Goal: Task Accomplishment & Management: Use online tool/utility

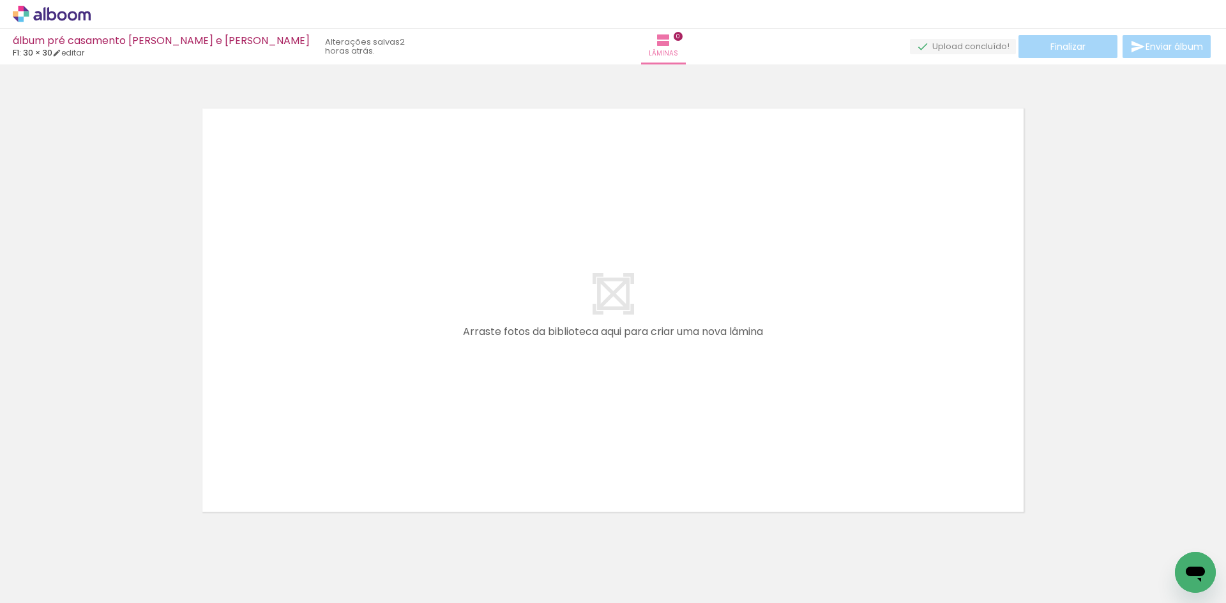
scroll to position [17, 0]
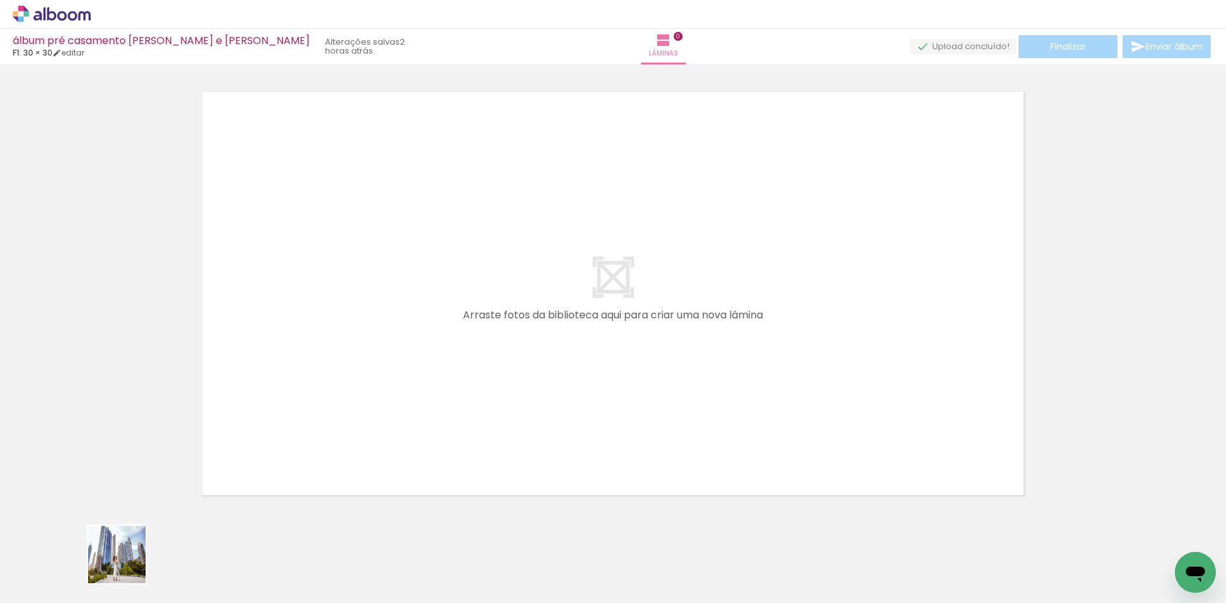
drag, startPoint x: 123, startPoint y: 568, endPoint x: 251, endPoint y: 543, distance: 130.1
click at [253, 453] on quentale-workspace at bounding box center [613, 301] width 1226 height 603
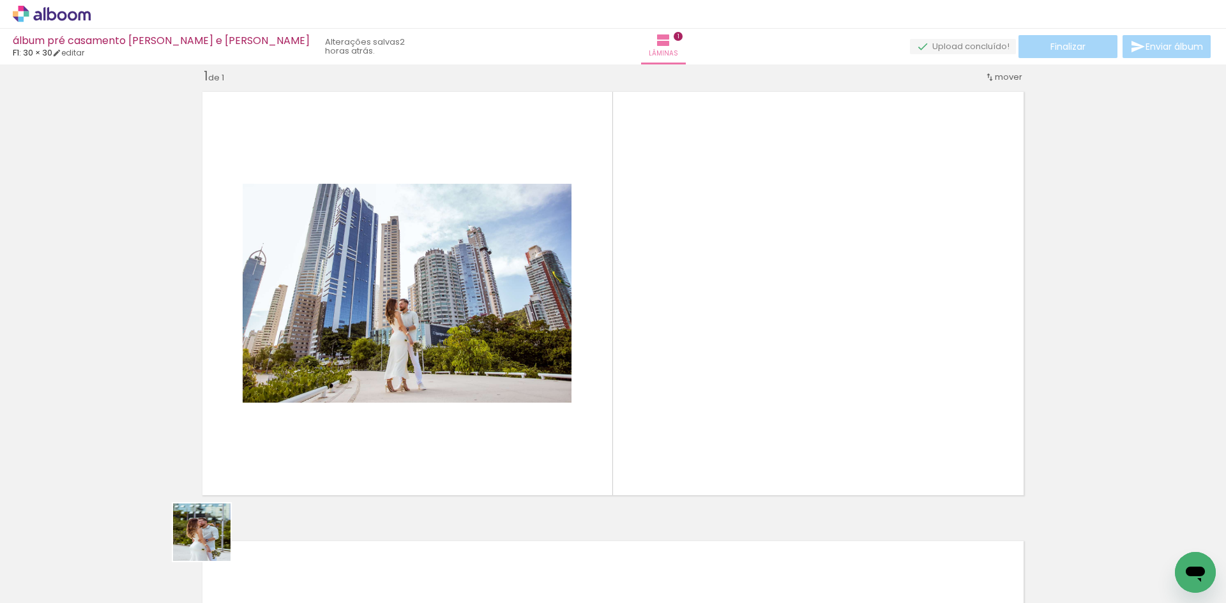
drag, startPoint x: 211, startPoint y: 542, endPoint x: 368, endPoint y: 395, distance: 214.5
click at [368, 395] on quentale-workspace at bounding box center [613, 301] width 1226 height 603
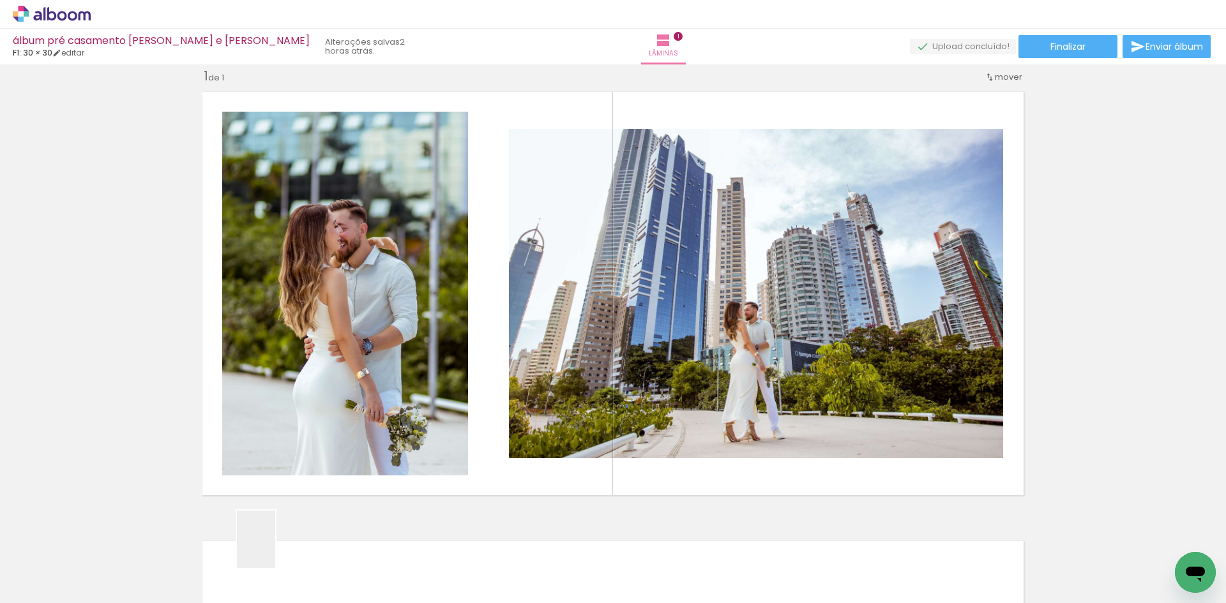
drag, startPoint x: 275, startPoint y: 549, endPoint x: 386, endPoint y: 377, distance: 204.7
click at [361, 404] on quentale-workspace at bounding box center [613, 301] width 1226 height 603
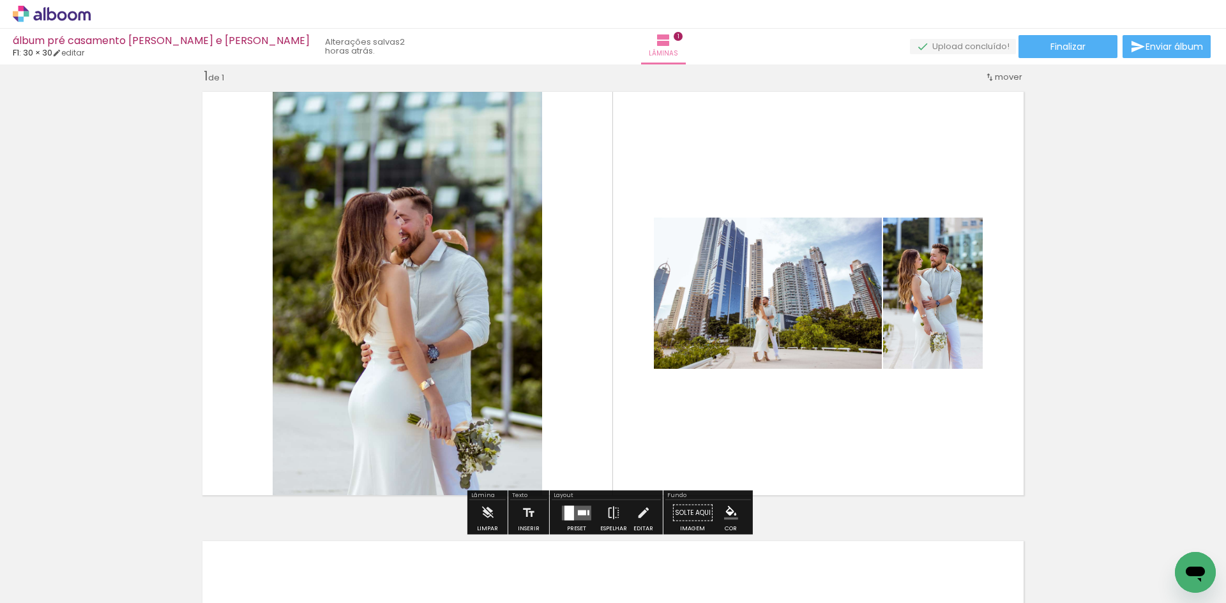
drag, startPoint x: 357, startPoint y: 562, endPoint x: 468, endPoint y: 375, distance: 217.0
click at [441, 398] on quentale-workspace at bounding box center [613, 301] width 1226 height 603
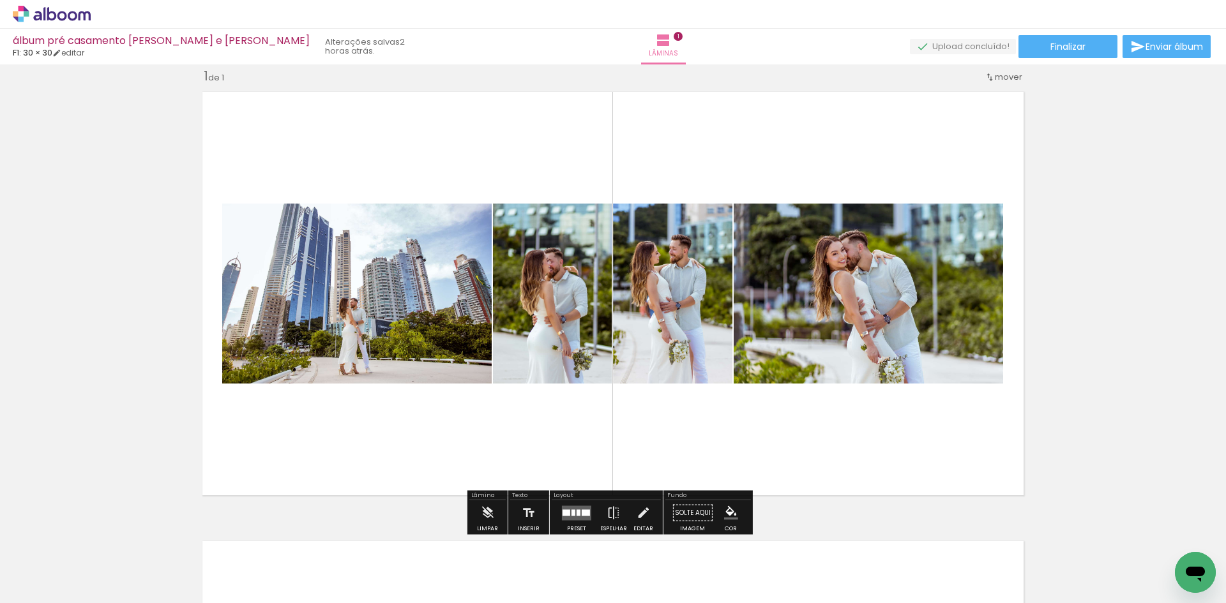
click at [582, 513] on div at bounding box center [586, 512] width 8 height 6
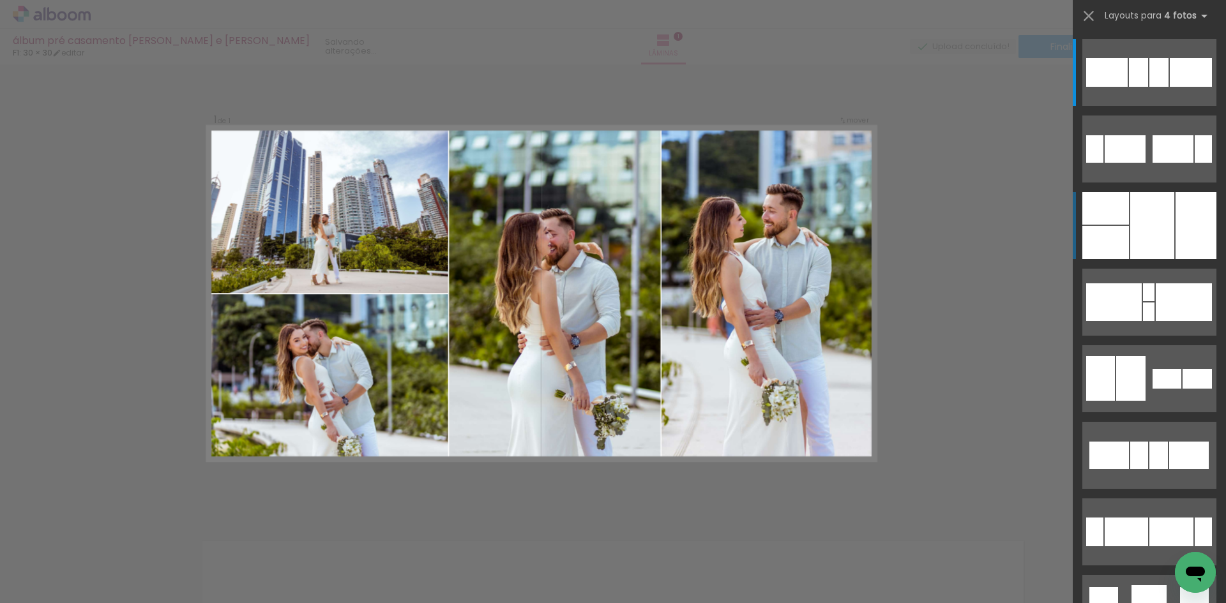
scroll to position [16, 0]
click at [1165, 237] on div at bounding box center [1152, 225] width 44 height 67
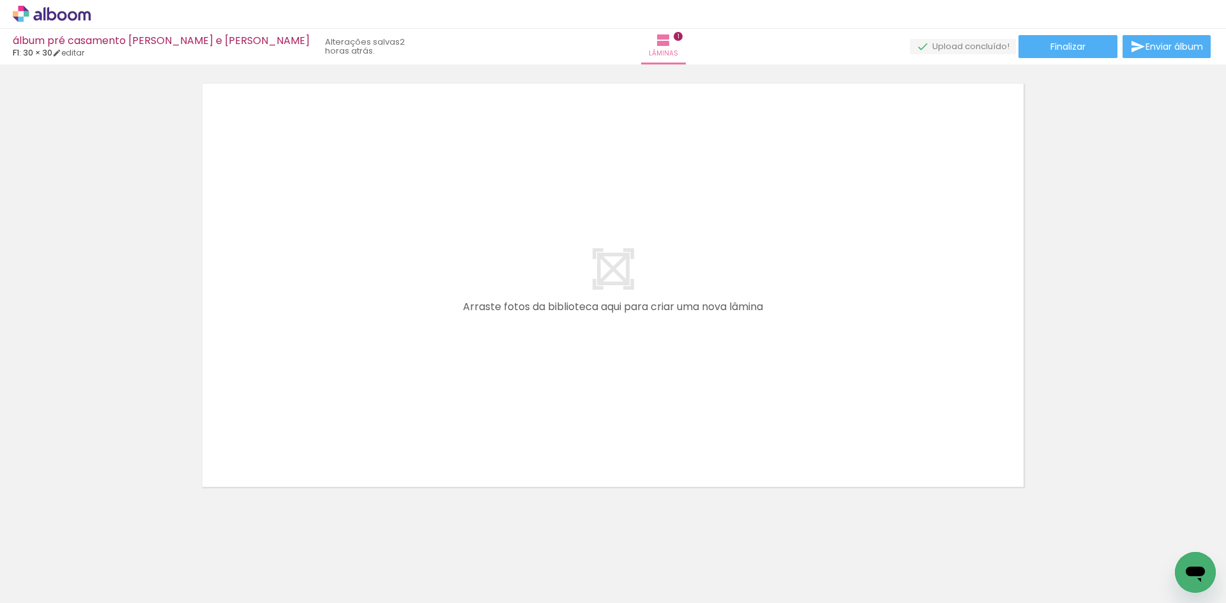
scroll to position [490, 0]
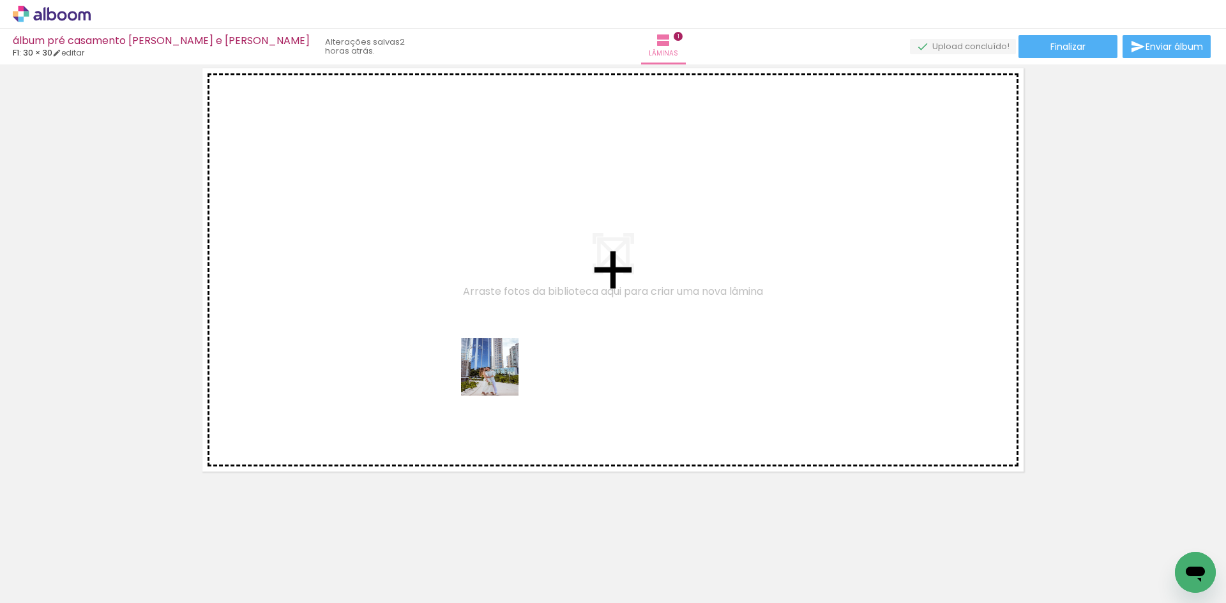
drag, startPoint x: 428, startPoint y: 557, endPoint x: 532, endPoint y: 359, distance: 223.8
click at [508, 364] on quentale-workspace at bounding box center [613, 301] width 1226 height 603
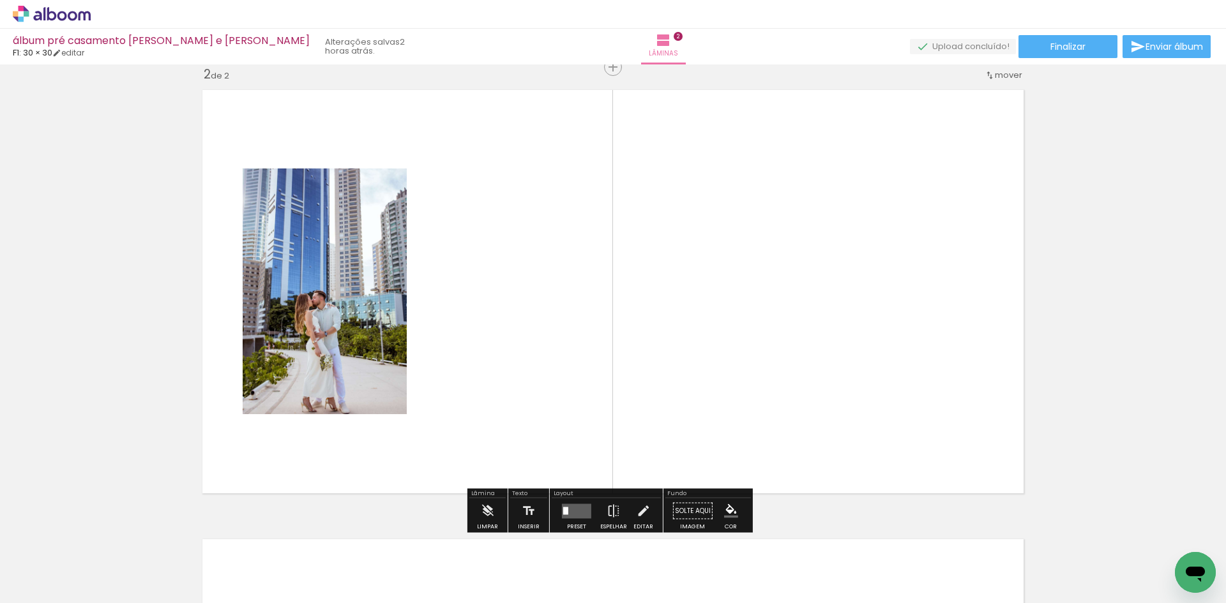
scroll to position [466, 0]
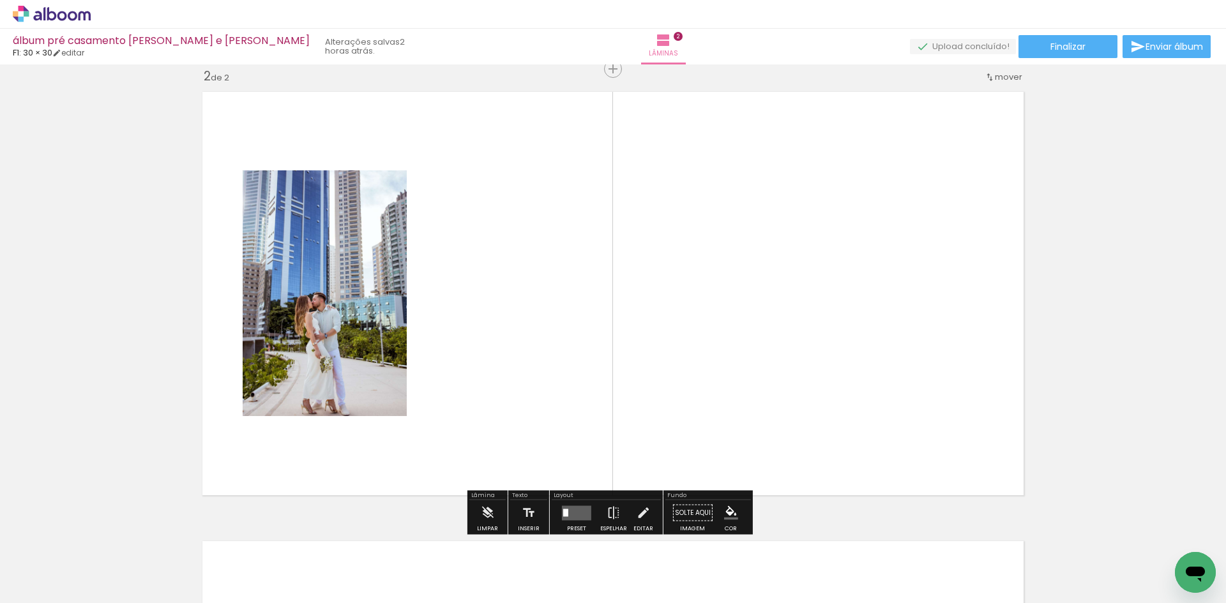
drag, startPoint x: 500, startPoint y: 567, endPoint x: 599, endPoint y: 363, distance: 227.0
click at [599, 363] on quentale-workspace at bounding box center [613, 301] width 1226 height 603
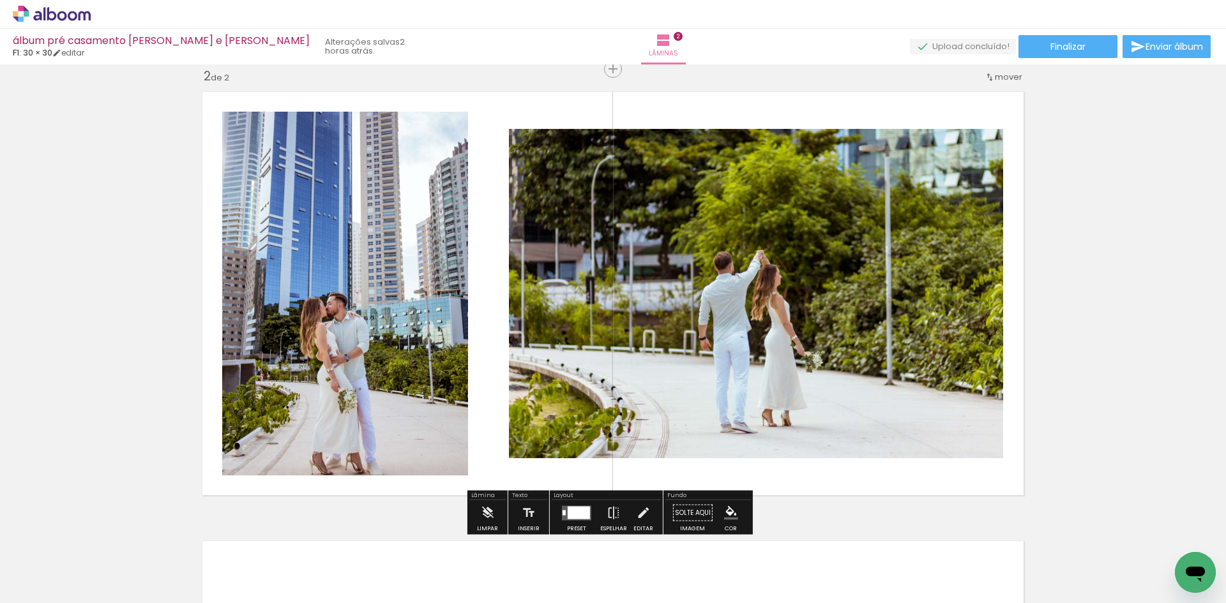
drag, startPoint x: 569, startPoint y: 558, endPoint x: 738, endPoint y: 342, distance: 274.2
click at [723, 333] on quentale-workspace at bounding box center [613, 301] width 1226 height 603
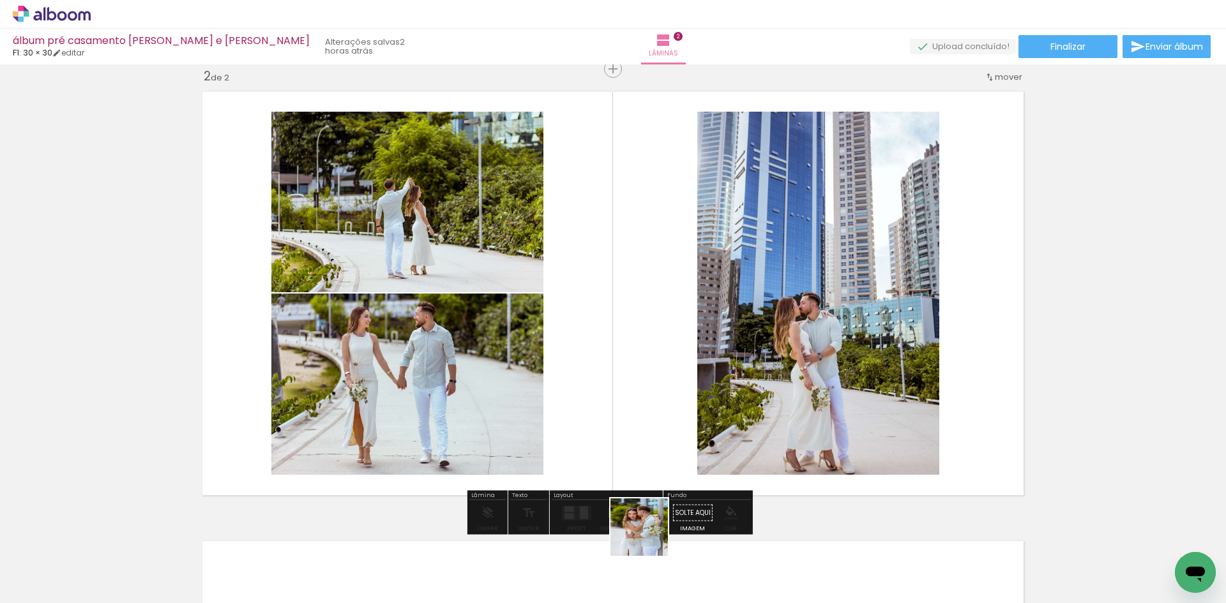
drag, startPoint x: 642, startPoint y: 563, endPoint x: 679, endPoint y: 387, distance: 179.4
click at [679, 387] on quentale-workspace at bounding box center [613, 301] width 1226 height 603
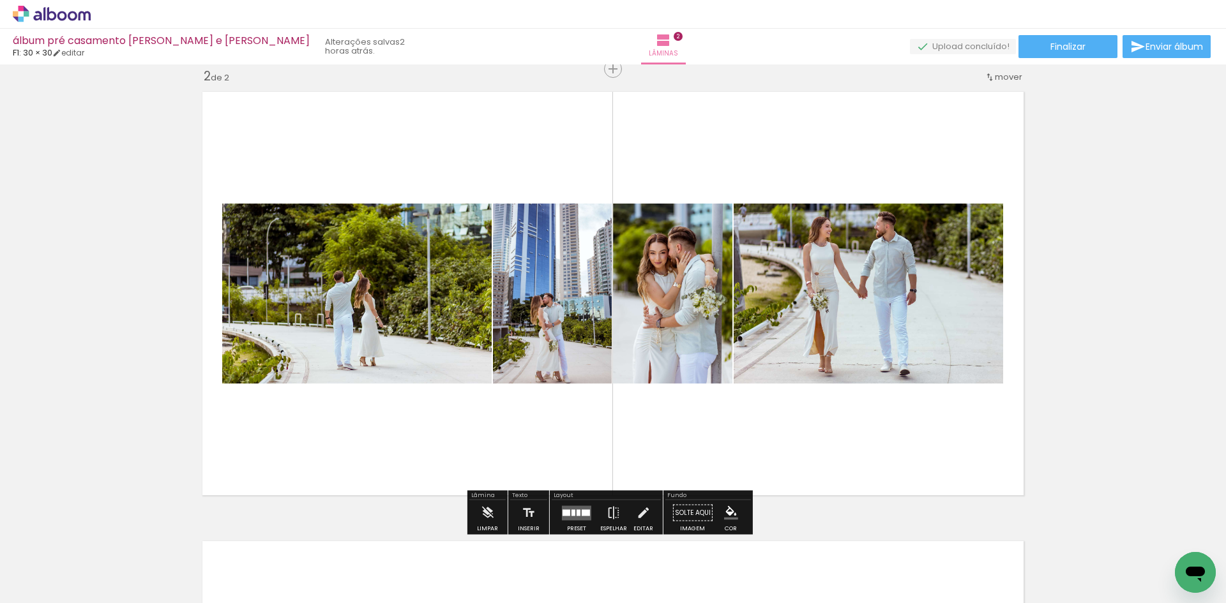
click at [576, 511] on div at bounding box center [578, 512] width 4 height 6
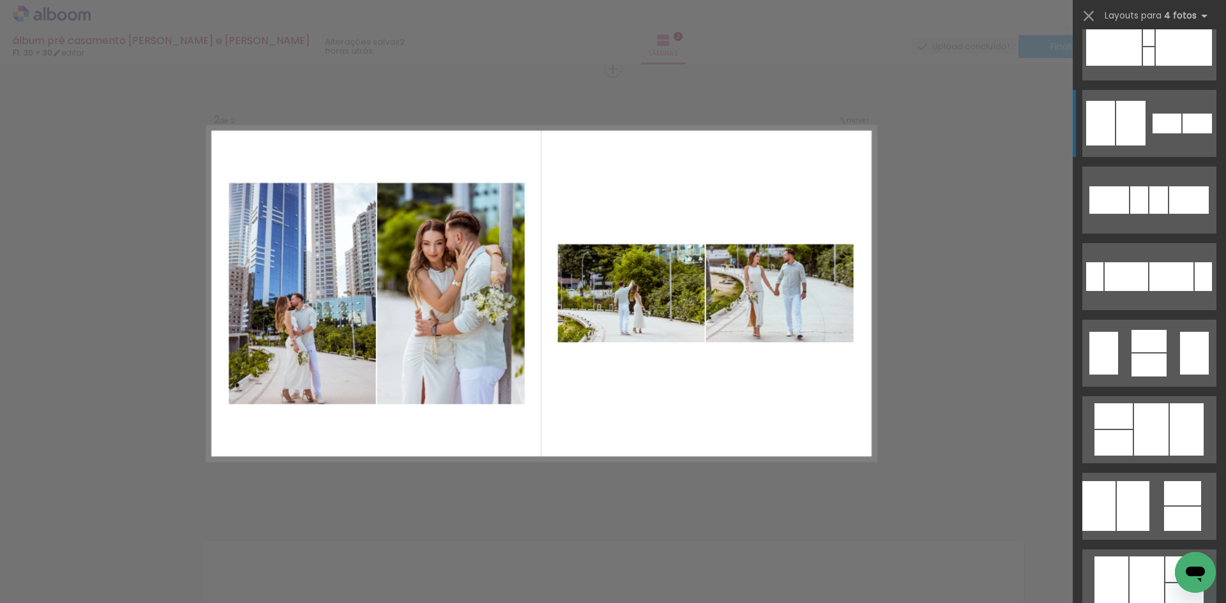
scroll to position [319, 0]
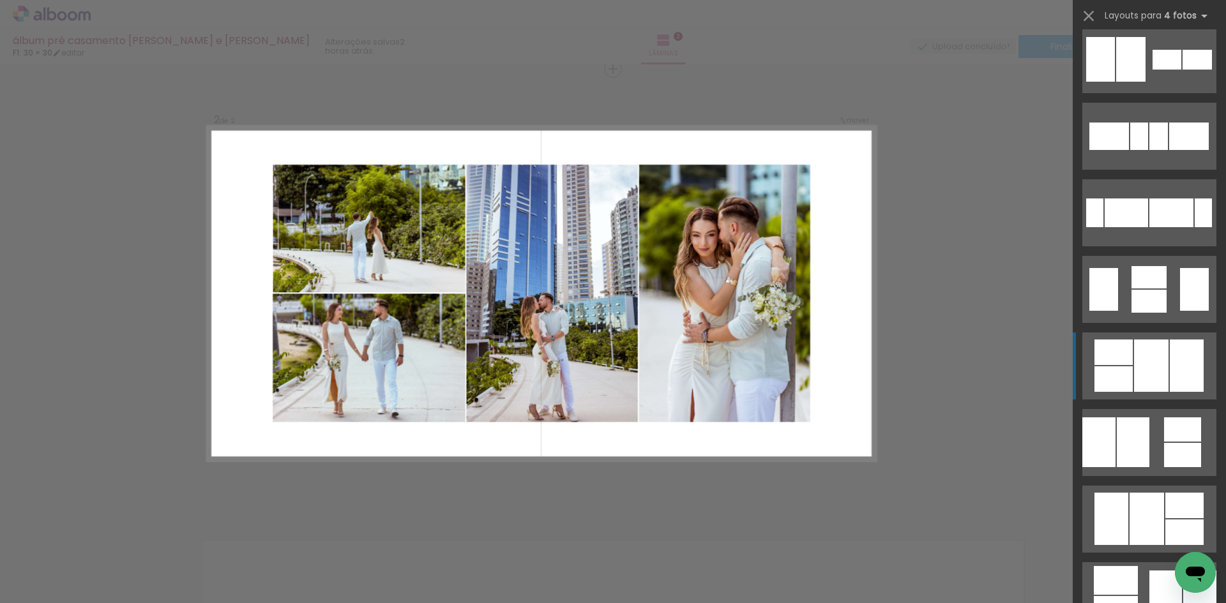
click at [1142, 372] on div at bounding box center [1151, 366] width 34 height 52
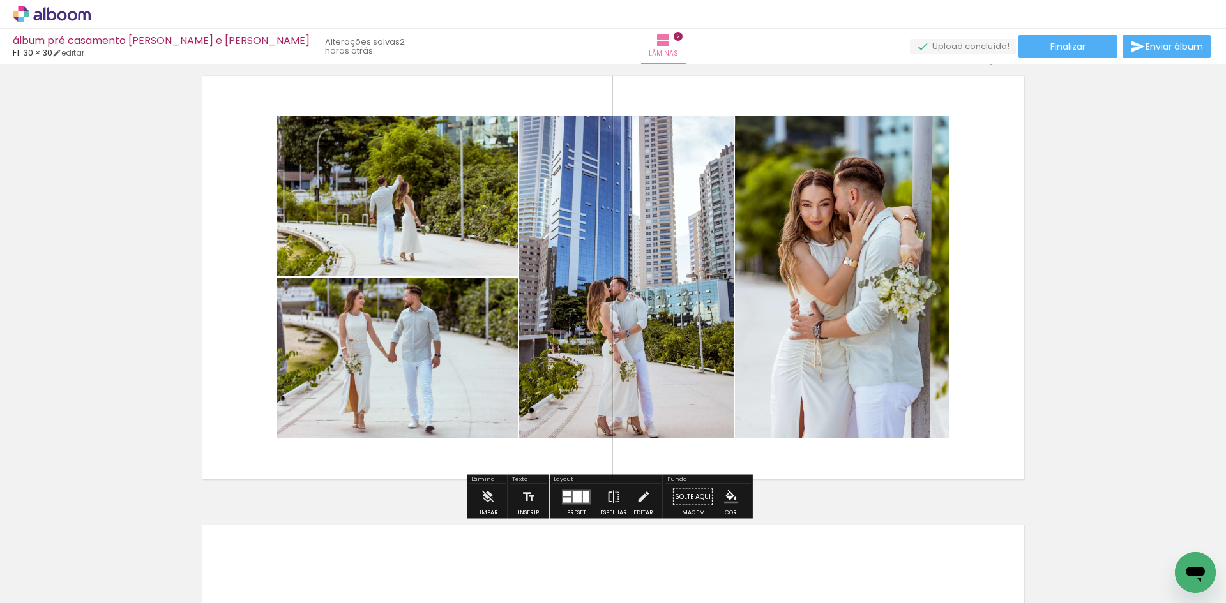
scroll to position [530, 0]
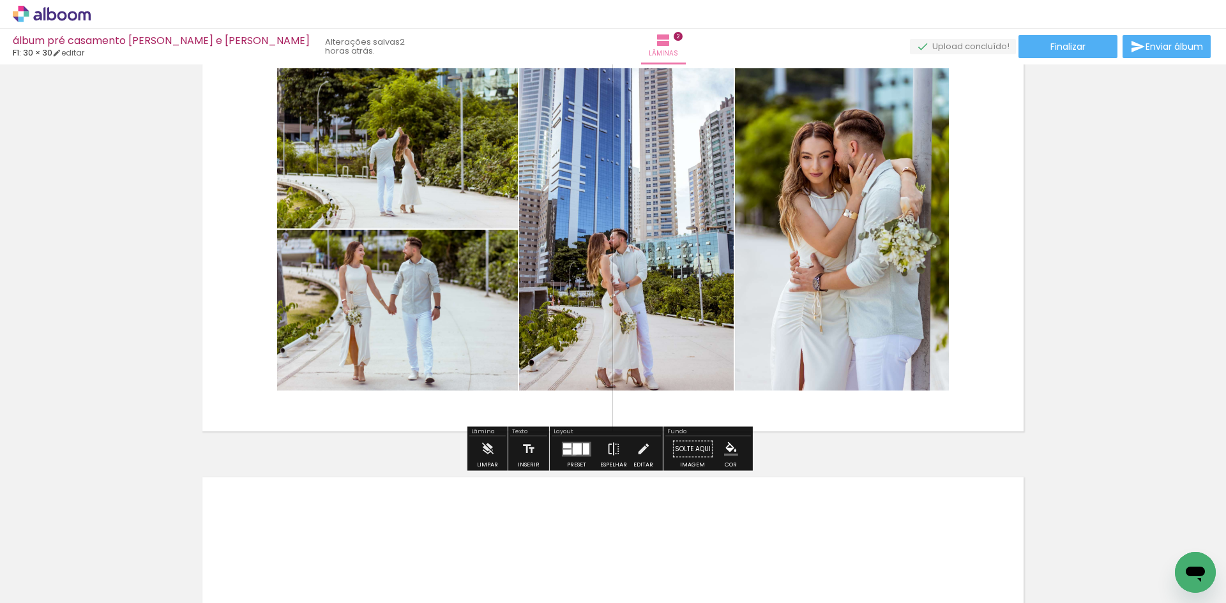
click at [573, 451] on div at bounding box center [577, 448] width 9 height 11
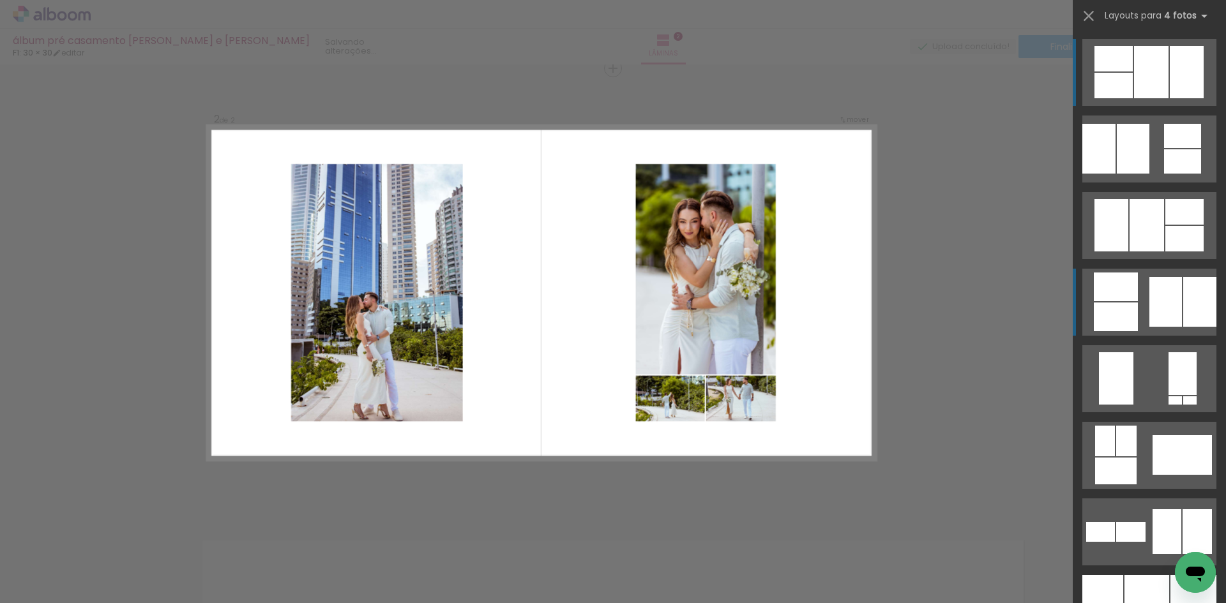
scroll to position [466, 0]
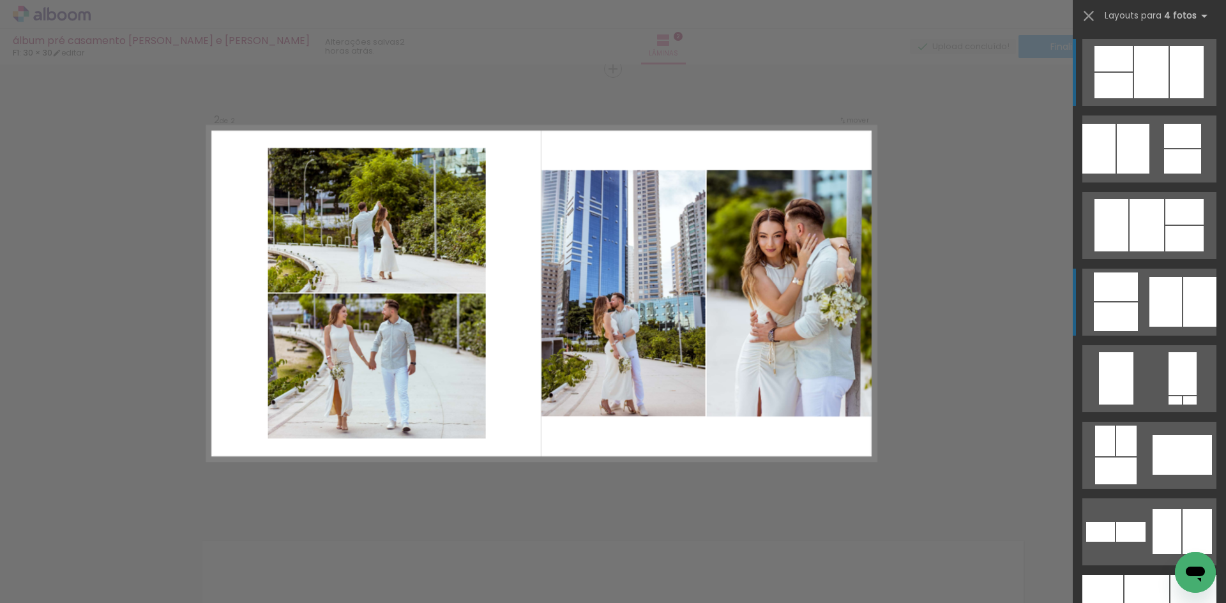
click at [1169, 299] on div at bounding box center [1165, 302] width 33 height 50
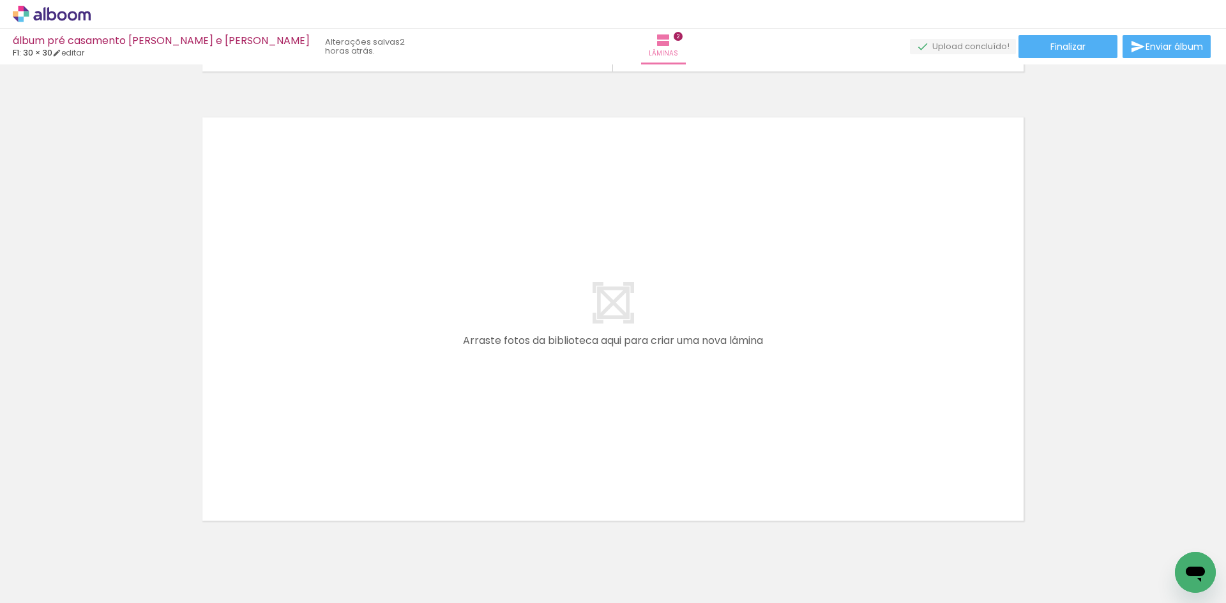
scroll to position [939, 0]
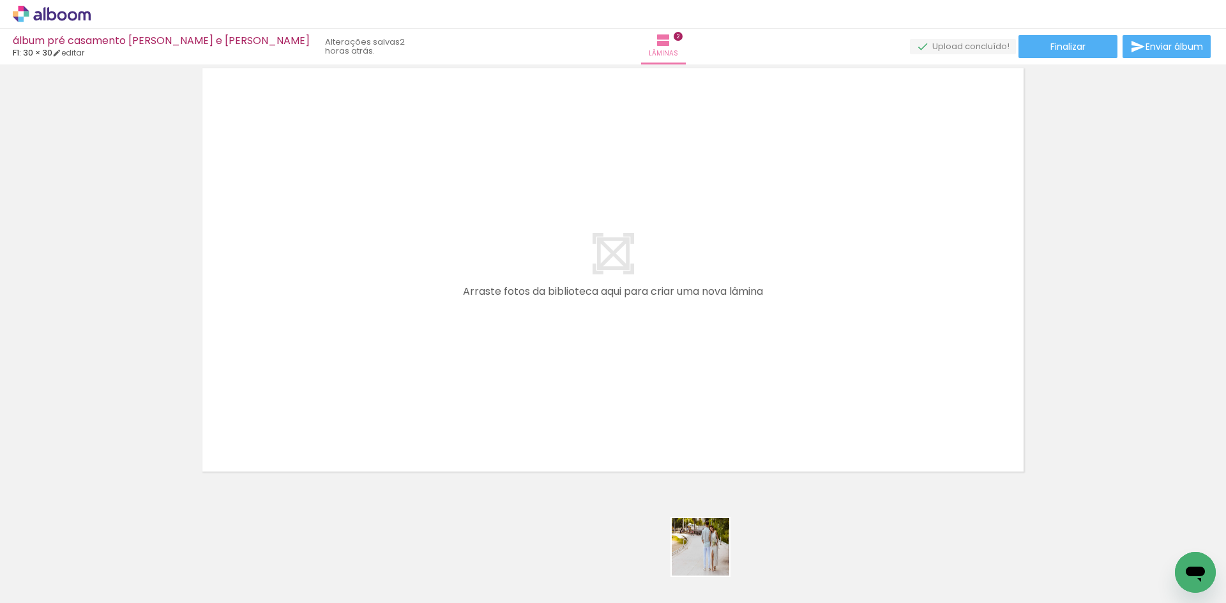
drag, startPoint x: 708, startPoint y: 559, endPoint x: 767, endPoint y: 378, distance: 190.8
click at [751, 399] on quentale-workspace at bounding box center [613, 301] width 1226 height 603
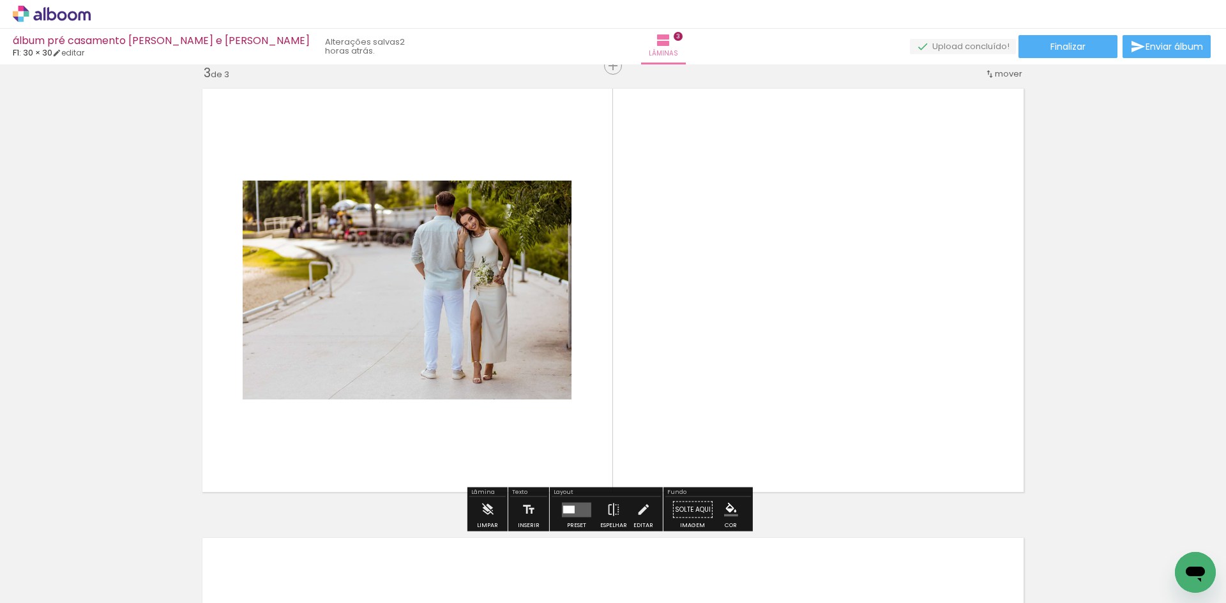
scroll to position [915, 0]
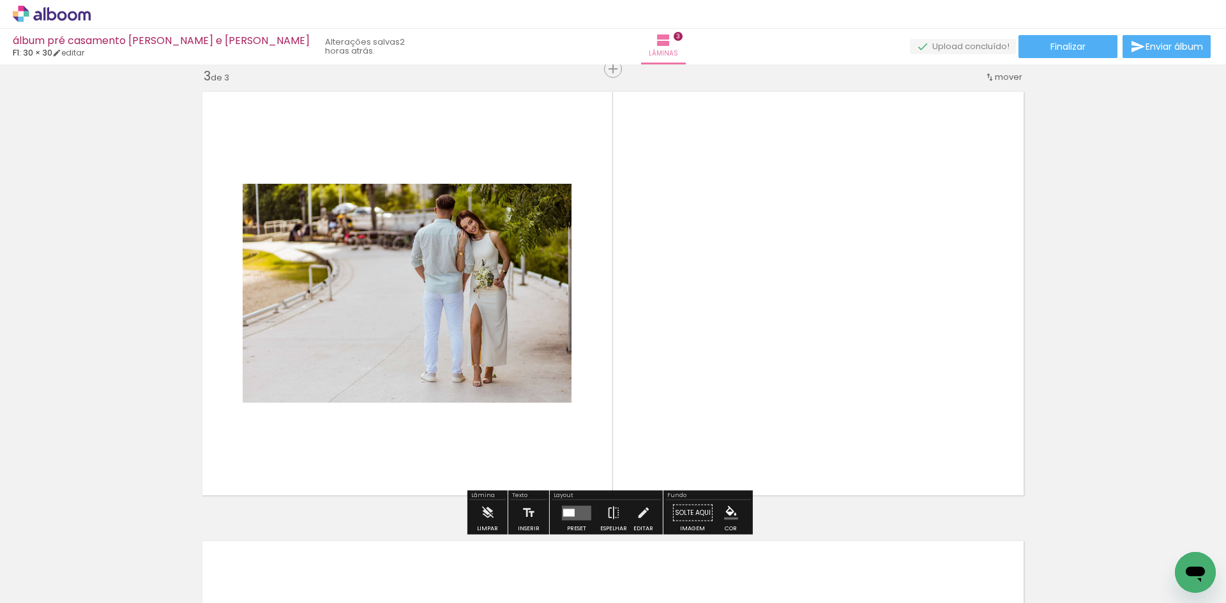
drag, startPoint x: 784, startPoint y: 555, endPoint x: 821, endPoint y: 375, distance: 184.4
click at [813, 391] on quentale-workspace at bounding box center [613, 301] width 1226 height 603
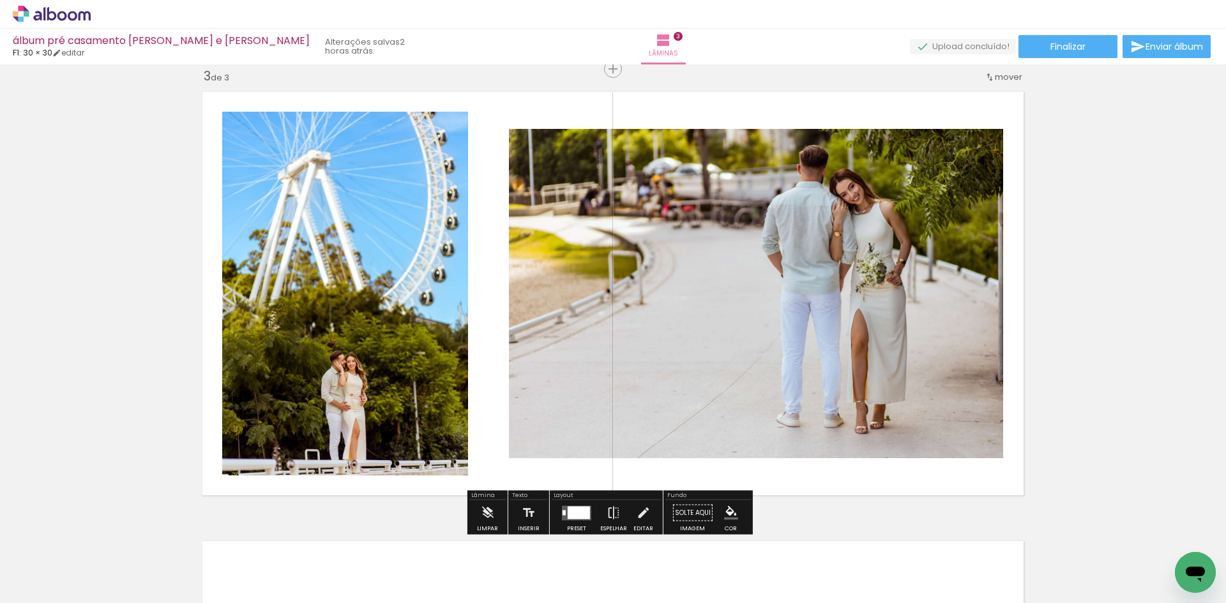
drag, startPoint x: 859, startPoint y: 562, endPoint x: 897, endPoint y: 375, distance: 191.5
click at [890, 398] on quentale-workspace at bounding box center [613, 301] width 1226 height 603
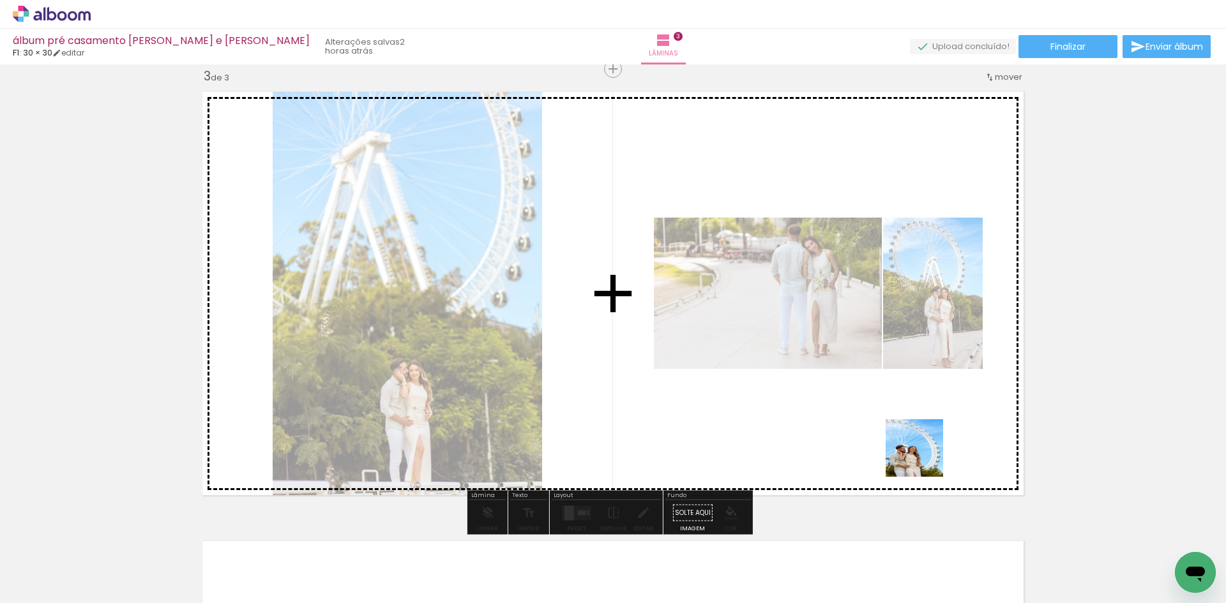
drag, startPoint x: 928, startPoint y: 525, endPoint x: 921, endPoint y: 410, distance: 114.4
click at [921, 410] on quentale-workspace at bounding box center [613, 301] width 1226 height 603
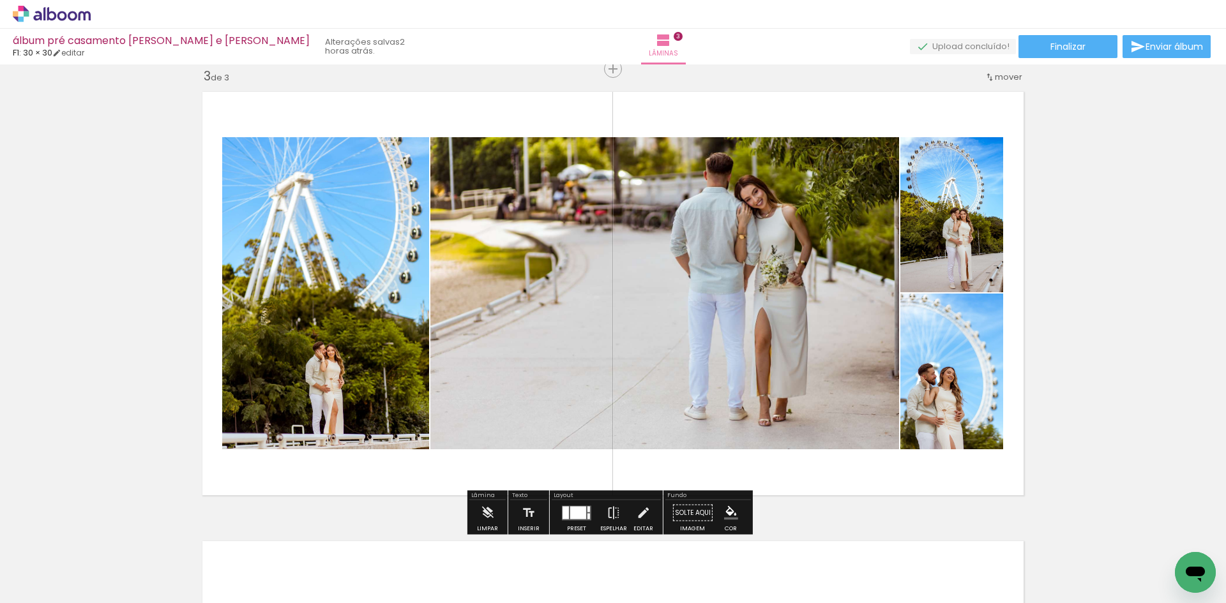
click at [571, 508] on div at bounding box center [578, 512] width 16 height 13
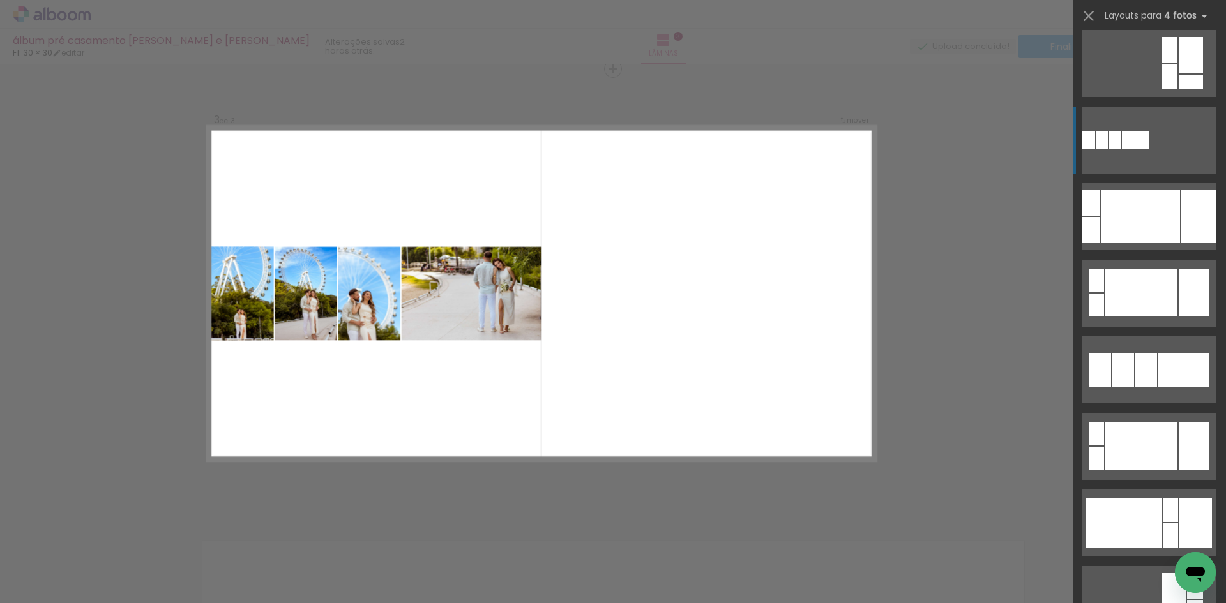
scroll to position [255, 0]
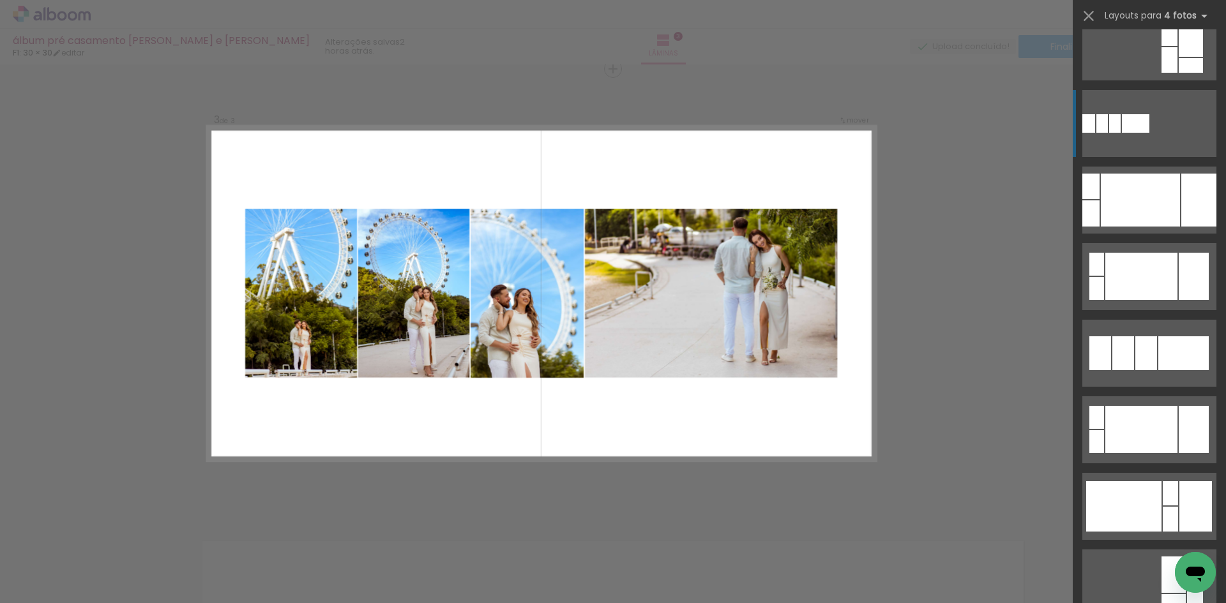
click at [1173, 349] on div at bounding box center [1183, 353] width 50 height 34
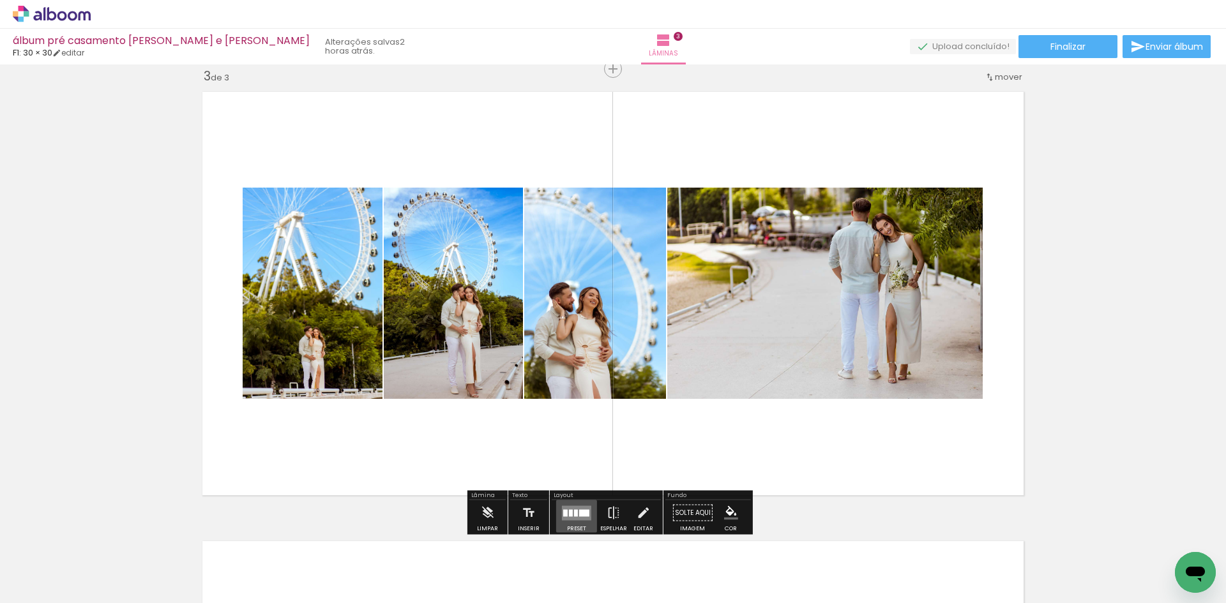
click at [579, 516] on div at bounding box center [584, 512] width 10 height 7
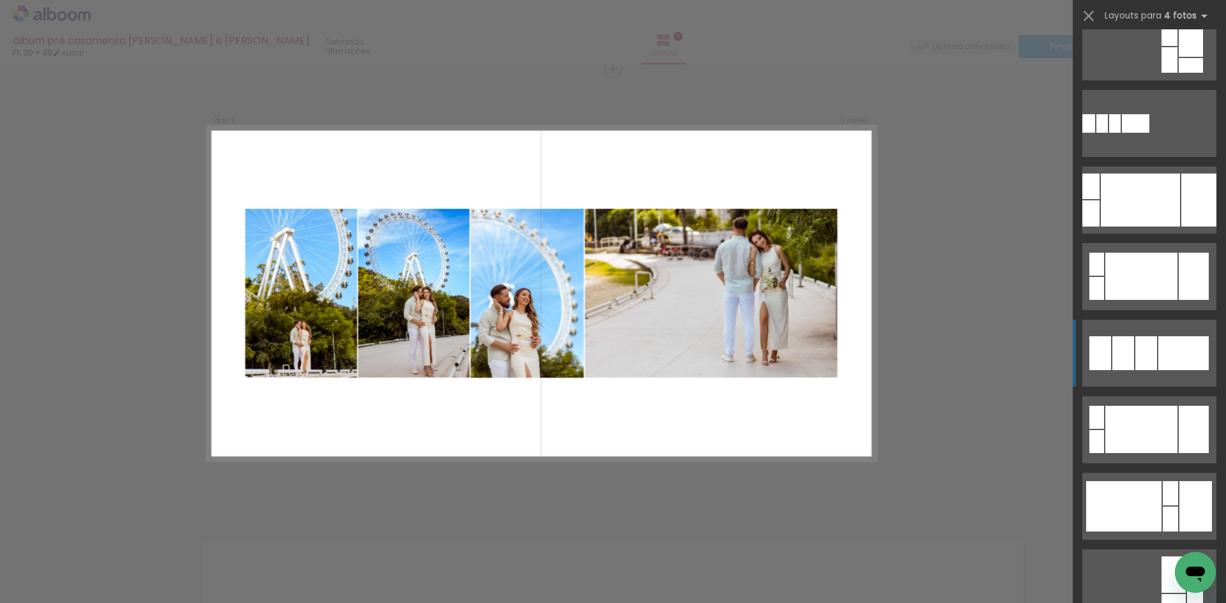
scroll to position [536, 0]
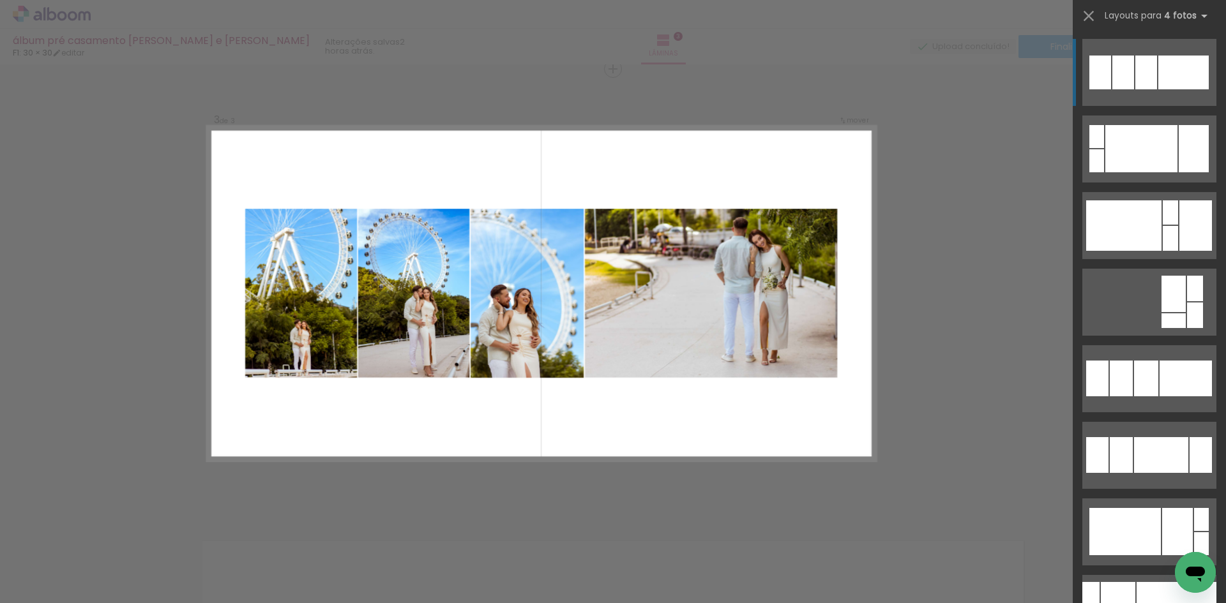
click at [879, 332] on div "Confirmar Cancelar" at bounding box center [613, 63] width 1226 height 1828
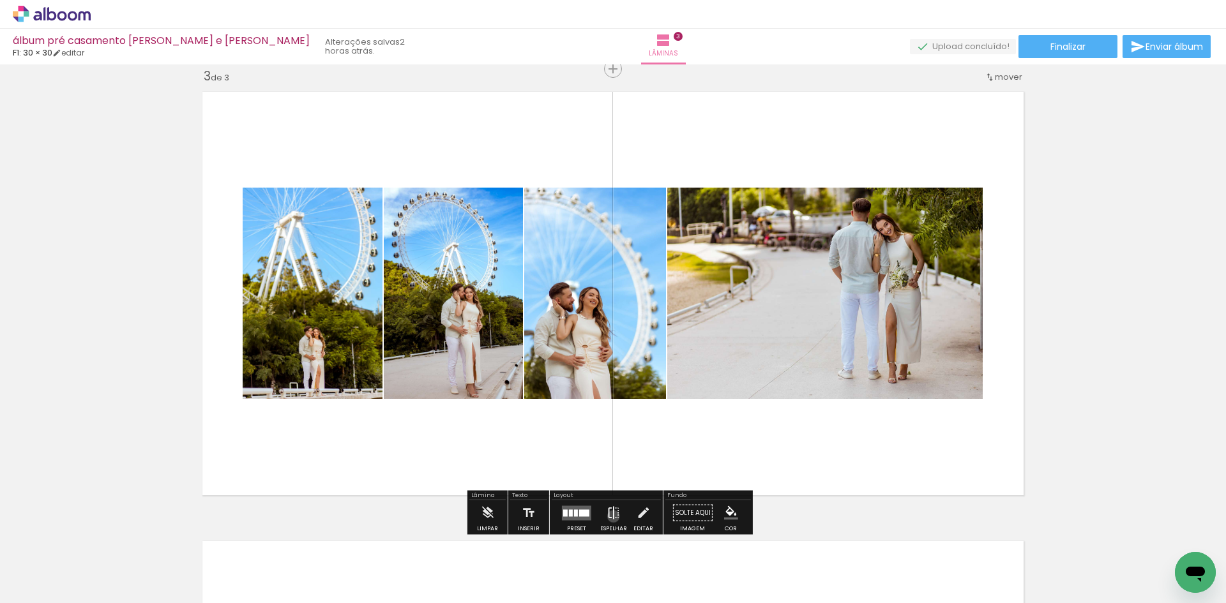
click at [610, 516] on iron-icon at bounding box center [613, 513] width 14 height 26
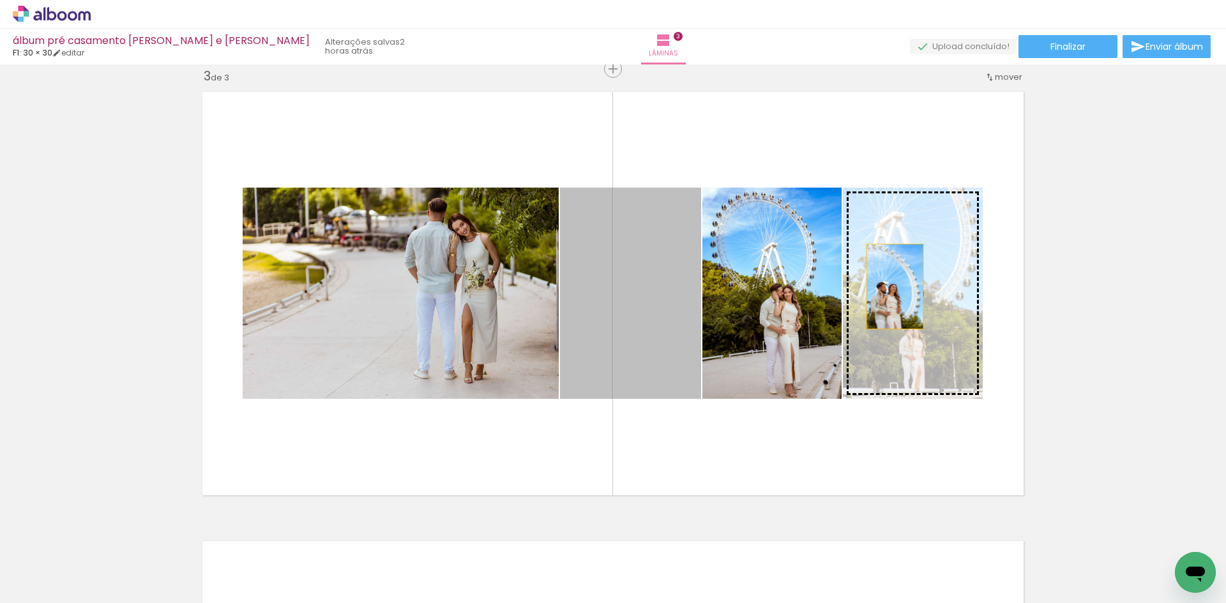
drag, startPoint x: 627, startPoint y: 322, endPoint x: 890, endPoint y: 287, distance: 265.3
click at [0, 0] on slot at bounding box center [0, 0] width 0 height 0
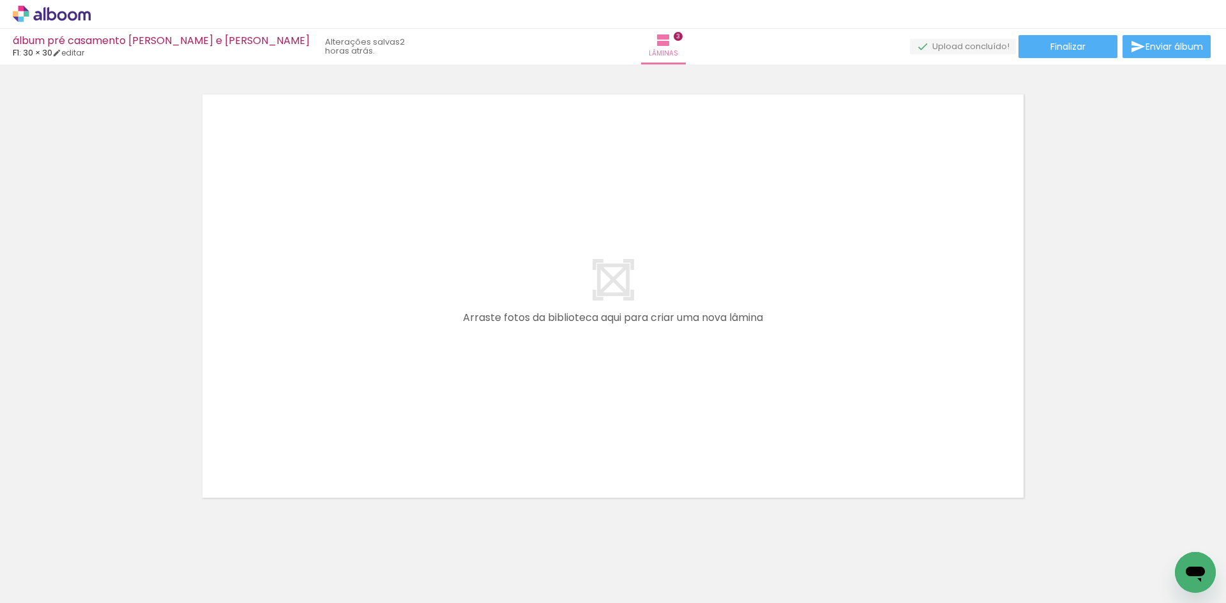
scroll to position [0, 659]
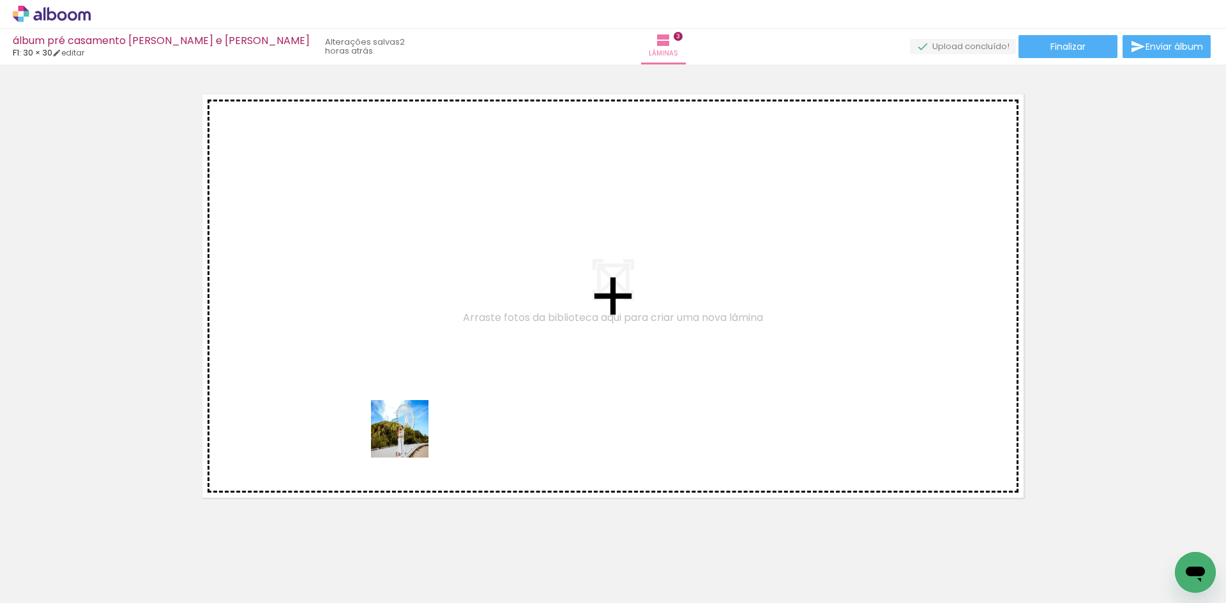
drag, startPoint x: 334, startPoint y: 557, endPoint x: 467, endPoint y: 385, distance: 217.6
click at [456, 370] on quentale-workspace at bounding box center [613, 301] width 1226 height 603
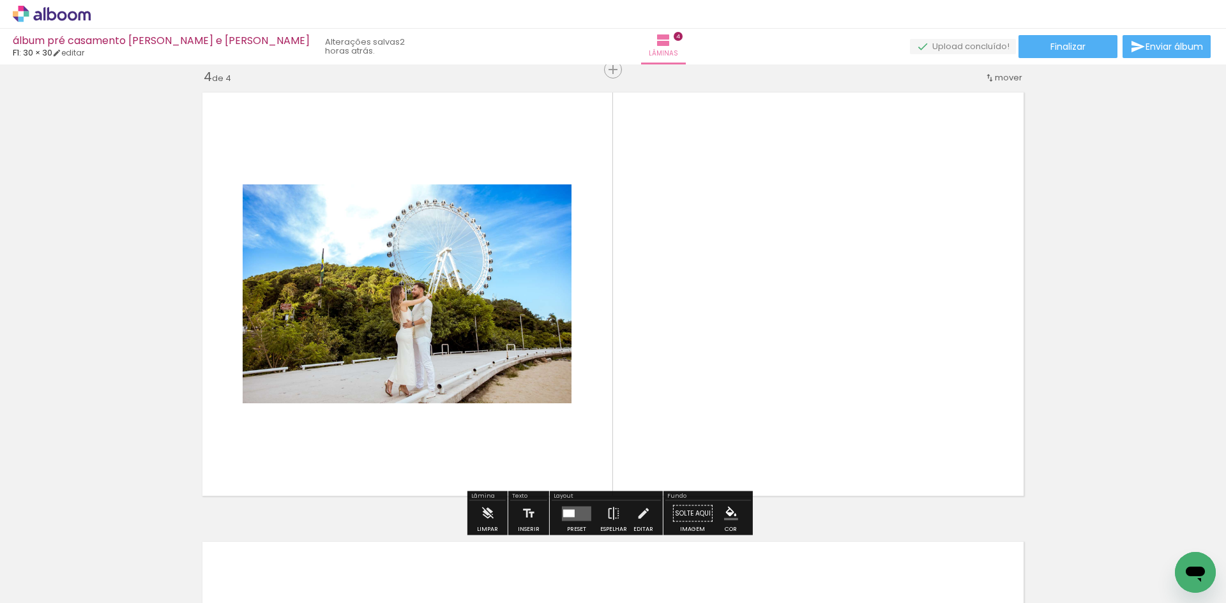
scroll to position [1365, 0]
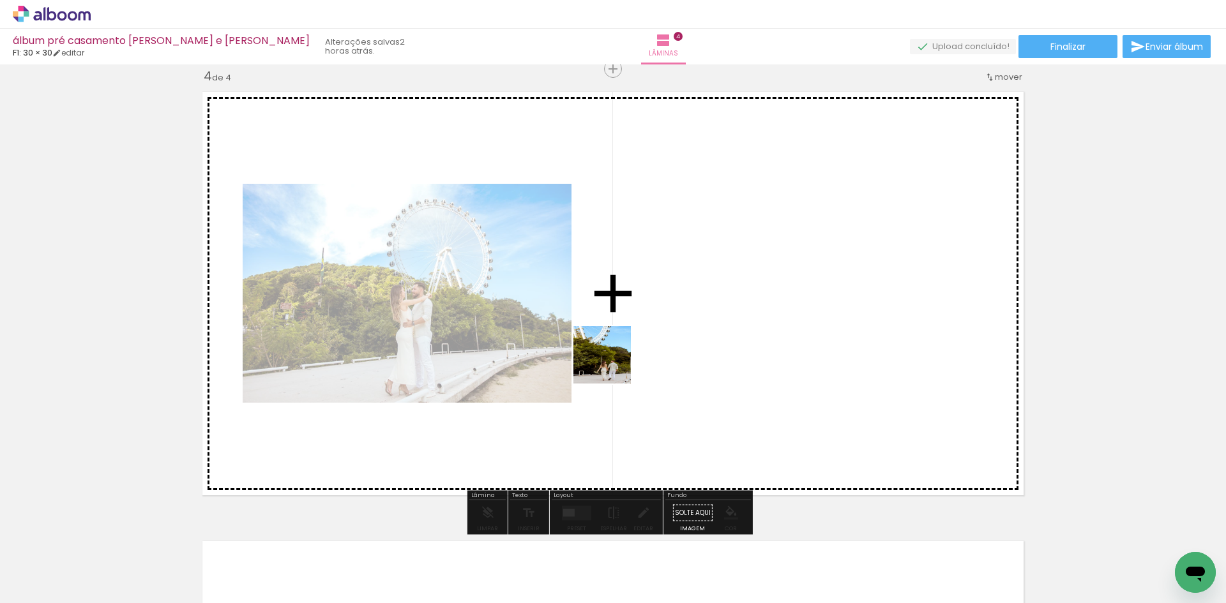
drag, startPoint x: 403, startPoint y: 560, endPoint x: 627, endPoint y: 362, distance: 298.9
click at [626, 356] on quentale-workspace at bounding box center [613, 301] width 1226 height 603
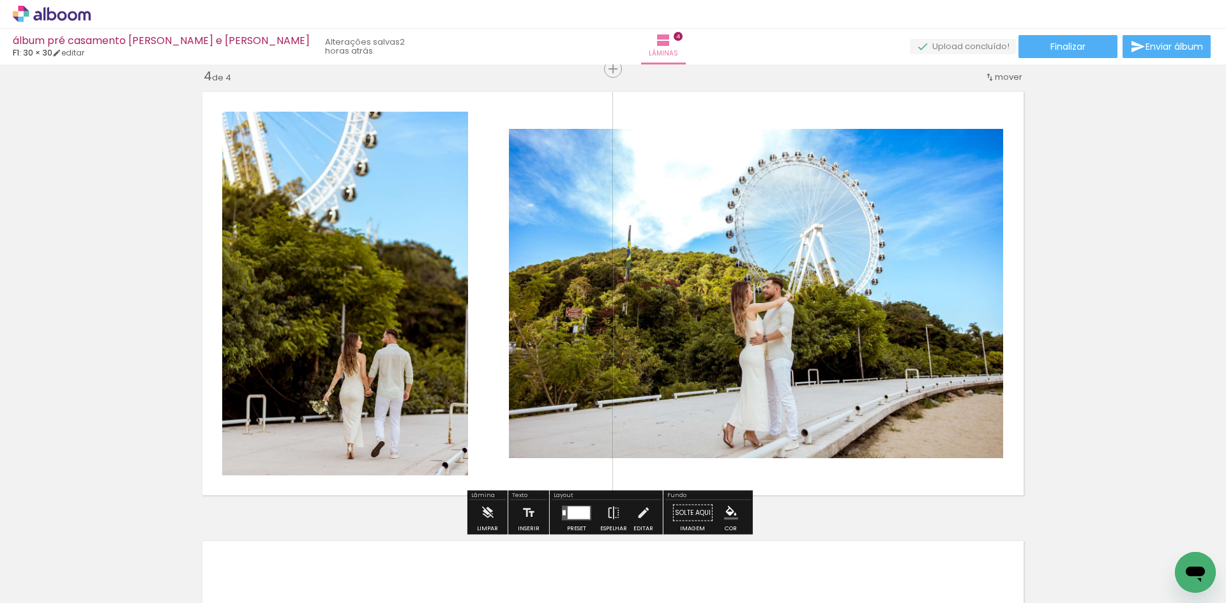
drag, startPoint x: 476, startPoint y: 570, endPoint x: 630, endPoint y: 345, distance: 272.7
click at [613, 368] on quentale-workspace at bounding box center [613, 301] width 1226 height 603
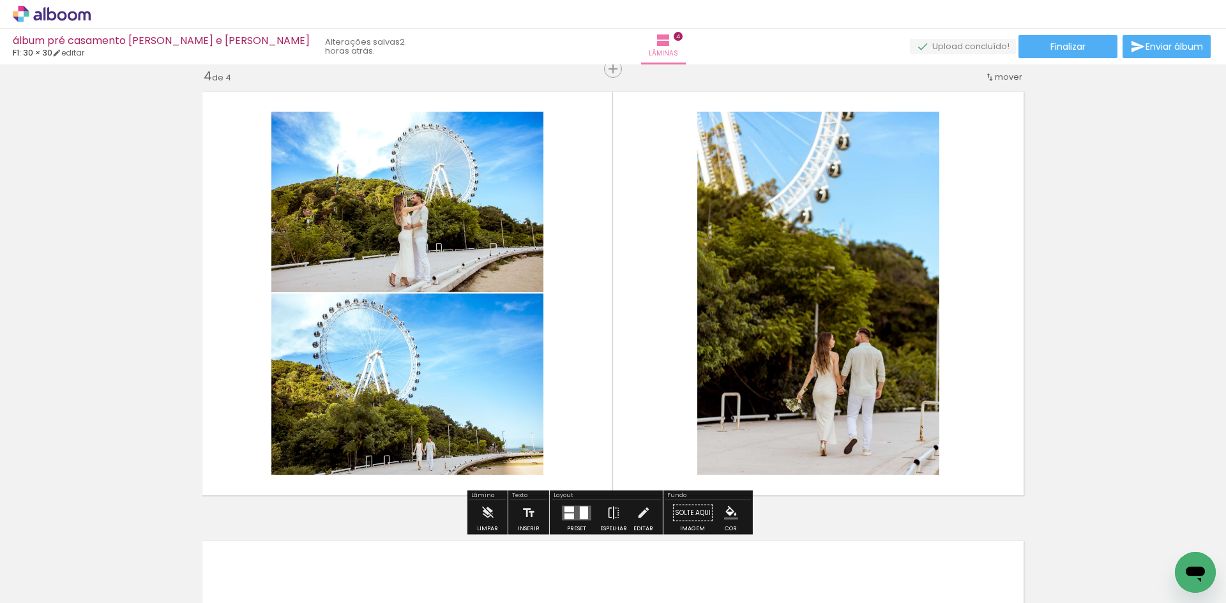
drag, startPoint x: 554, startPoint y: 566, endPoint x: 627, endPoint y: 355, distance: 222.9
click at [626, 360] on quentale-workspace at bounding box center [613, 301] width 1226 height 603
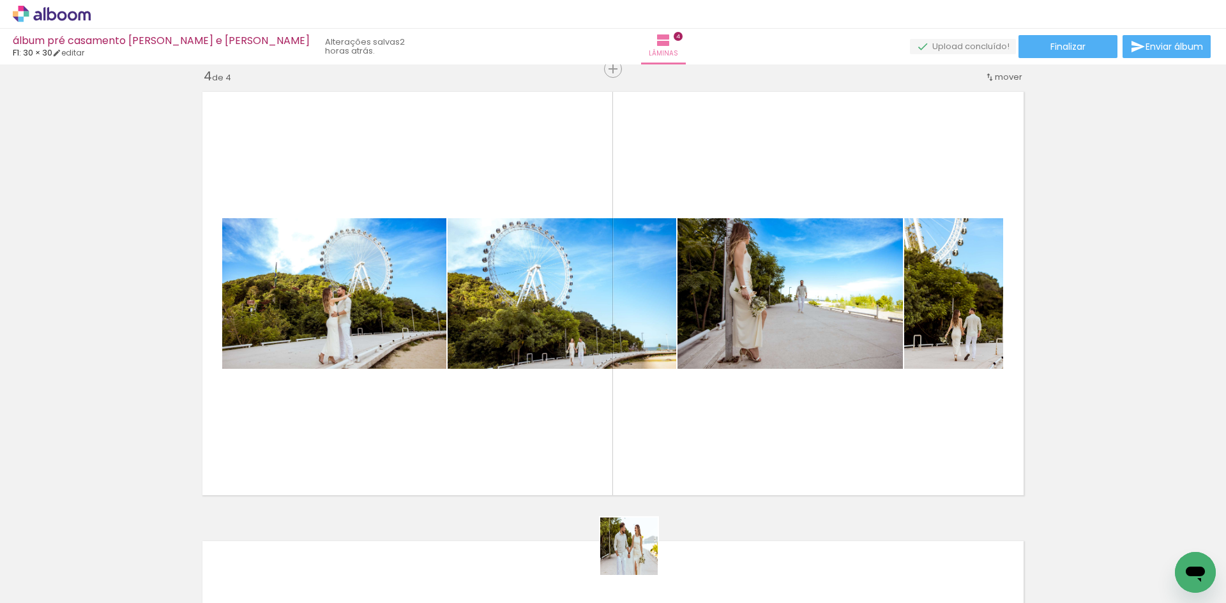
drag, startPoint x: 634, startPoint y: 570, endPoint x: 676, endPoint y: 416, distance: 159.5
click at [676, 416] on quentale-workspace at bounding box center [613, 301] width 1226 height 603
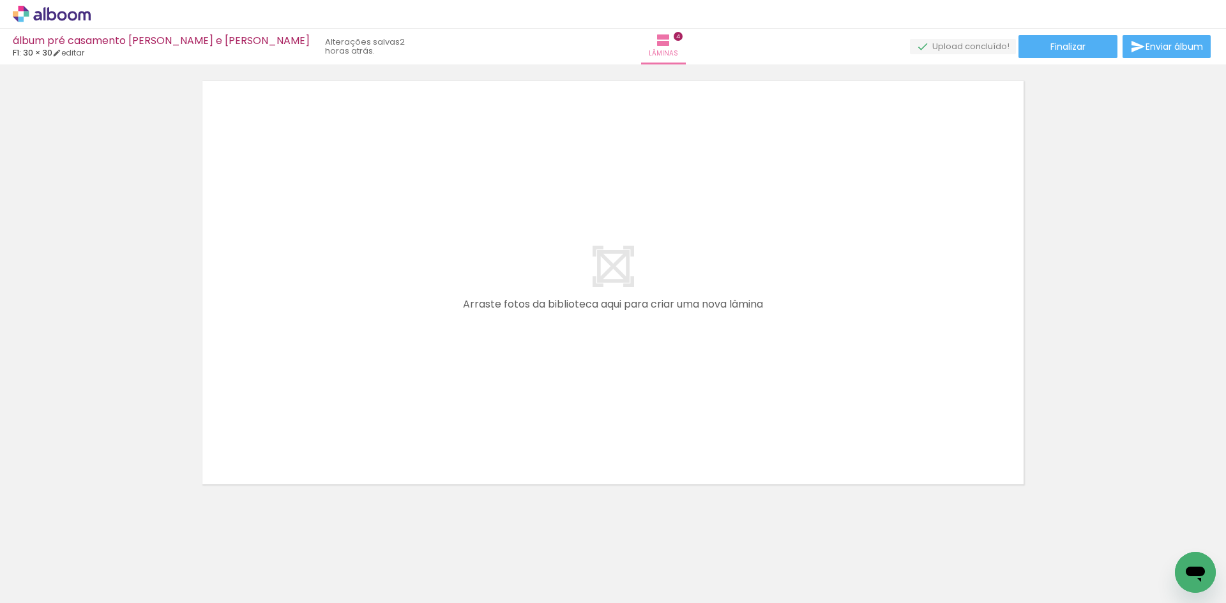
scroll to position [1838, 0]
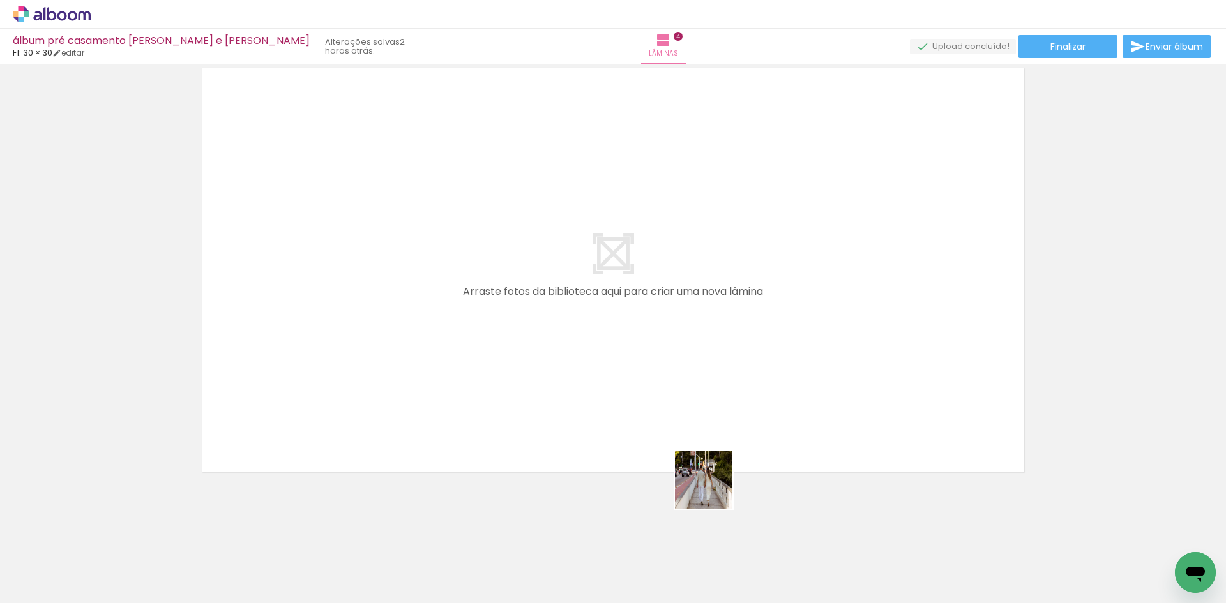
drag, startPoint x: 696, startPoint y: 566, endPoint x: 751, endPoint y: 369, distance: 204.1
click at [744, 369] on quentale-workspace at bounding box center [613, 301] width 1226 height 603
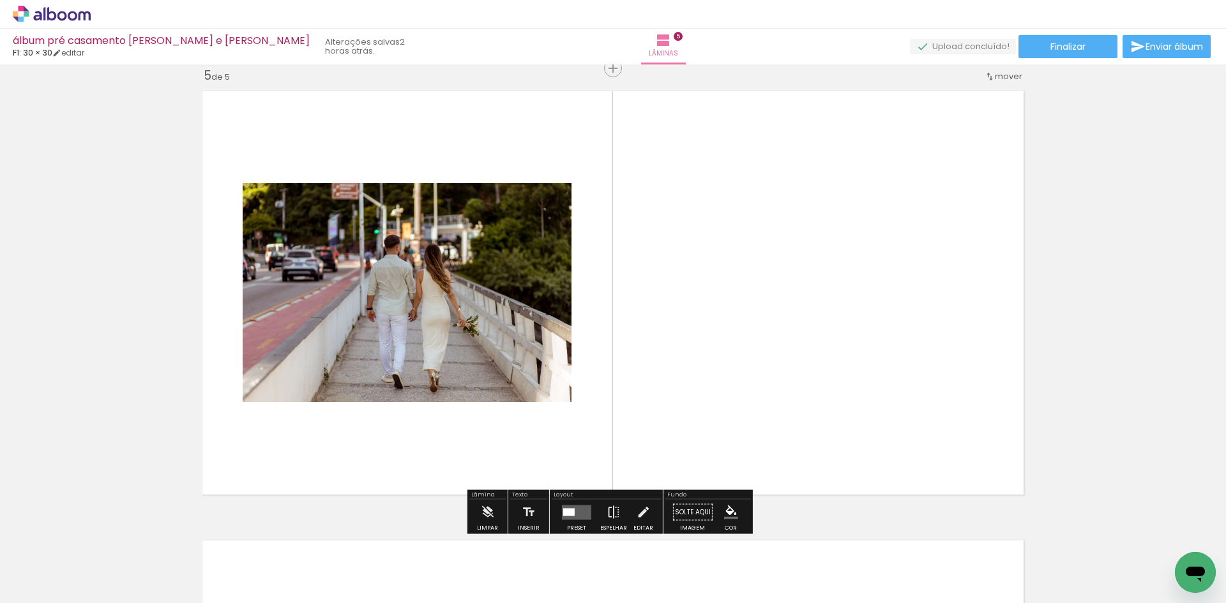
scroll to position [1814, 0]
drag, startPoint x: 774, startPoint y: 560, endPoint x: 822, endPoint y: 373, distance: 193.7
click at [822, 373] on quentale-workspace at bounding box center [613, 301] width 1226 height 603
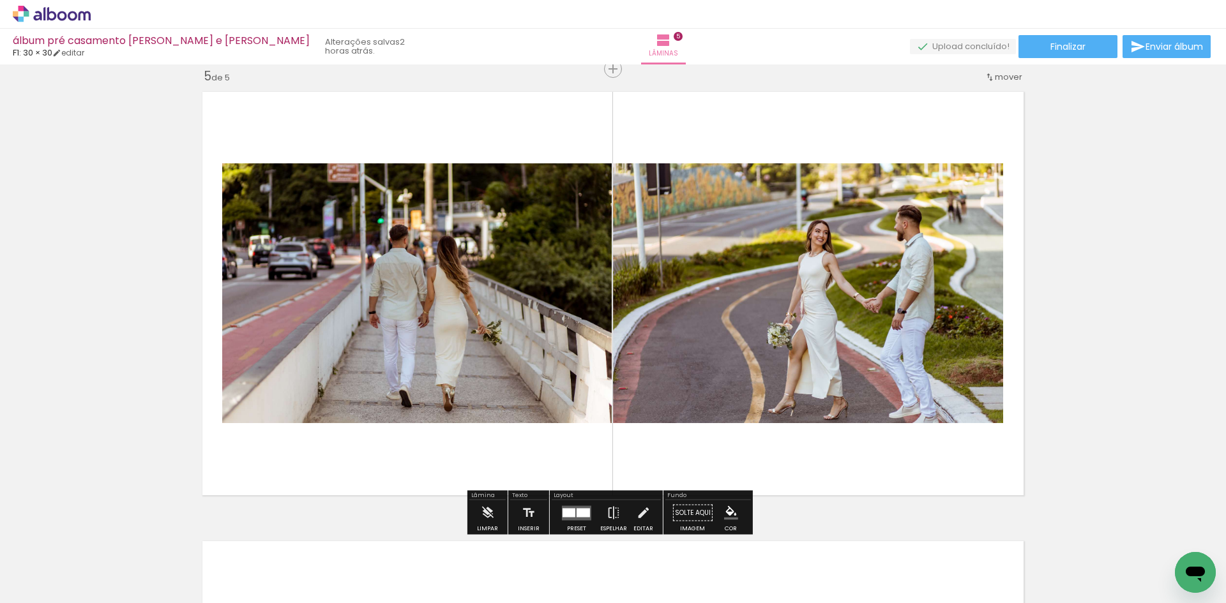
drag, startPoint x: 845, startPoint y: 561, endPoint x: 840, endPoint y: 403, distance: 158.4
click at [841, 413] on quentale-workspace at bounding box center [613, 301] width 1226 height 603
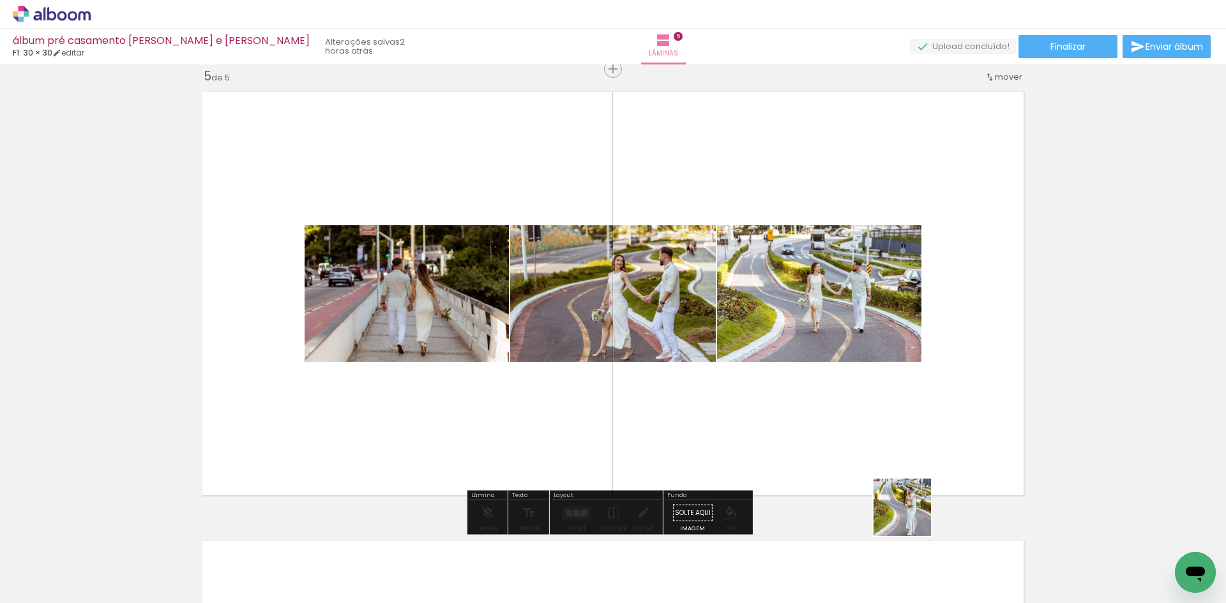
drag, startPoint x: 920, startPoint y: 563, endPoint x: 889, endPoint y: 406, distance: 160.1
click at [890, 414] on quentale-workspace at bounding box center [613, 301] width 1226 height 603
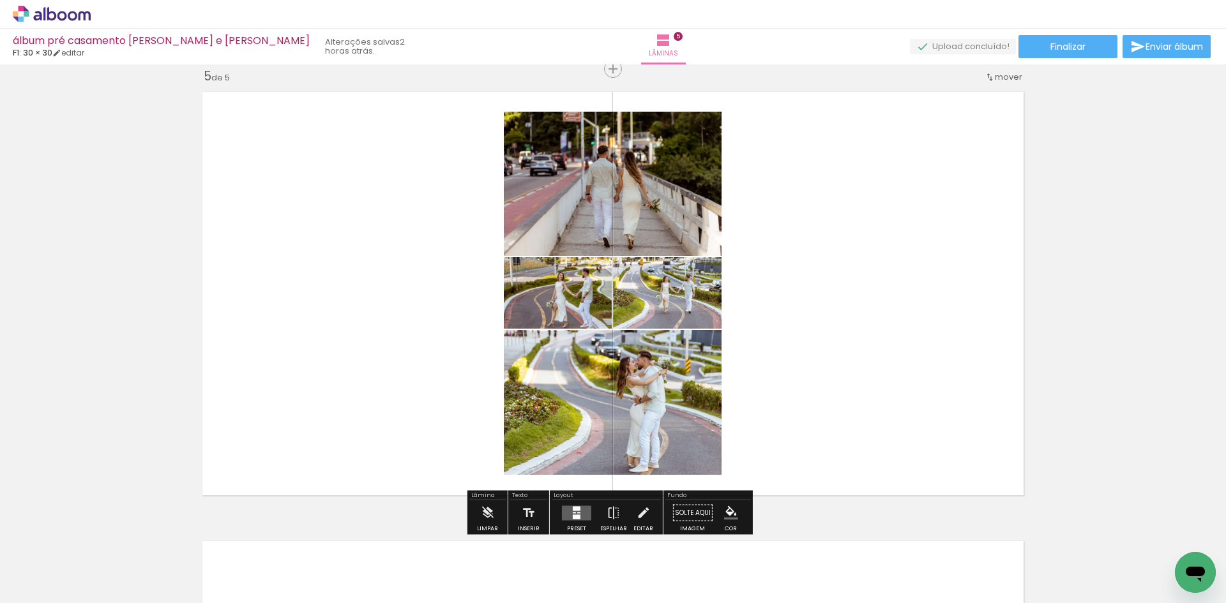
click at [577, 511] on quentale-layouter at bounding box center [576, 513] width 29 height 15
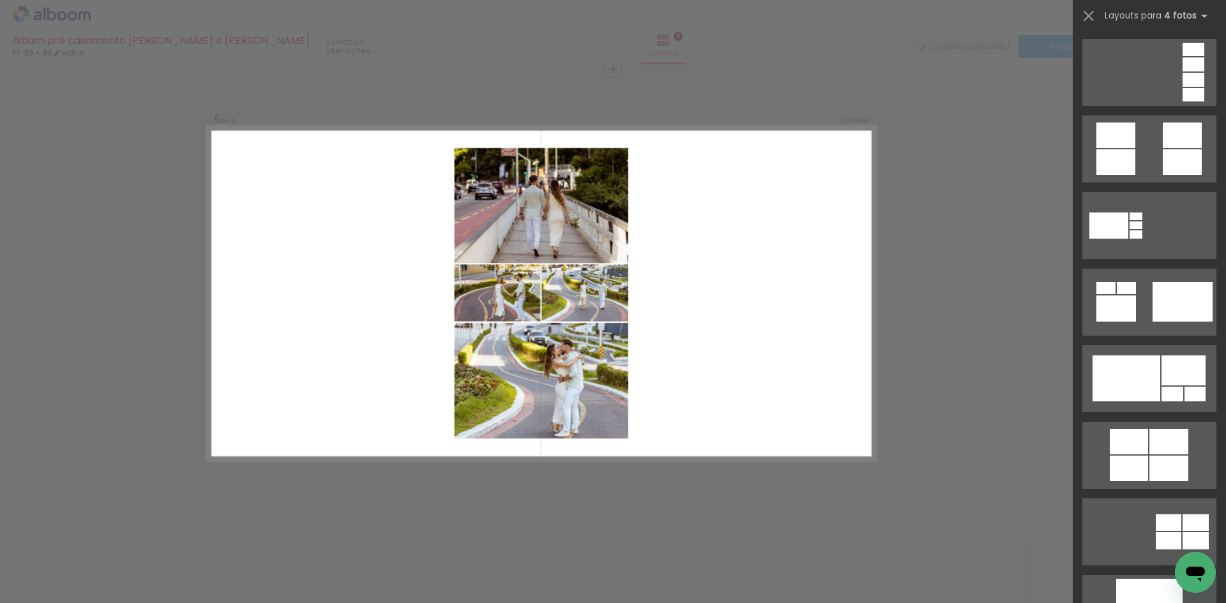
scroll to position [0, 0]
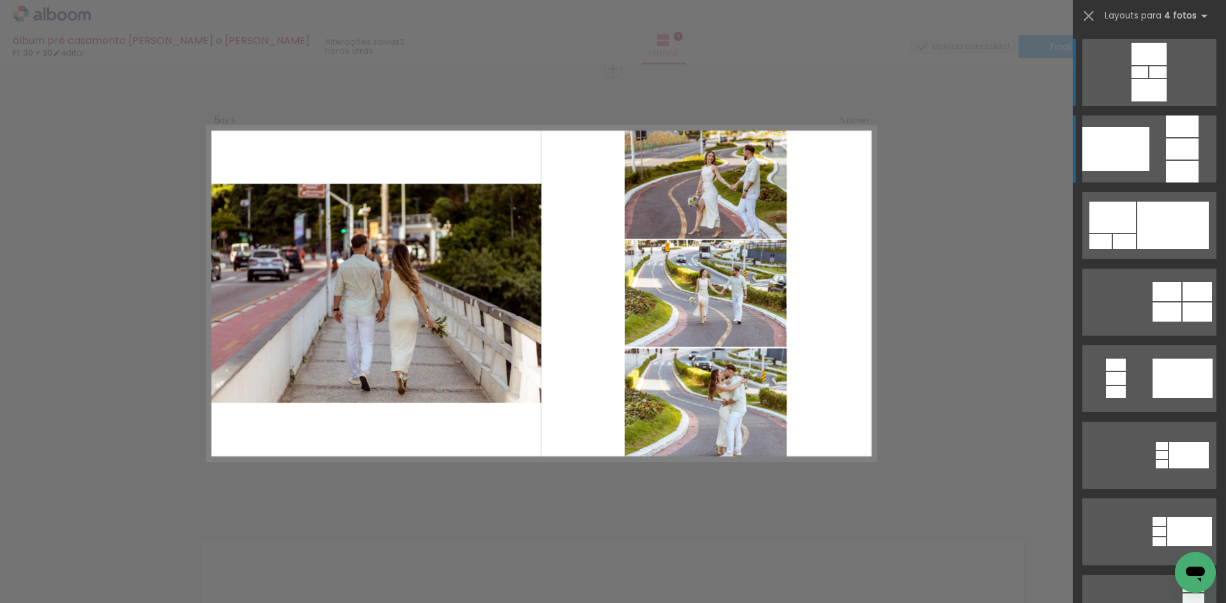
click at [1160, 134] on quentale-layouter at bounding box center [1149, 149] width 134 height 67
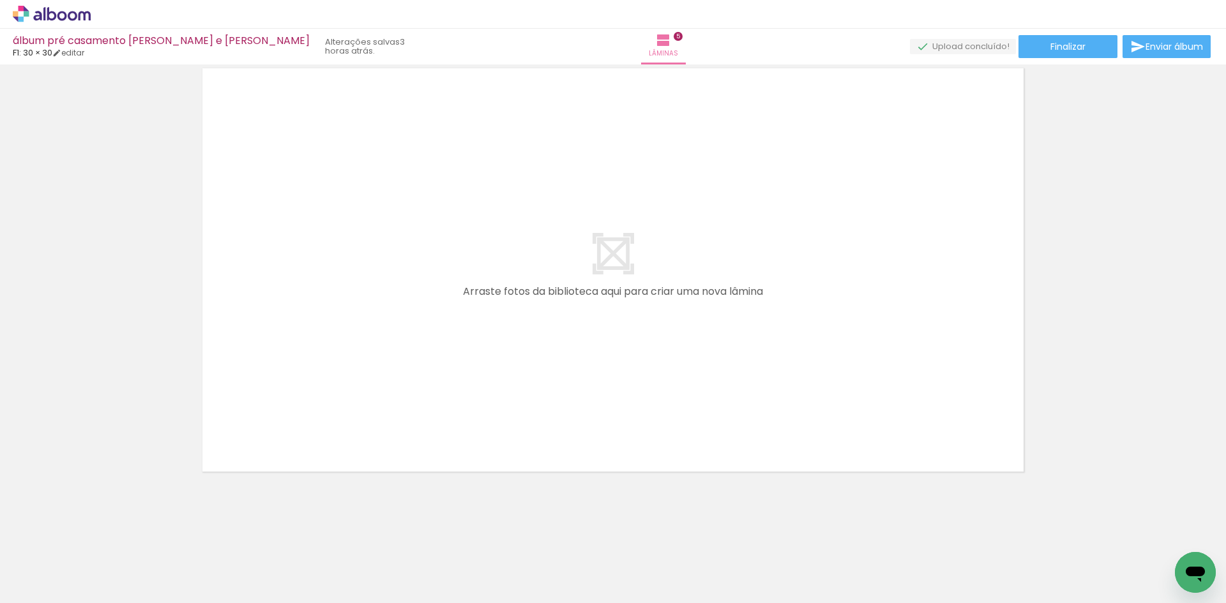
scroll to position [0, 1305]
drag, startPoint x: 333, startPoint y: 567, endPoint x: 488, endPoint y: 345, distance: 270.4
click at [486, 348] on quentale-workspace at bounding box center [613, 301] width 1226 height 603
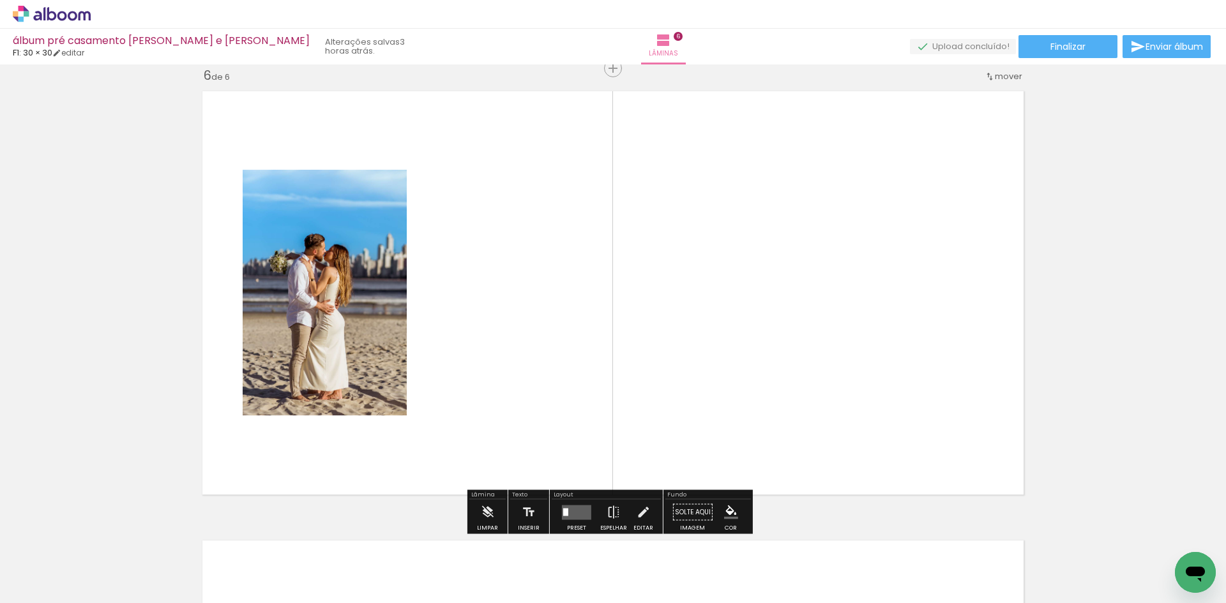
scroll to position [2264, 0]
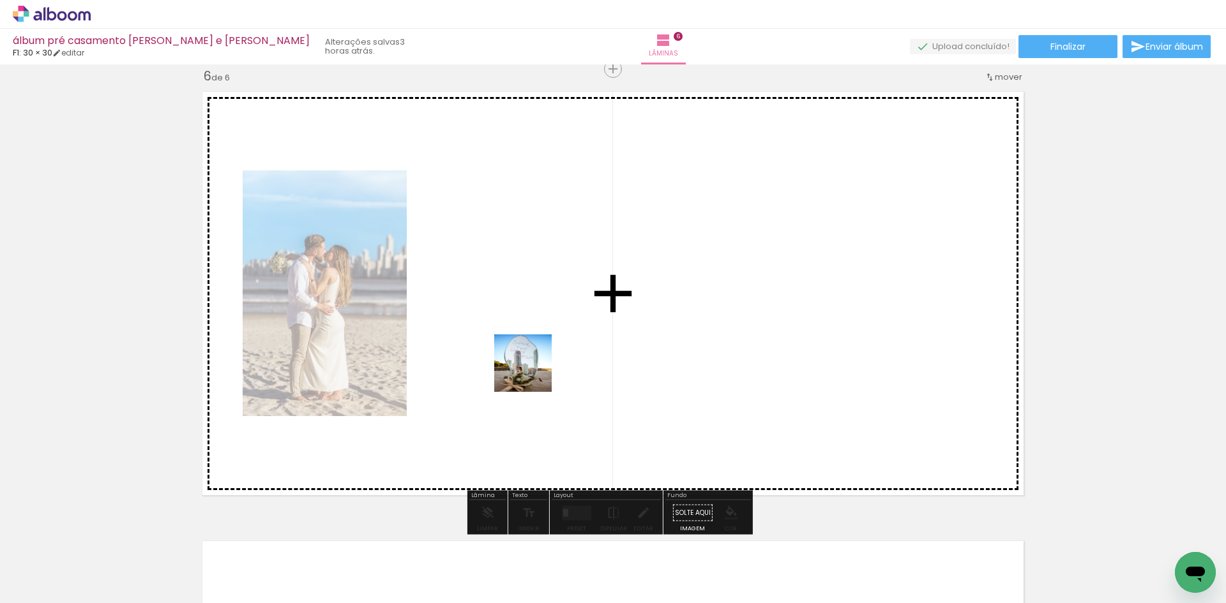
drag, startPoint x: 400, startPoint y: 564, endPoint x: 575, endPoint y: 350, distance: 275.8
click at [572, 328] on quentale-workspace at bounding box center [613, 301] width 1226 height 603
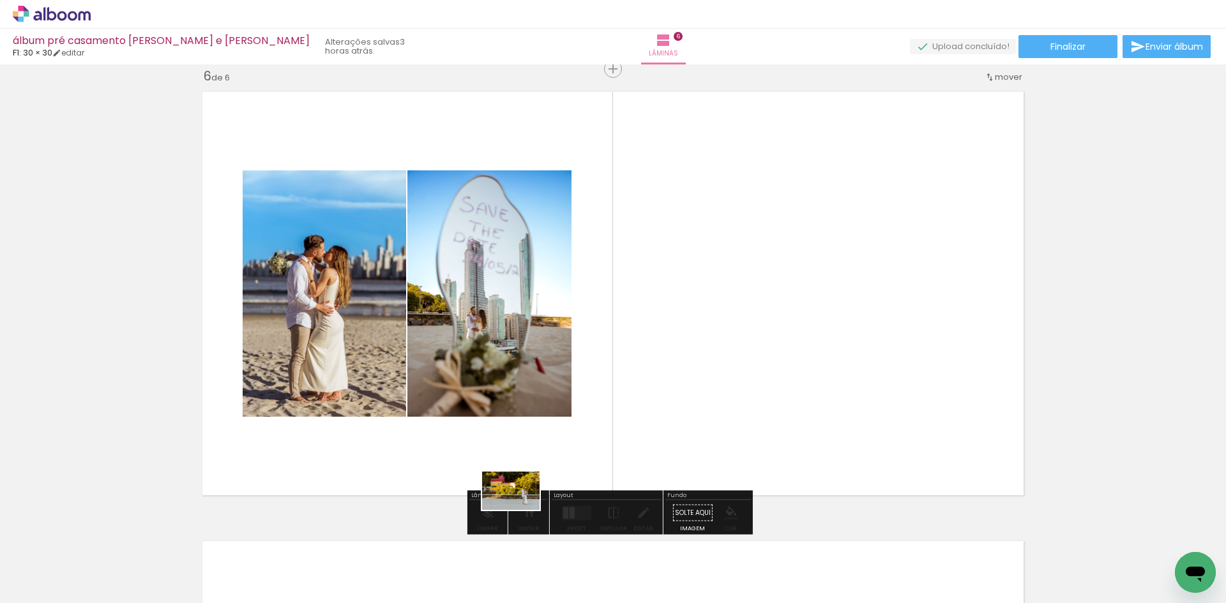
drag, startPoint x: 472, startPoint y: 556, endPoint x: 687, endPoint y: 399, distance: 265.8
click at [698, 368] on quentale-workspace at bounding box center [613, 301] width 1226 height 603
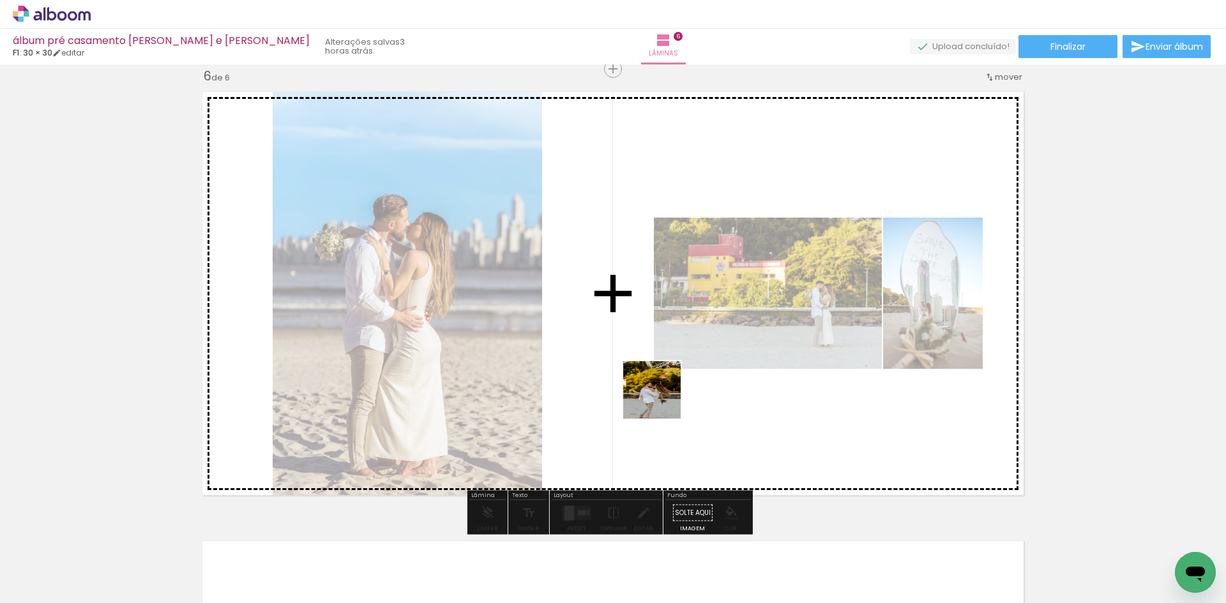
drag, startPoint x: 539, startPoint y: 578, endPoint x: 685, endPoint y: 376, distance: 249.3
click at [665, 395] on quentale-workspace at bounding box center [613, 301] width 1226 height 603
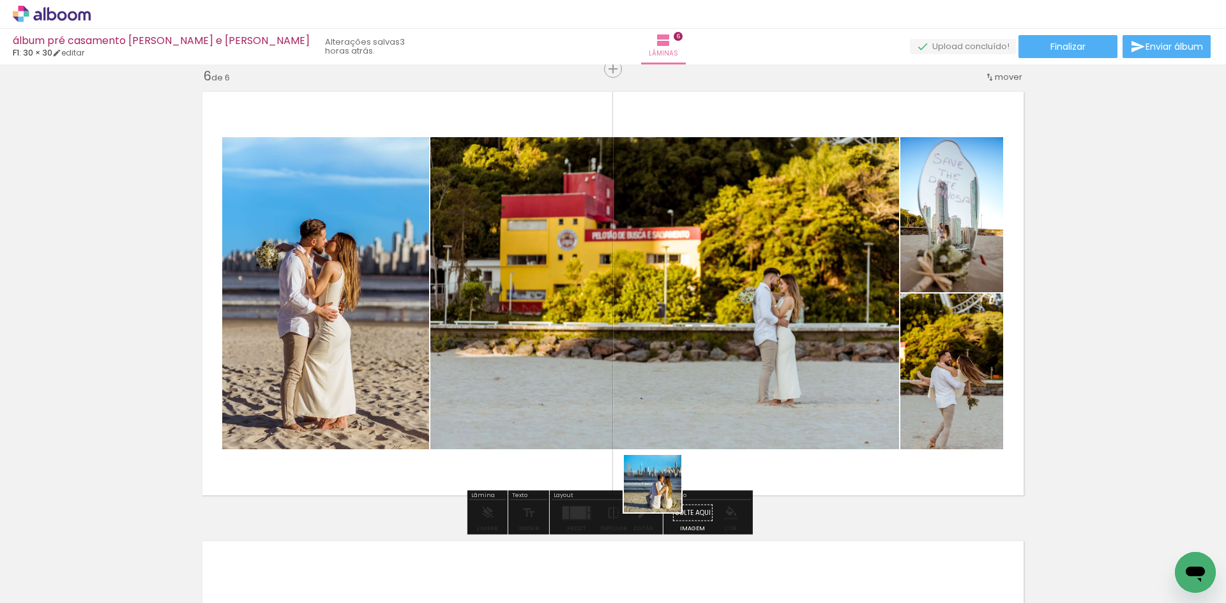
drag, startPoint x: 628, startPoint y: 569, endPoint x: 706, endPoint y: 341, distance: 240.8
click at [702, 354] on quentale-workspace at bounding box center [613, 301] width 1226 height 603
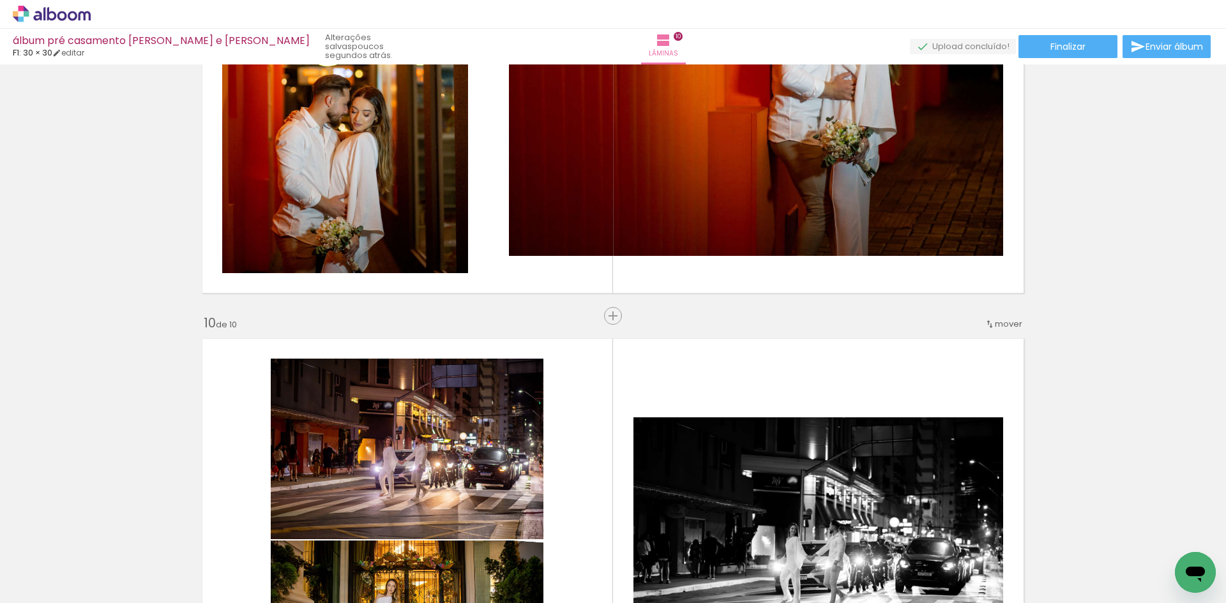
scroll to position [3830, 0]
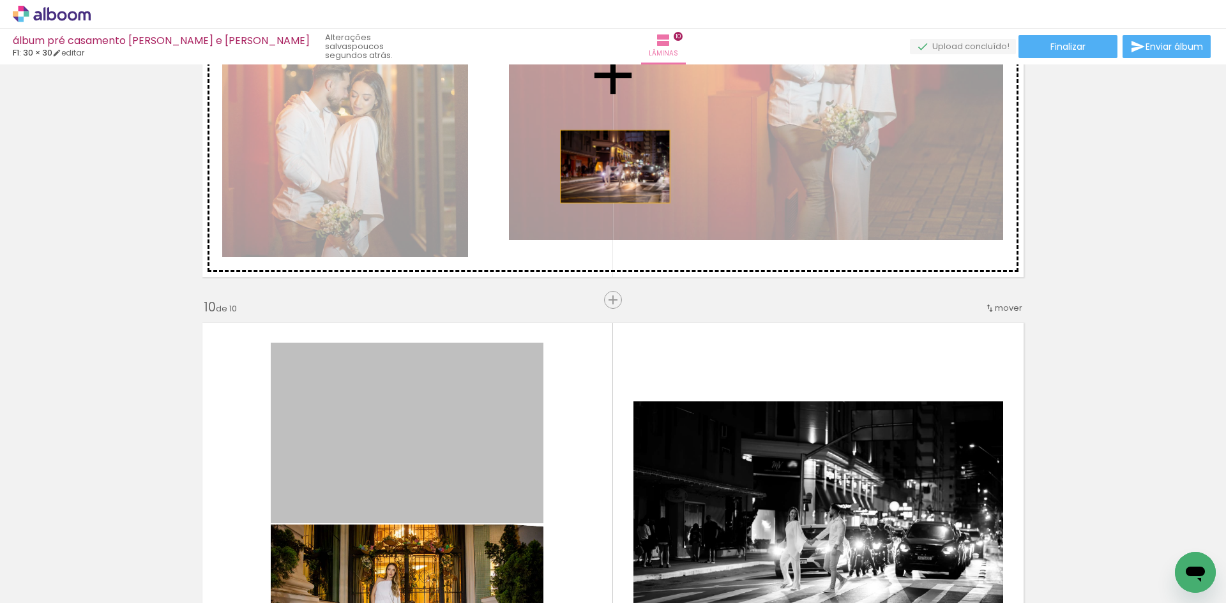
drag, startPoint x: 457, startPoint y: 405, endPoint x: 485, endPoint y: 352, distance: 59.1
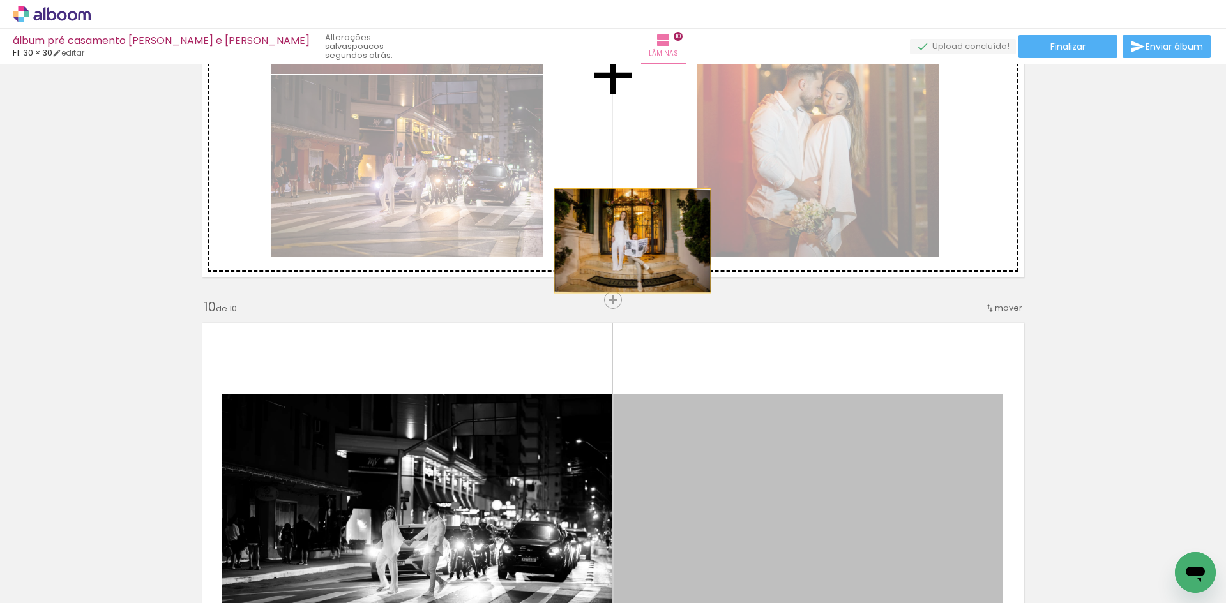
drag, startPoint x: 668, startPoint y: 437, endPoint x: 626, endPoint y: 228, distance: 213.6
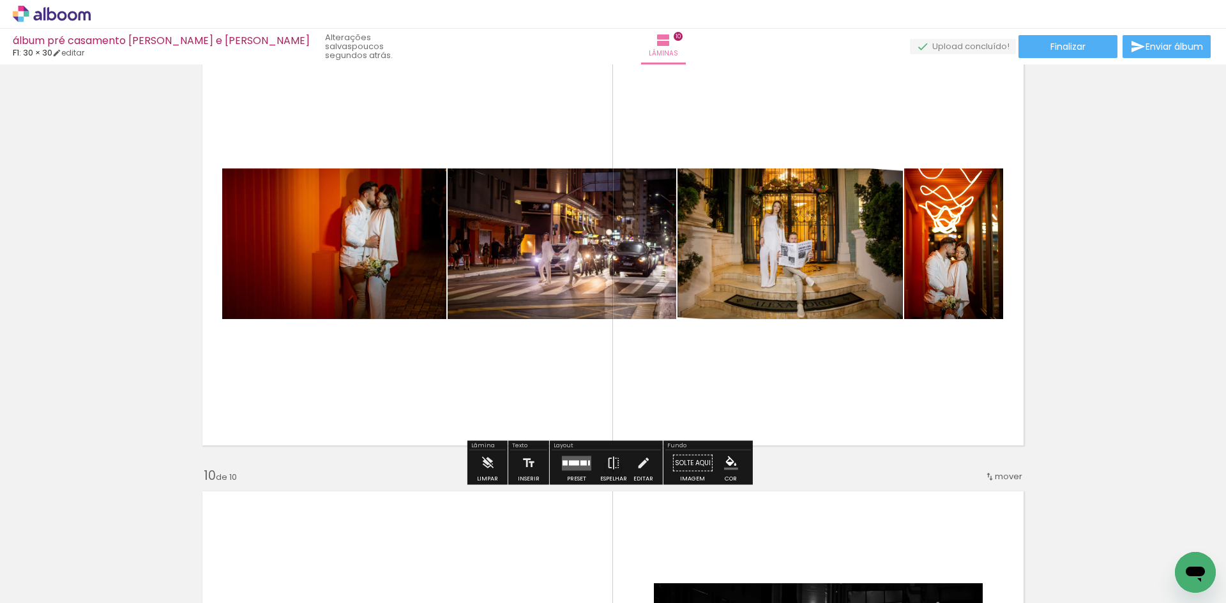
scroll to position [3639, 0]
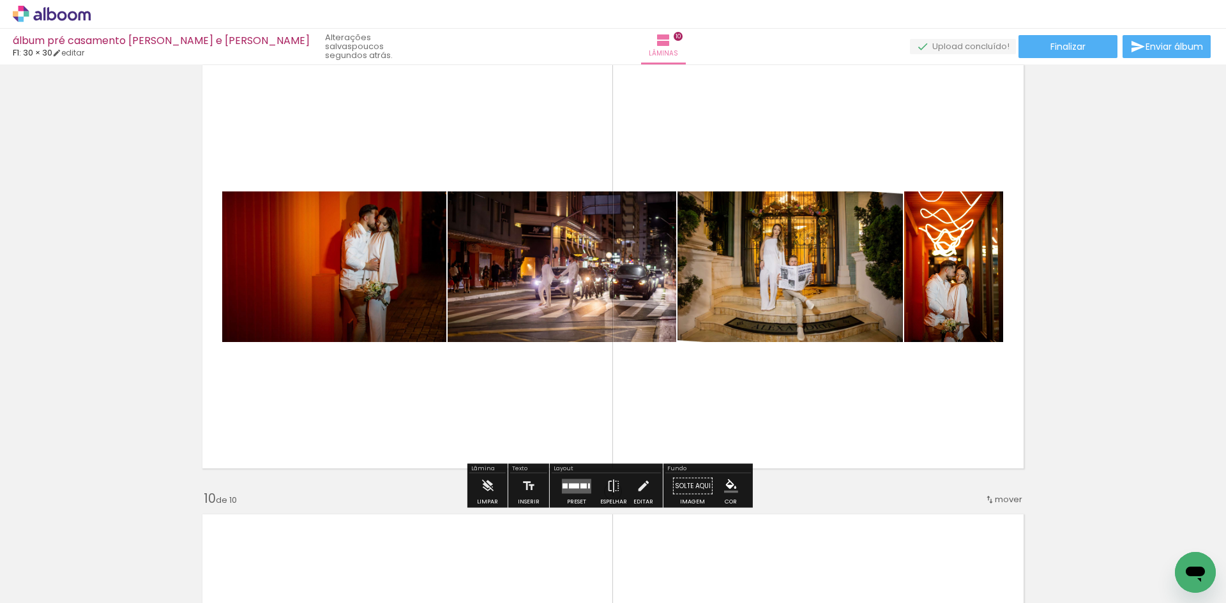
click at [571, 488] on quentale-layouter at bounding box center [576, 486] width 29 height 15
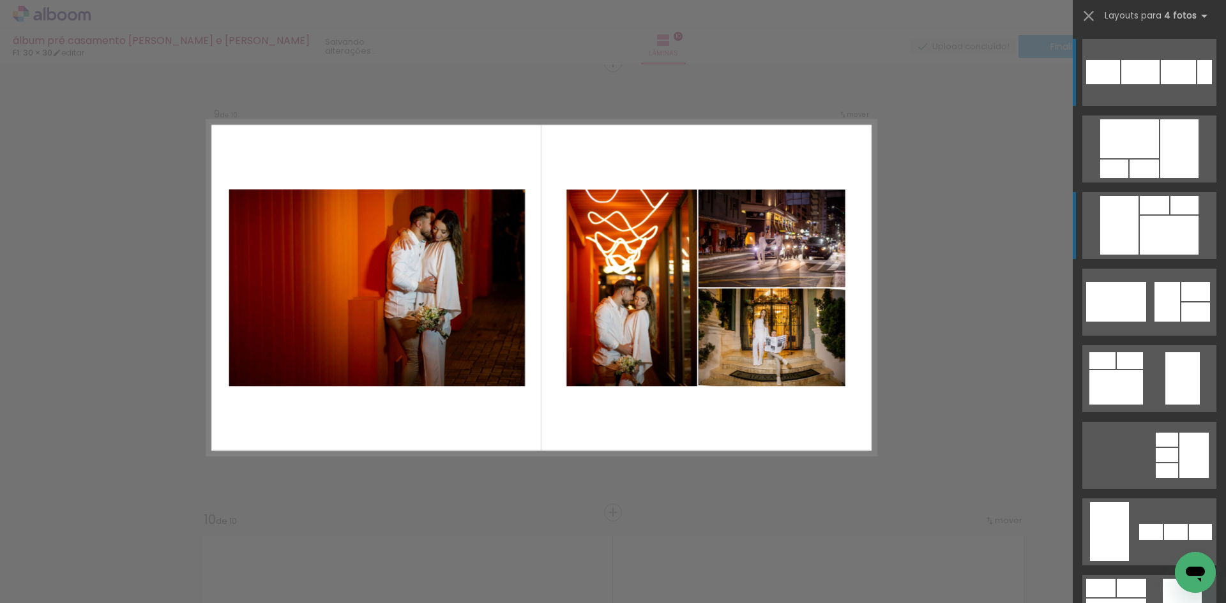
scroll to position [3612, 0]
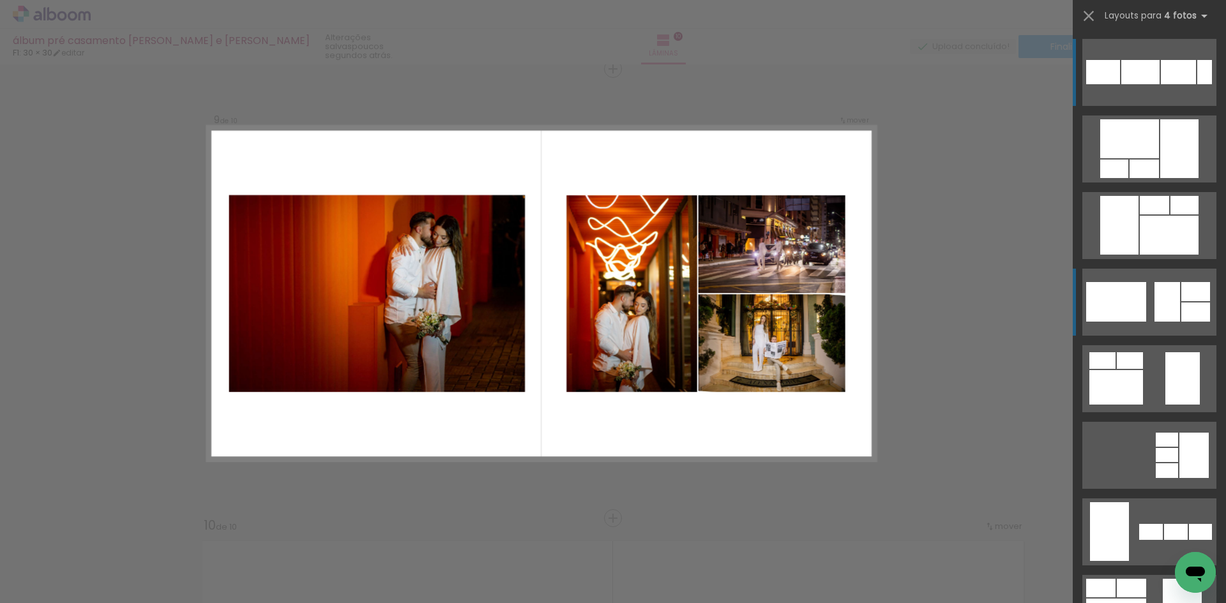
click at [1181, 297] on div at bounding box center [1195, 291] width 29 height 19
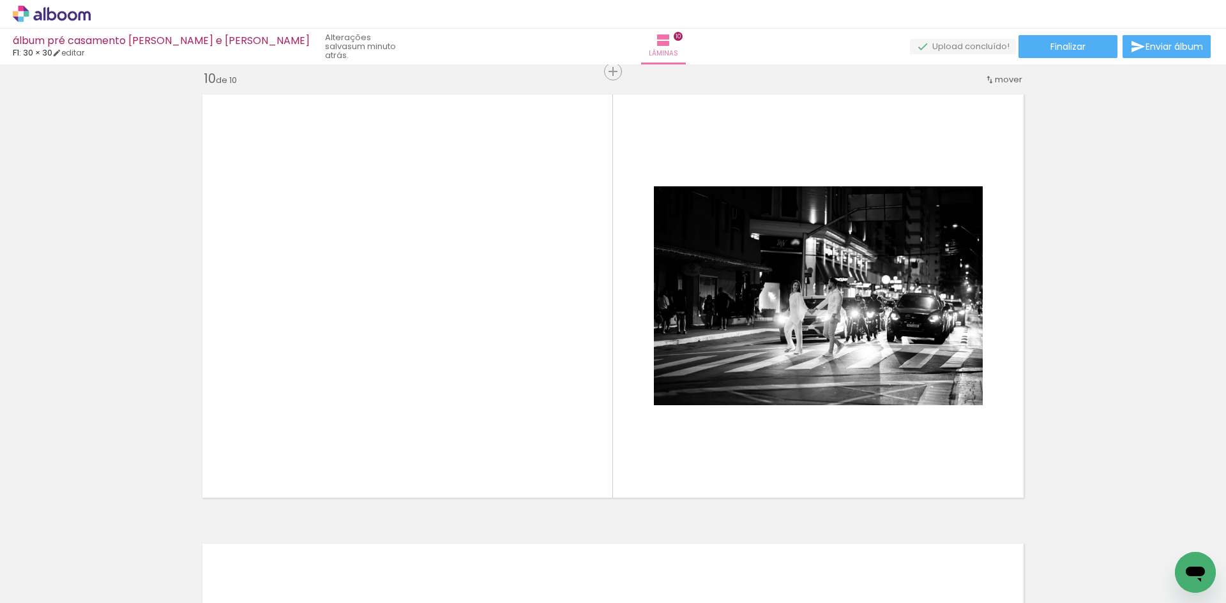
scroll to position [4122, 0]
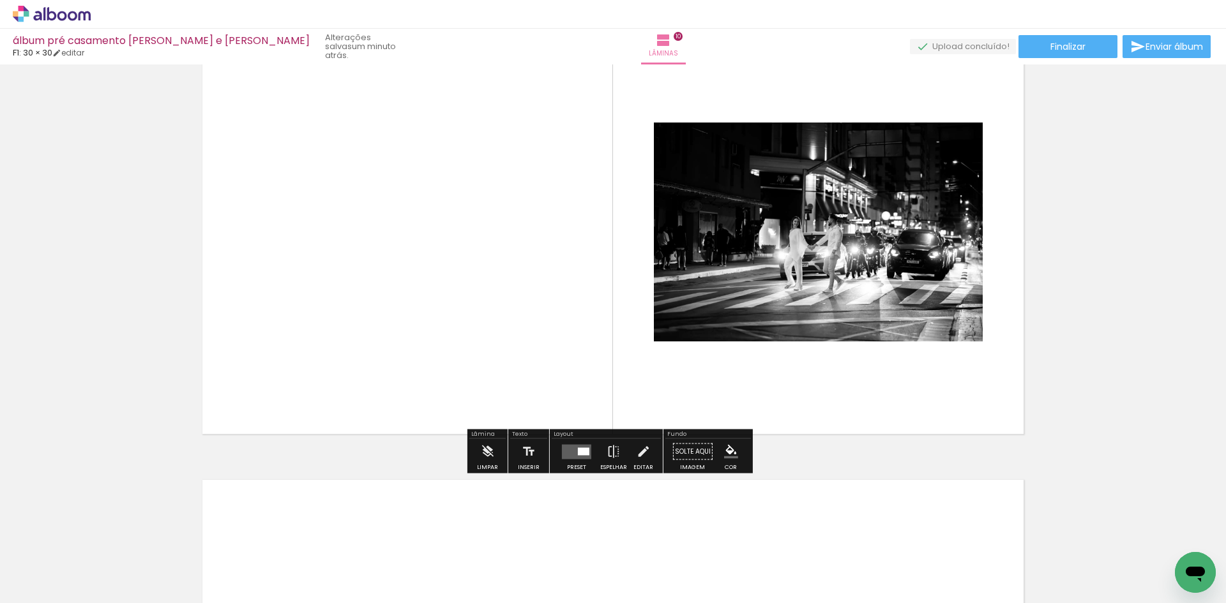
click at [52, 589] on span "Adicionar Fotos" at bounding box center [45, 586] width 38 height 14
click at [0, 0] on input "file" at bounding box center [0, 0] width 0 height 0
click at [725, 453] on iron-icon "color picker" at bounding box center [731, 452] width 14 height 14
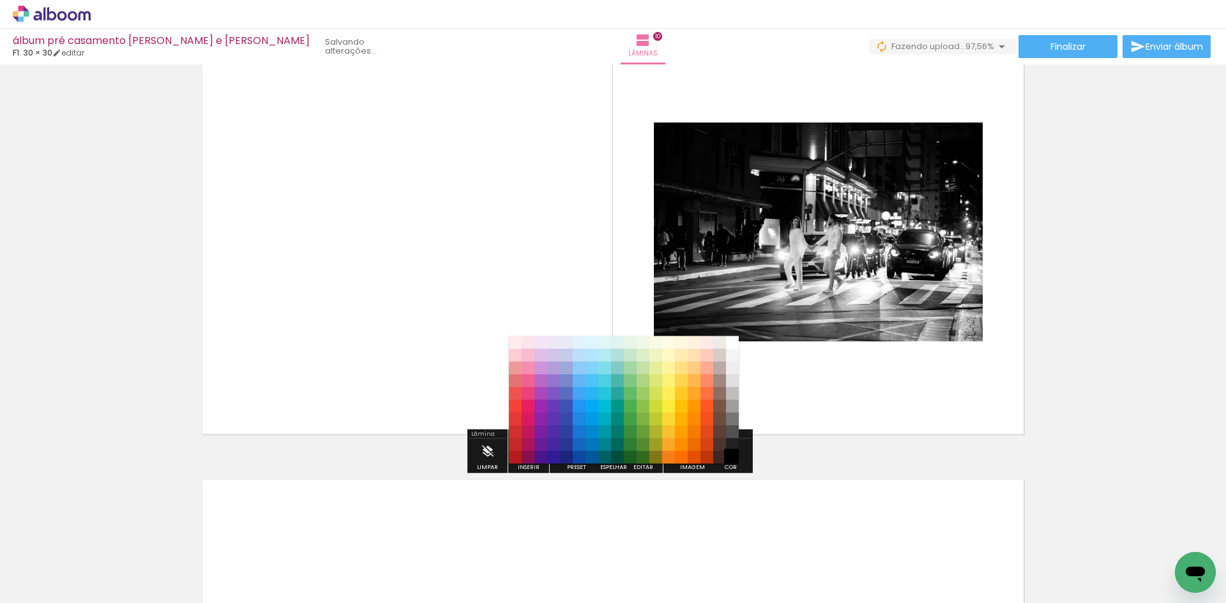
click at [732, 460] on paper-item "#000000" at bounding box center [732, 457] width 13 height 13
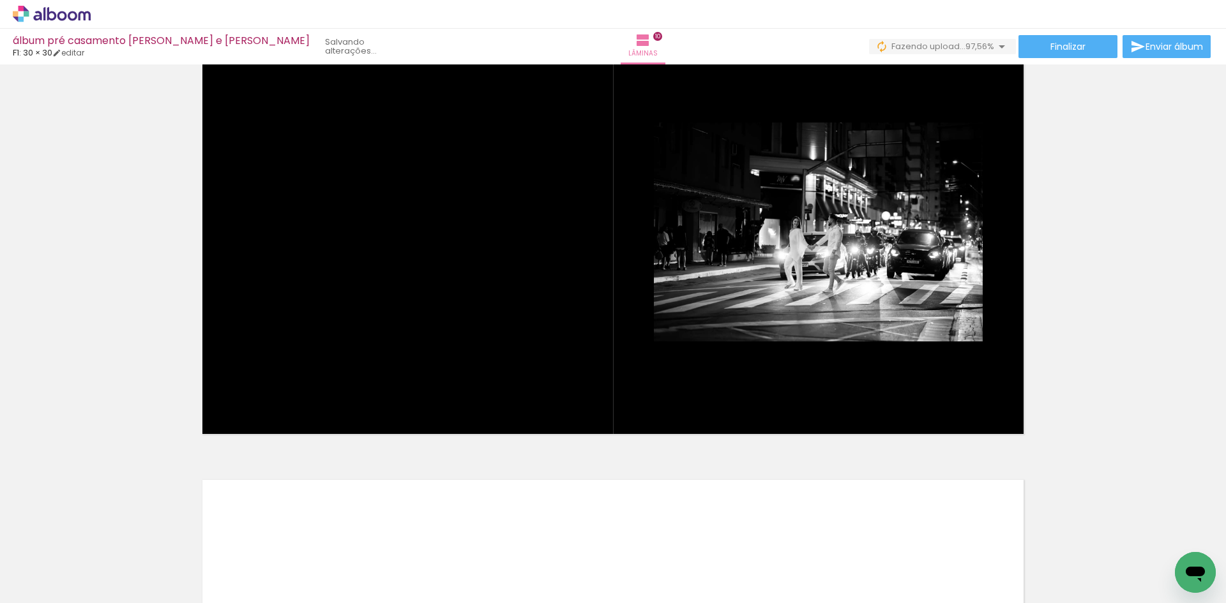
scroll to position [0, 1814]
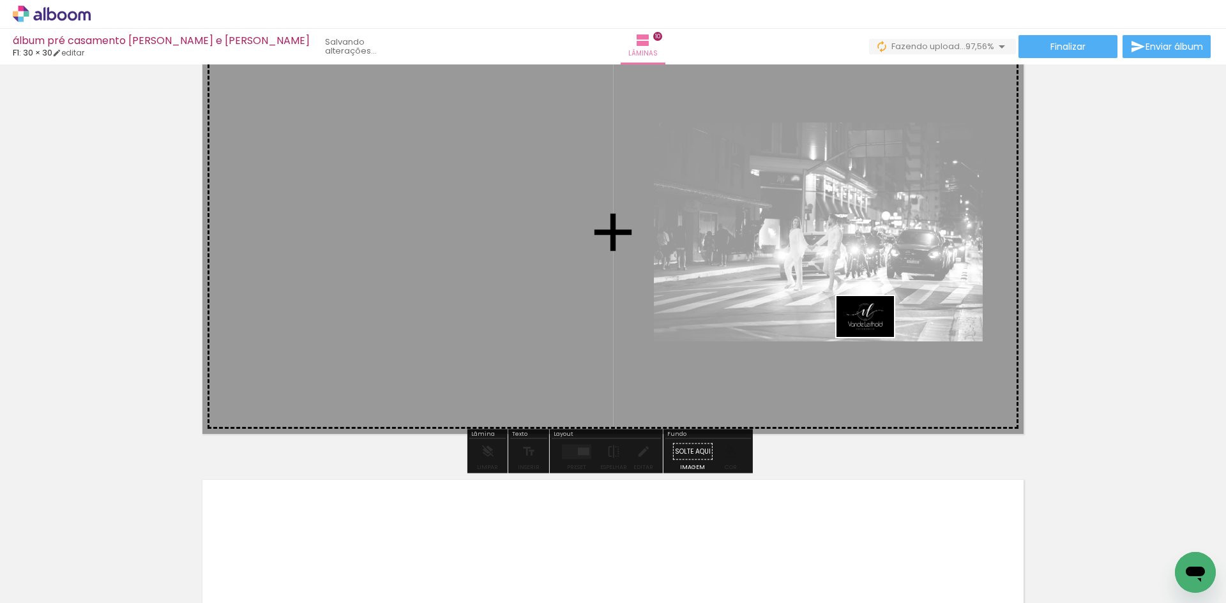
drag, startPoint x: 1169, startPoint y: 558, endPoint x: 859, endPoint y: 322, distance: 389.4
click at [863, 324] on quentale-workspace at bounding box center [613, 301] width 1226 height 603
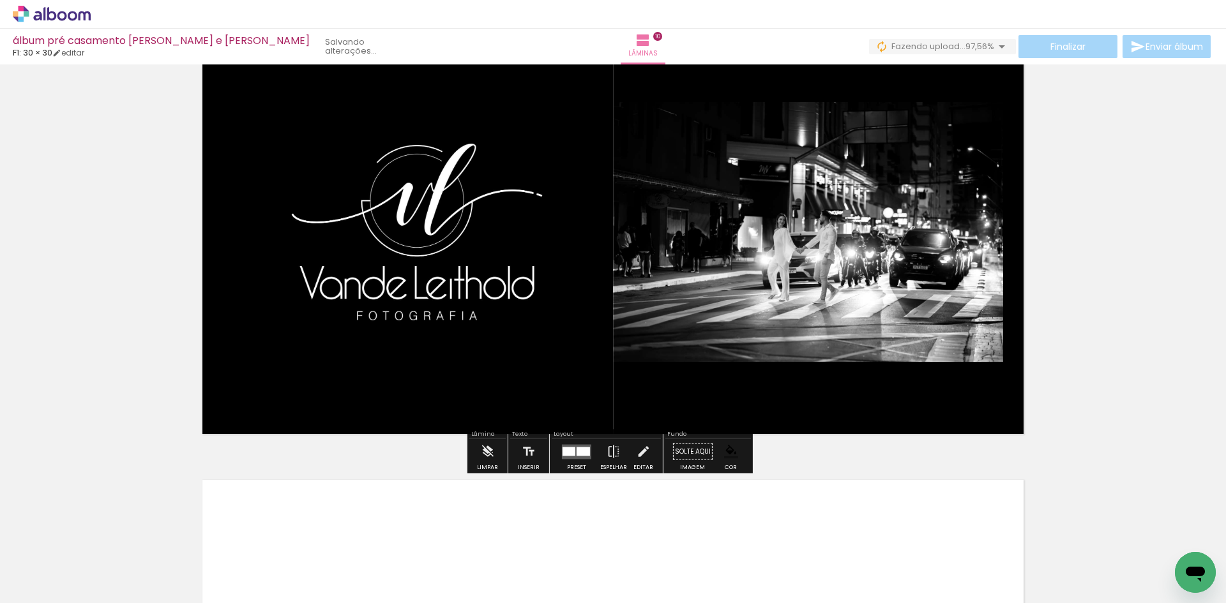
click at [582, 453] on div at bounding box center [582, 451] width 13 height 9
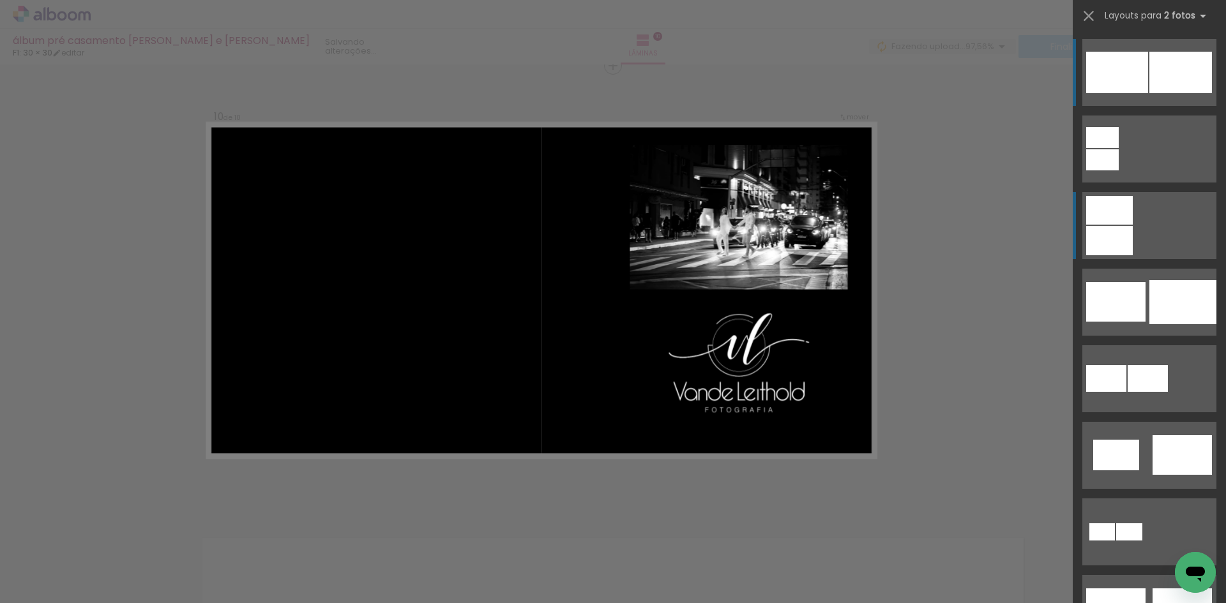
scroll to position [4061, 0]
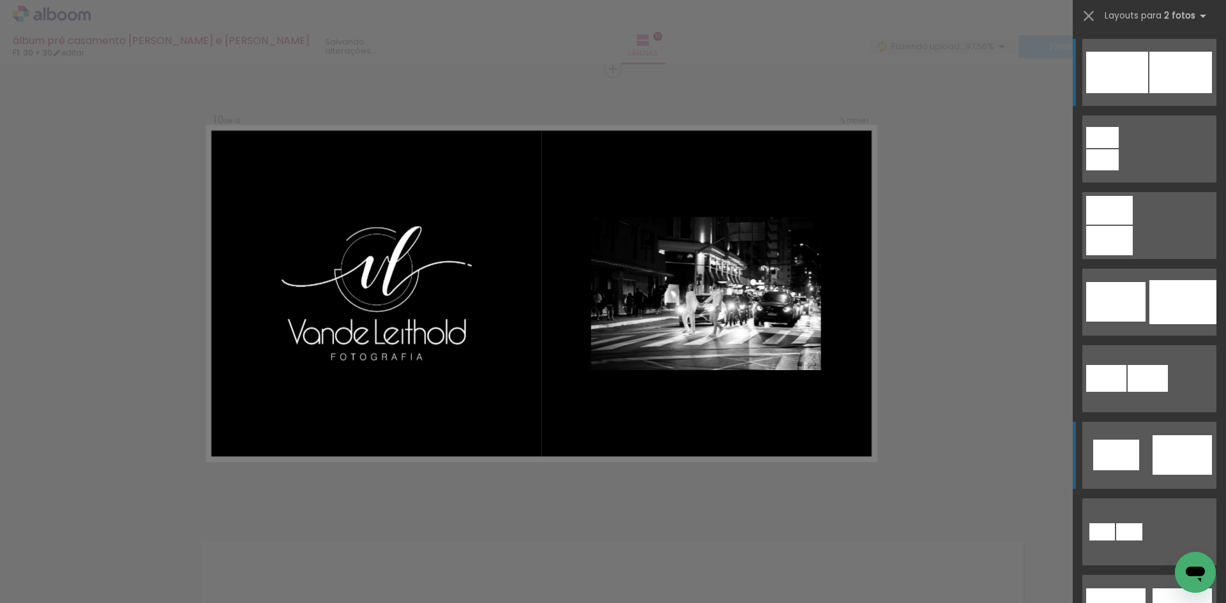
click at [1152, 450] on div at bounding box center [1181, 455] width 59 height 40
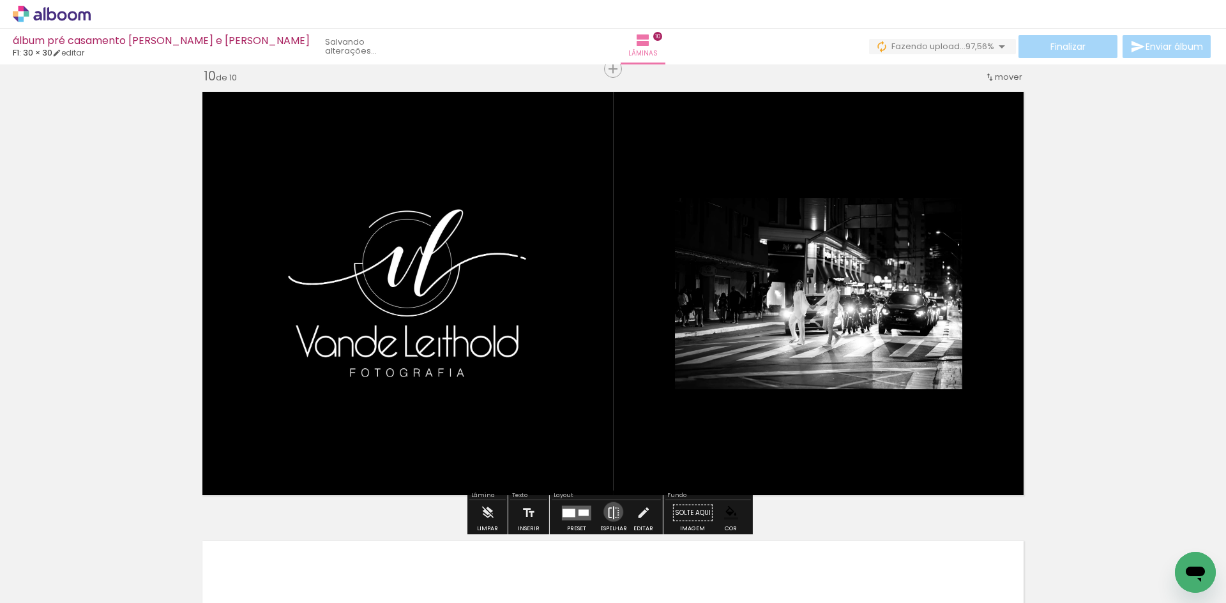
click at [610, 512] on iron-icon at bounding box center [613, 513] width 14 height 26
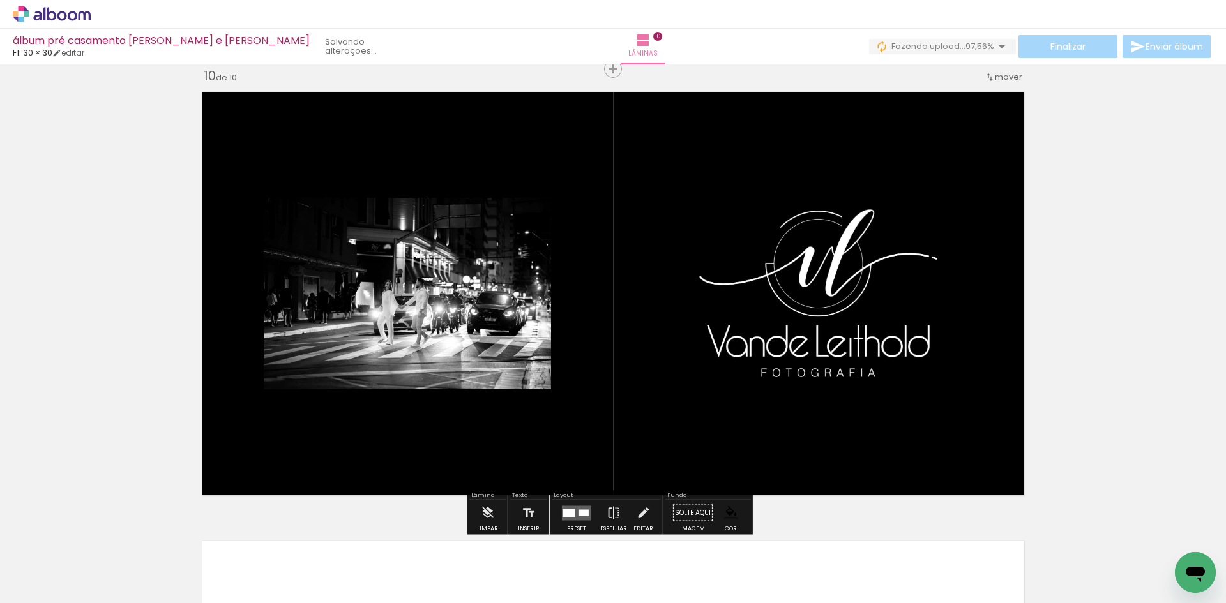
click at [571, 292] on quentale-layouter at bounding box center [612, 293] width 835 height 417
click at [590, 294] on quentale-layouter at bounding box center [612, 293] width 835 height 417
click at [486, 312] on quentale-photo at bounding box center [407, 294] width 287 height 192
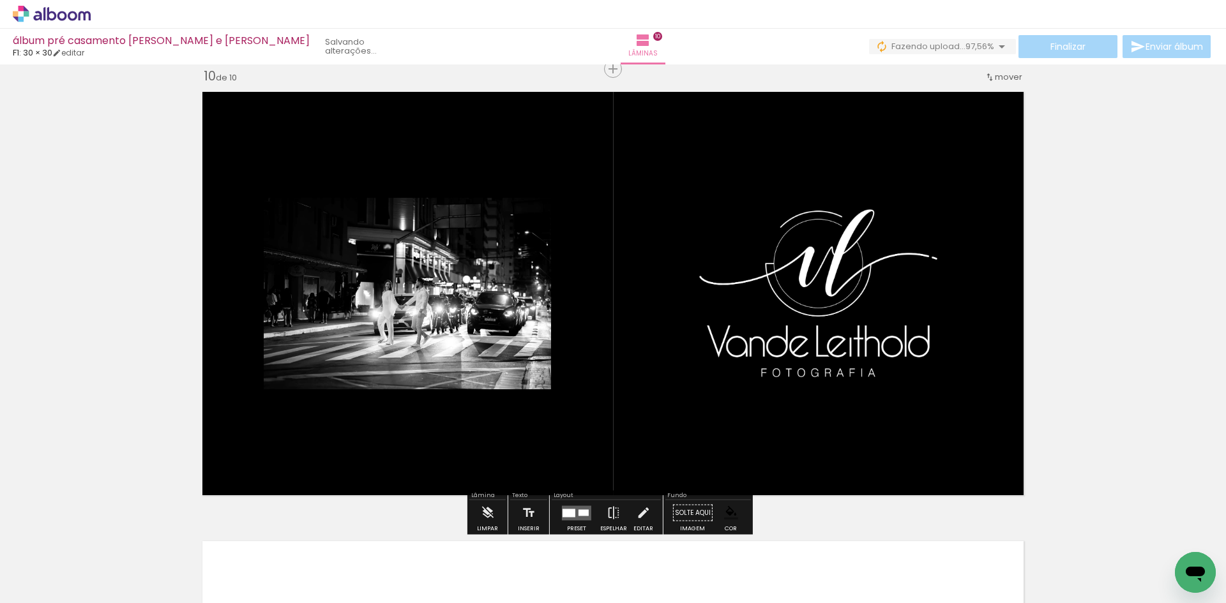
click at [486, 312] on quentale-photo at bounding box center [407, 294] width 287 height 192
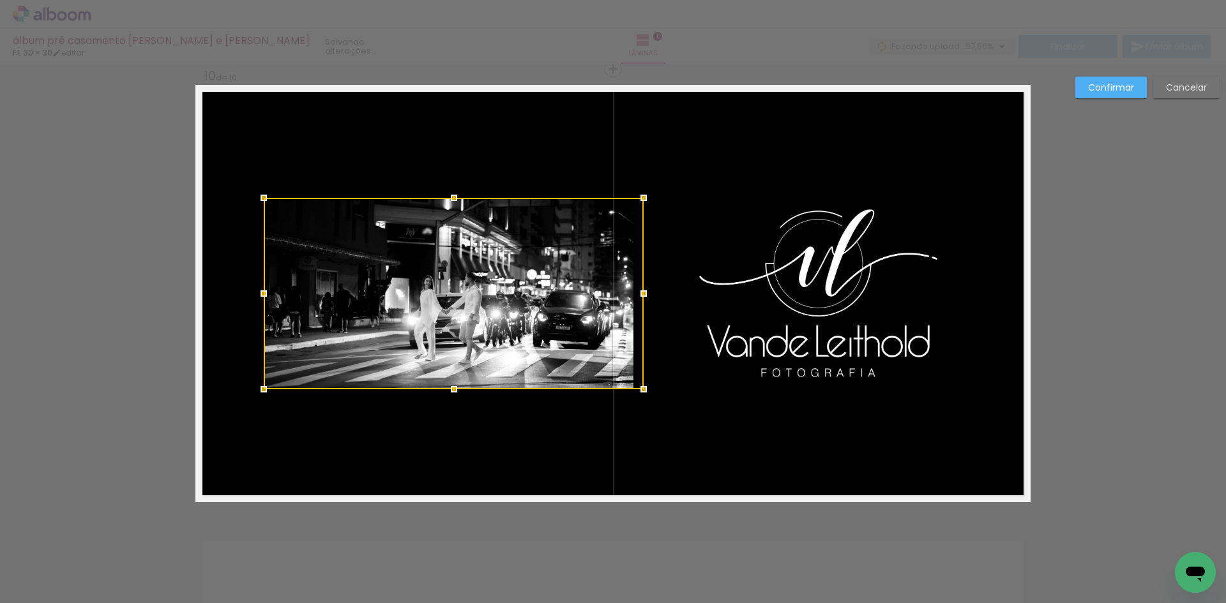
drag, startPoint x: 550, startPoint y: 295, endPoint x: 642, endPoint y: 293, distance: 91.9
click at [642, 293] on div at bounding box center [644, 294] width 26 height 26
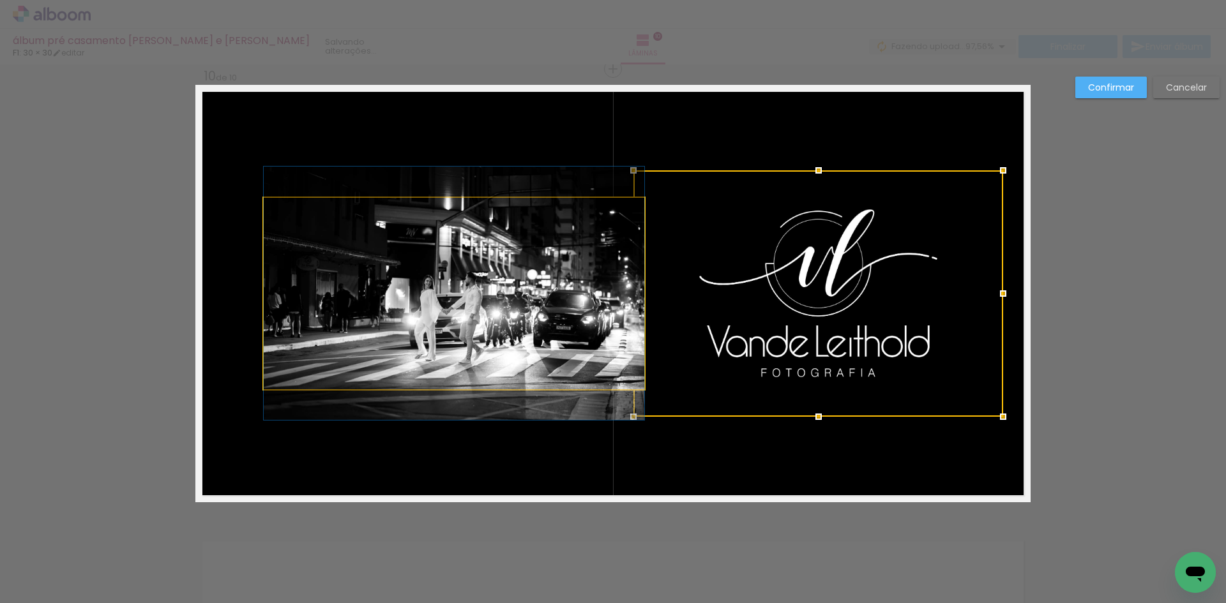
click at [350, 297] on quentale-photo at bounding box center [454, 294] width 380 height 192
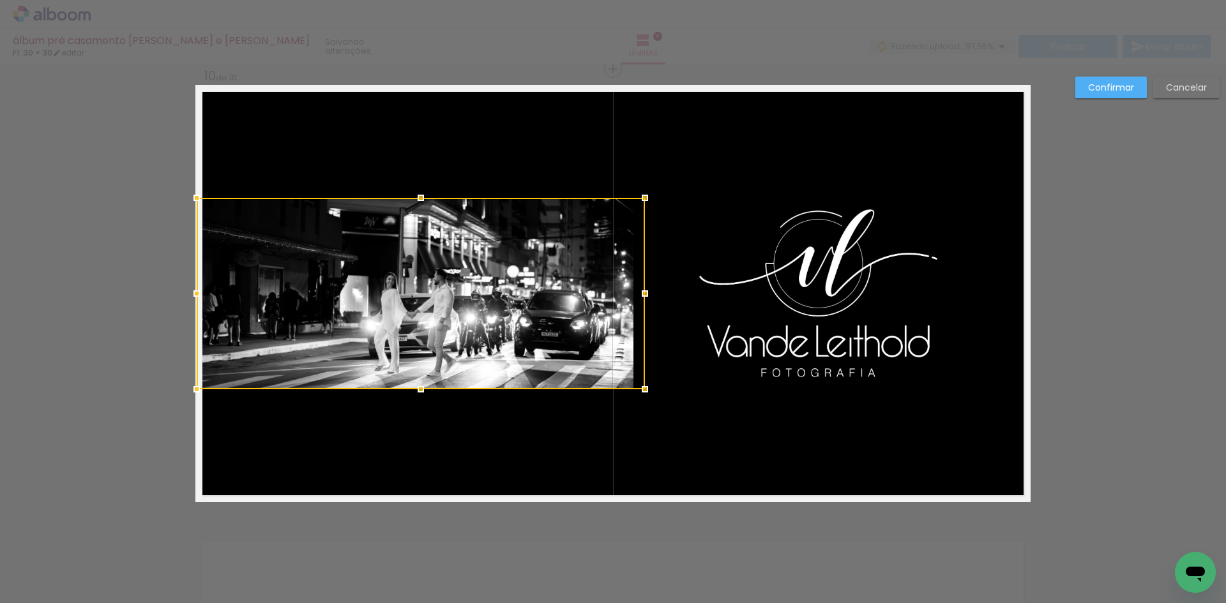
drag, startPoint x: 258, startPoint y: 290, endPoint x: 192, endPoint y: 306, distance: 68.3
click at [197, 306] on div at bounding box center [421, 294] width 448 height 192
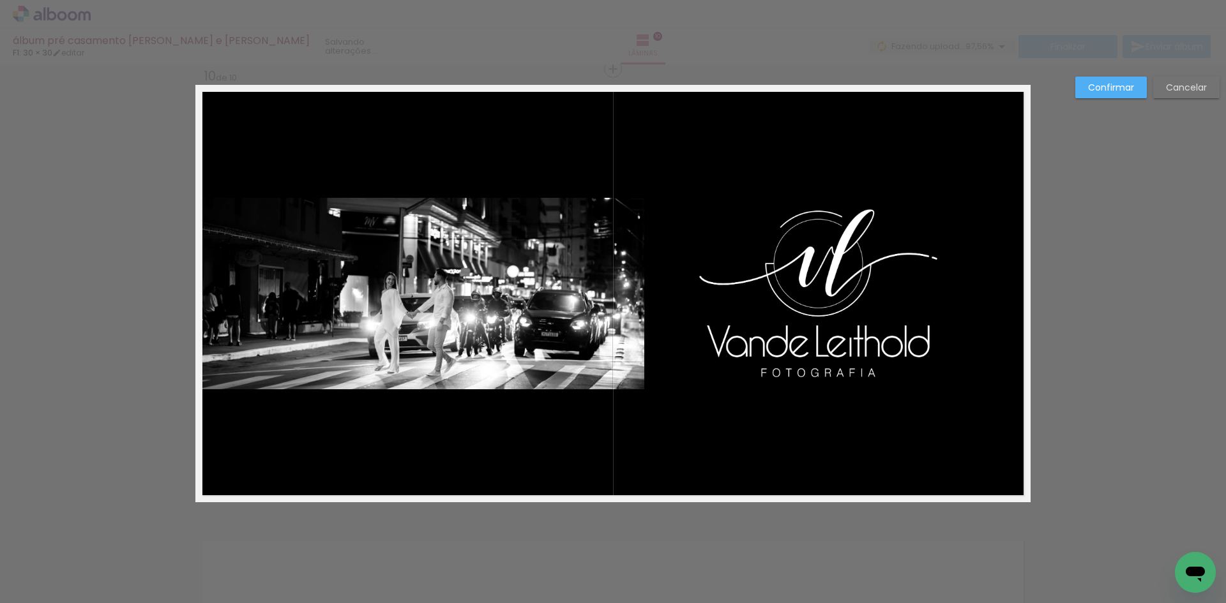
click at [417, 200] on quentale-photo at bounding box center [421, 294] width 448 height 192
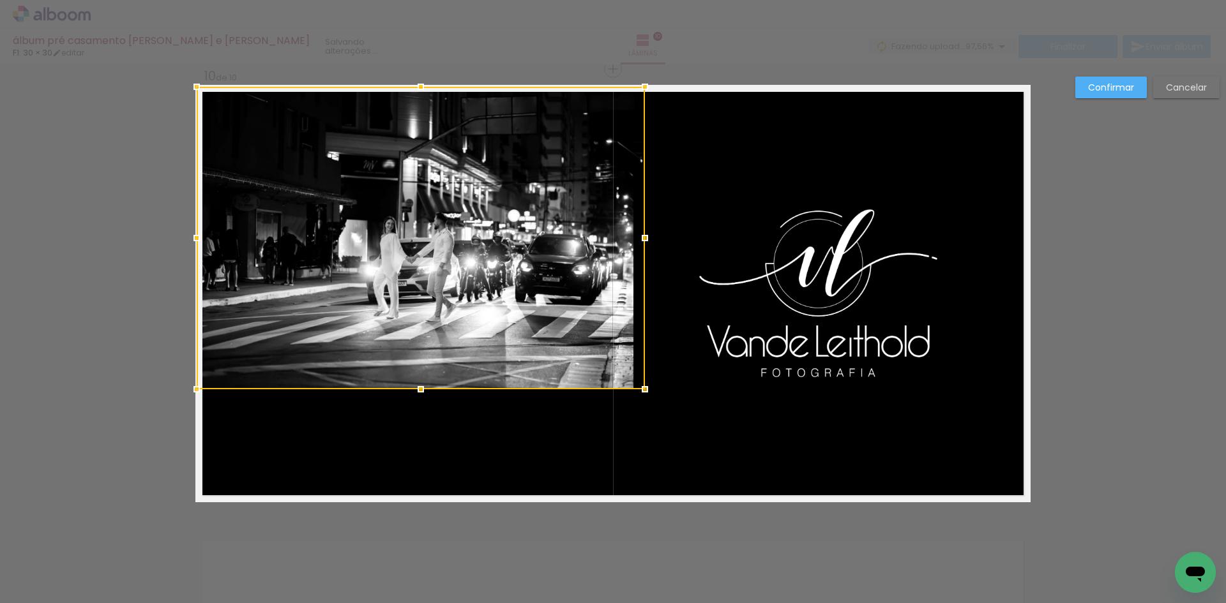
drag, startPoint x: 416, startPoint y: 195, endPoint x: 423, endPoint y: 77, distance: 118.3
click at [423, 77] on div at bounding box center [421, 87] width 26 height 26
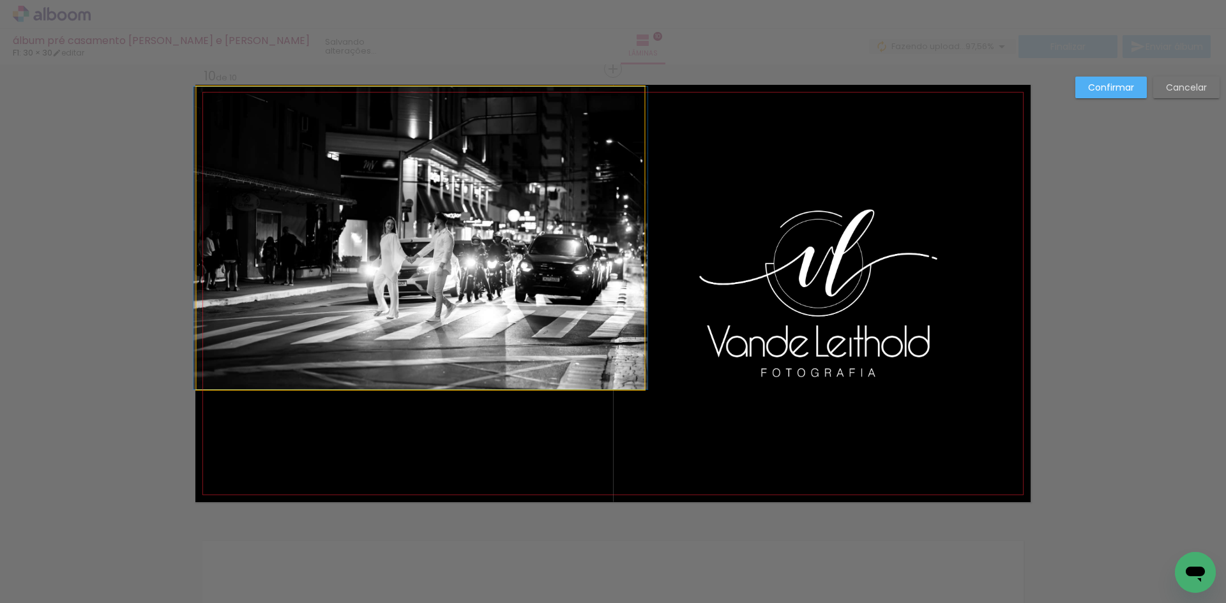
click at [443, 363] on quentale-photo at bounding box center [421, 238] width 448 height 303
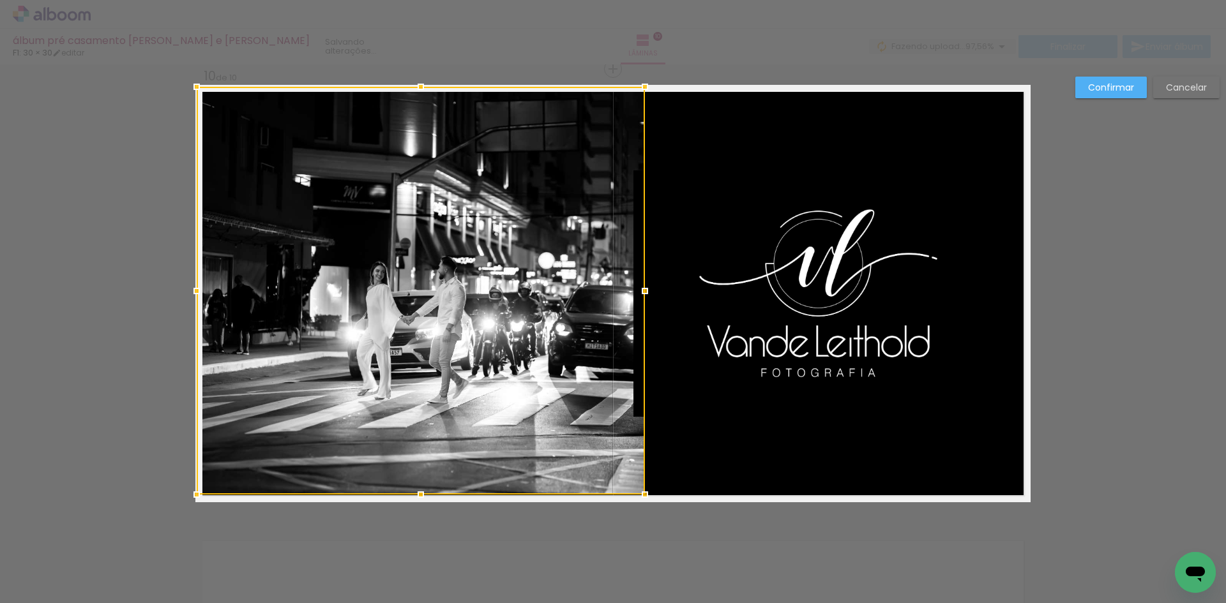
drag, startPoint x: 417, startPoint y: 389, endPoint x: 417, endPoint y: 527, distance: 138.5
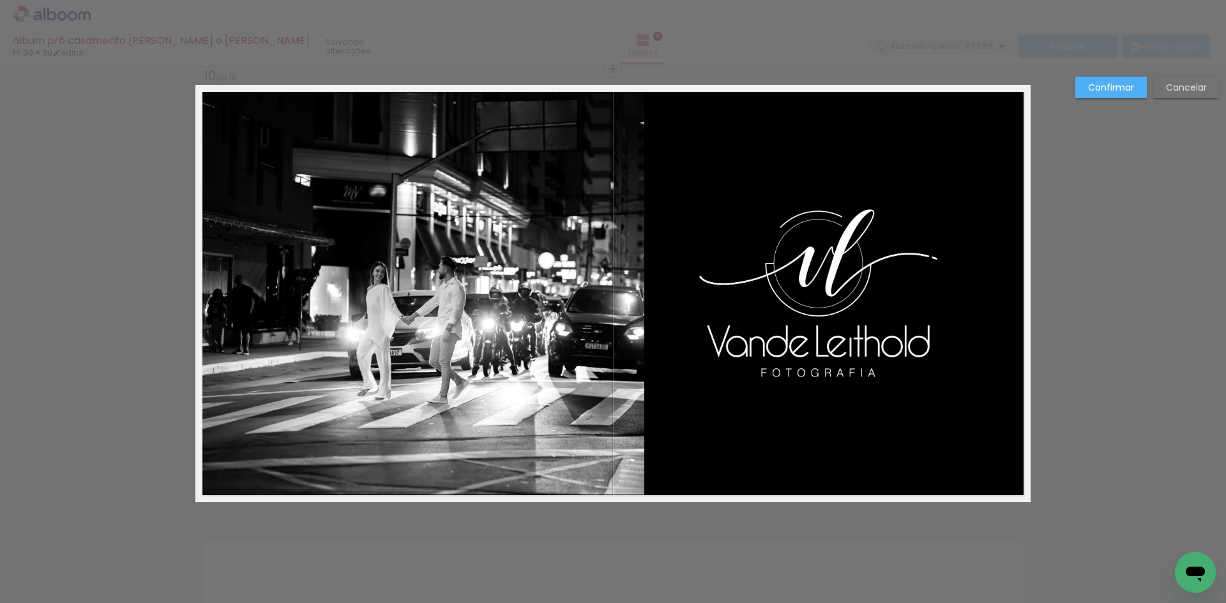
click at [412, 481] on quentale-photo at bounding box center [421, 291] width 448 height 408
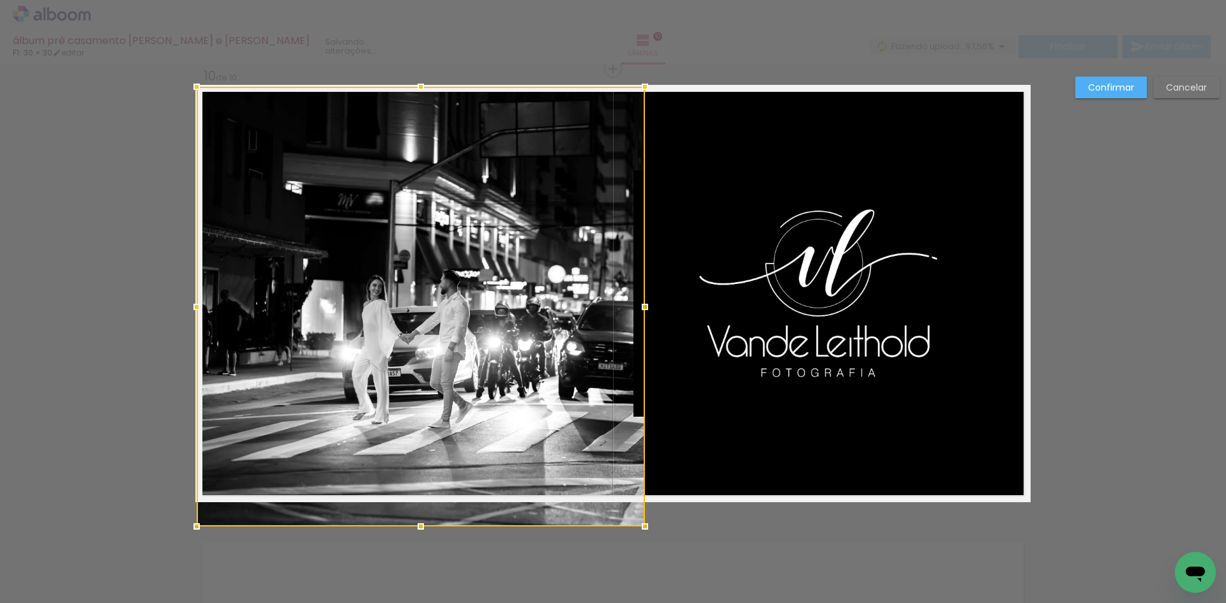
drag, startPoint x: 417, startPoint y: 495, endPoint x: 413, endPoint y: 524, distance: 29.6
click at [413, 524] on div at bounding box center [421, 527] width 26 height 26
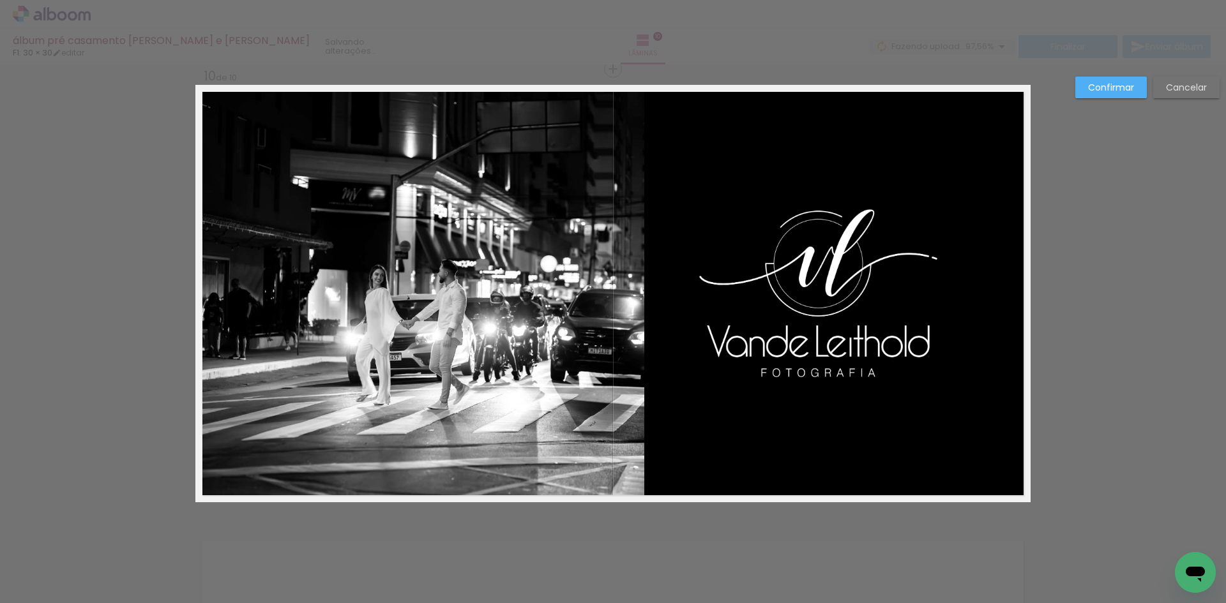
click at [571, 304] on quentale-photo at bounding box center [421, 295] width 448 height 416
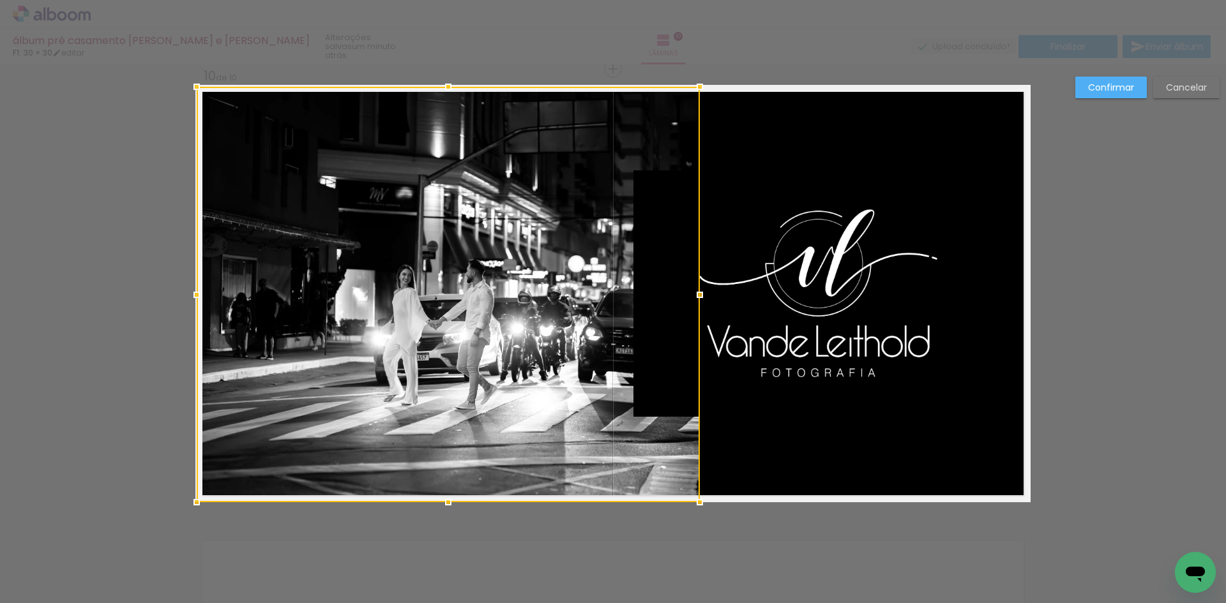
drag, startPoint x: 641, startPoint y: 297, endPoint x: 696, endPoint y: 294, distance: 55.0
click at [696, 294] on div at bounding box center [700, 295] width 26 height 26
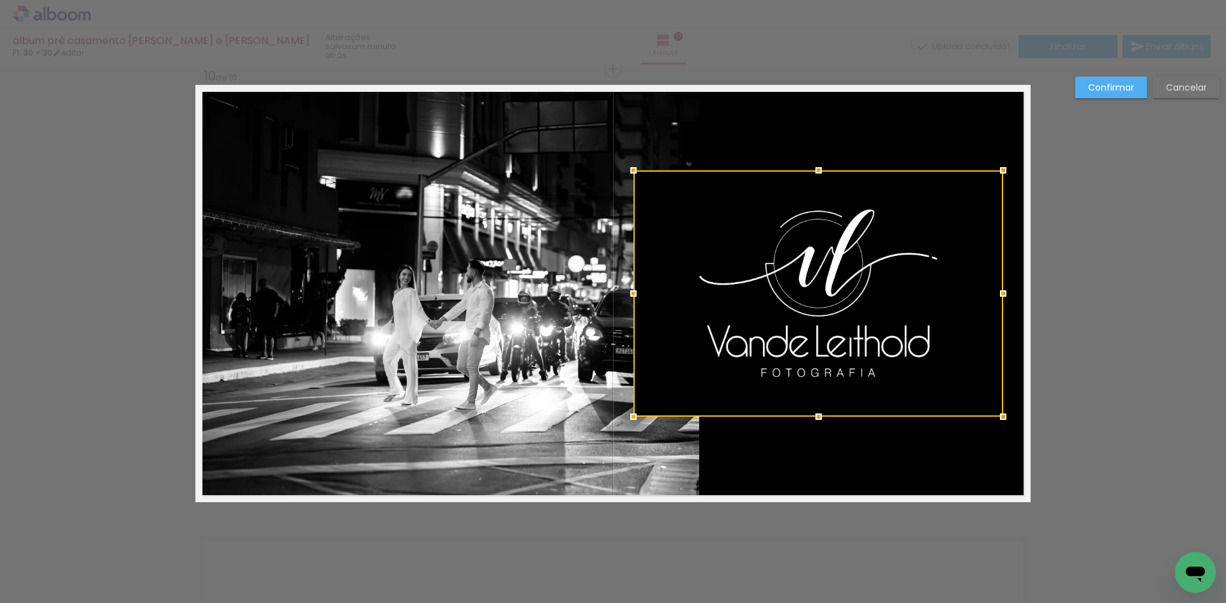
click at [834, 262] on div at bounding box center [818, 293] width 370 height 246
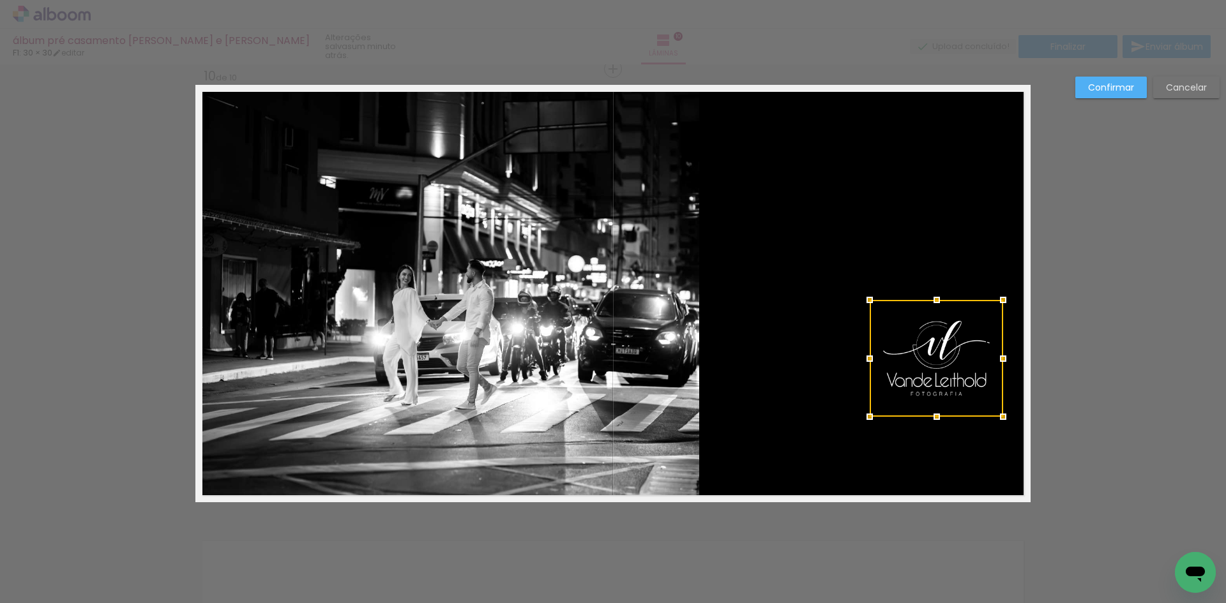
drag, startPoint x: 631, startPoint y: 172, endPoint x: 871, endPoint y: 305, distance: 274.6
click at [868, 303] on div at bounding box center [870, 300] width 26 height 26
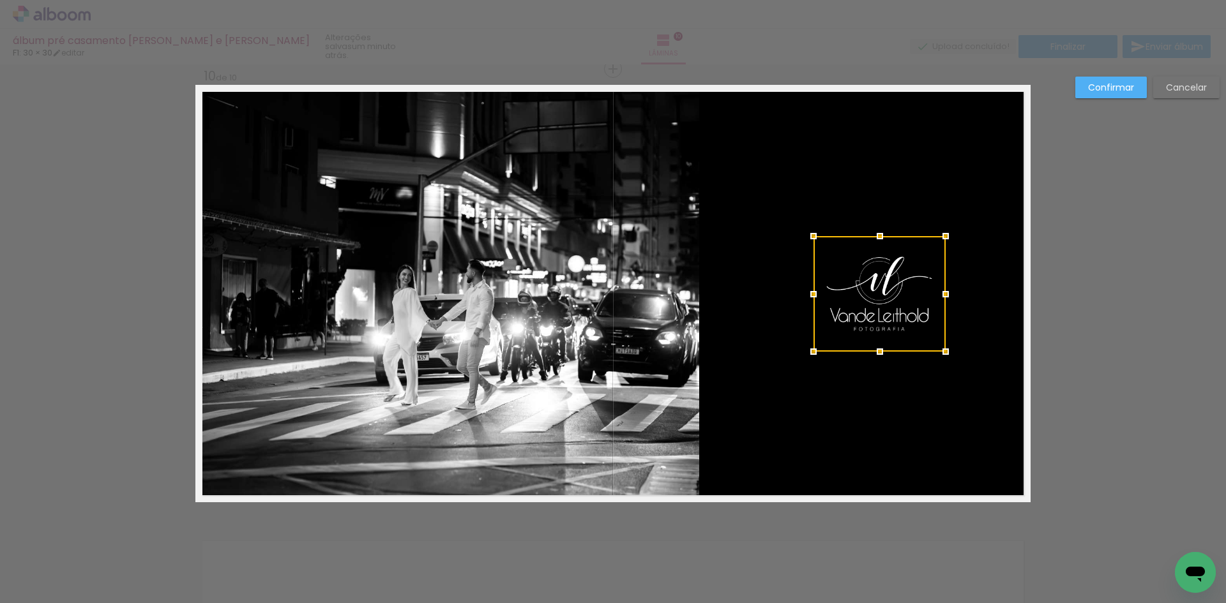
drag, startPoint x: 943, startPoint y: 363, endPoint x: 886, endPoint y: 303, distance: 82.6
click at [886, 303] on div at bounding box center [879, 294] width 132 height 116
click at [671, 318] on quentale-photo at bounding box center [448, 295] width 503 height 416
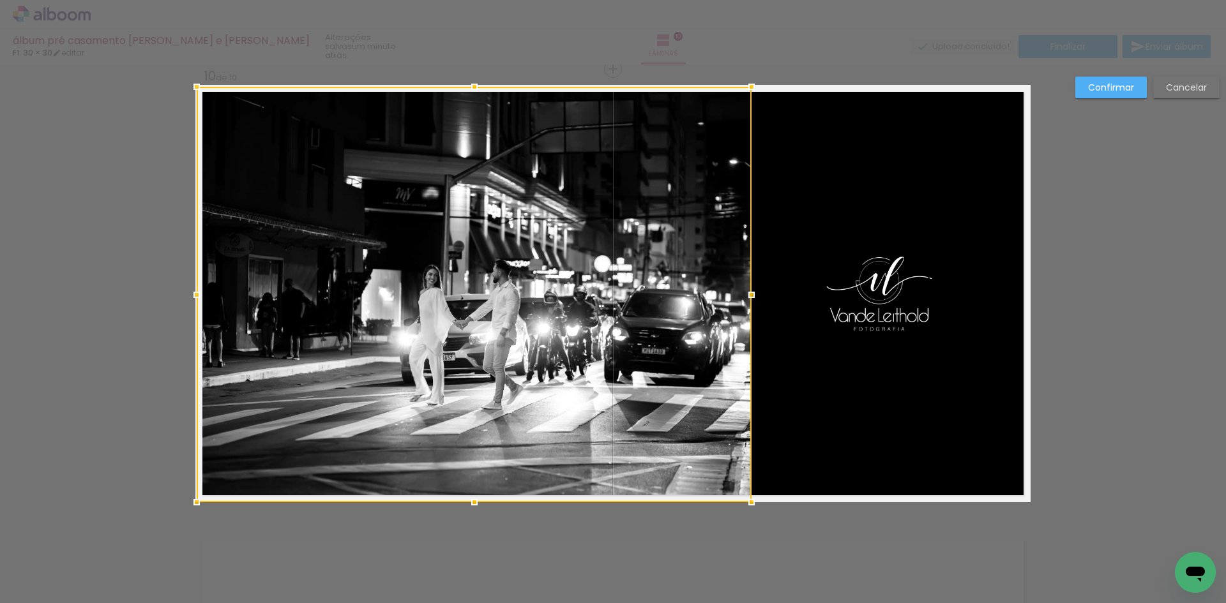
drag, startPoint x: 696, startPoint y: 294, endPoint x: 743, endPoint y: 297, distance: 47.4
click at [749, 297] on div at bounding box center [752, 295] width 26 height 26
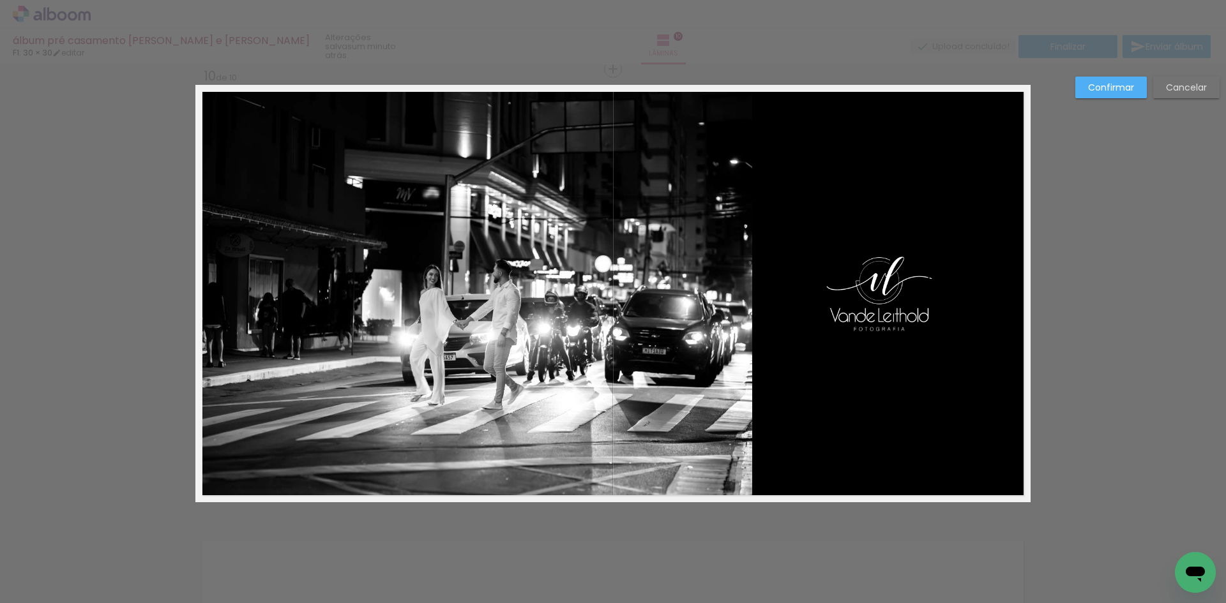
click at [0, 0] on slot "Confirmar" at bounding box center [0, 0] width 0 height 0
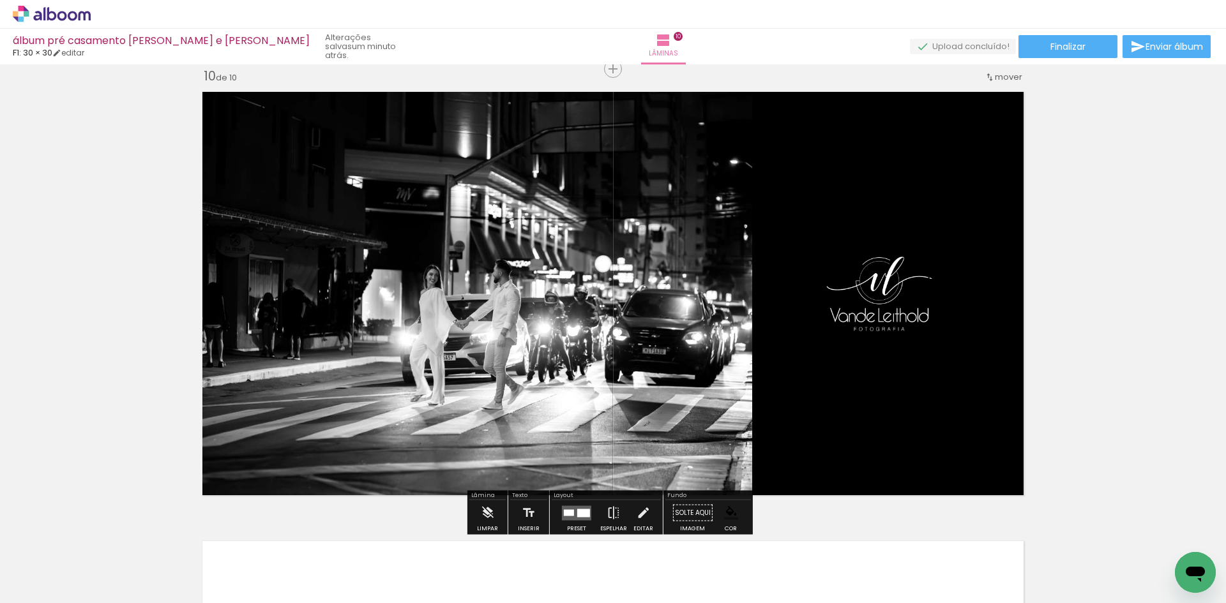
click at [587, 302] on quentale-photo at bounding box center [475, 295] width 556 height 416
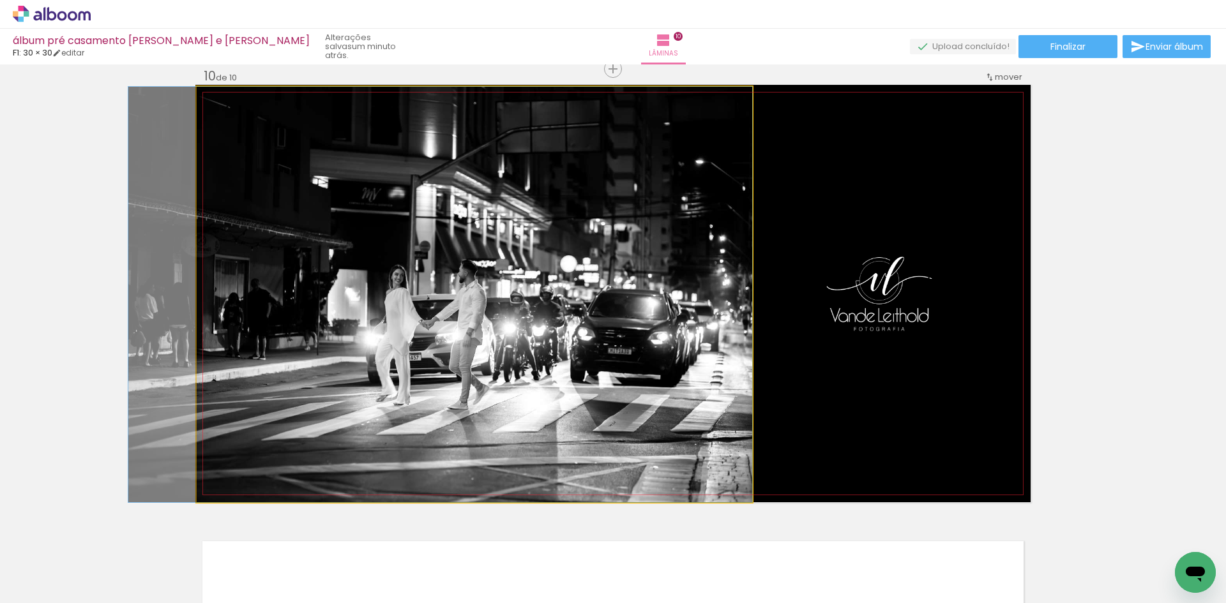
drag, startPoint x: 575, startPoint y: 302, endPoint x: 536, endPoint y: 310, distance: 39.1
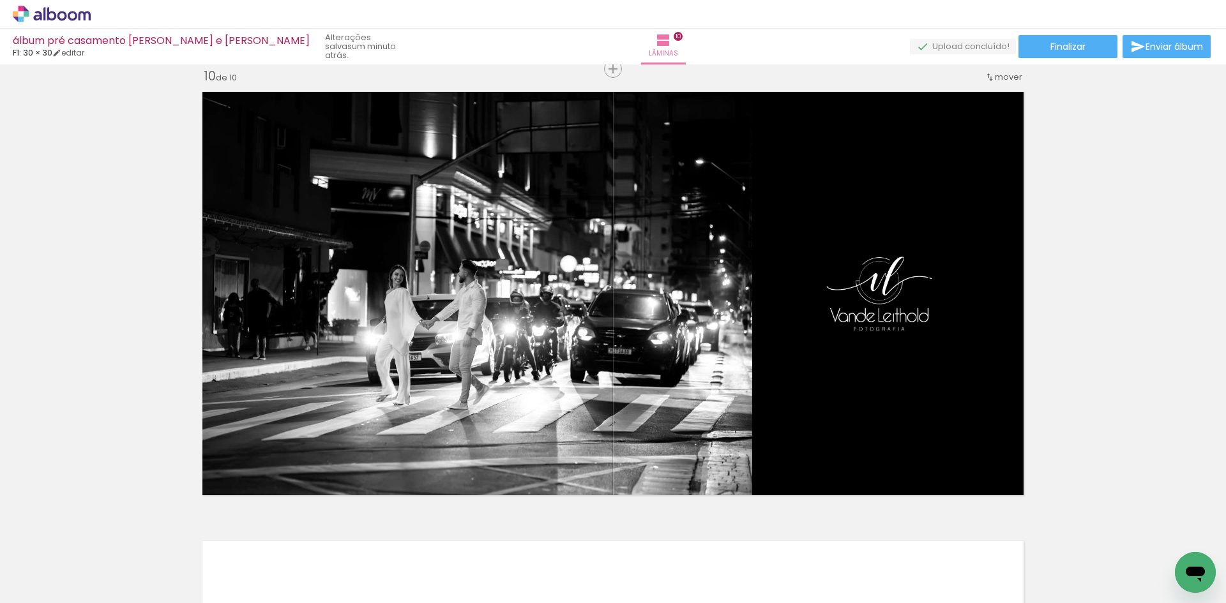
click at [1062, 43] on span "Finalizar" at bounding box center [1067, 46] width 35 height 9
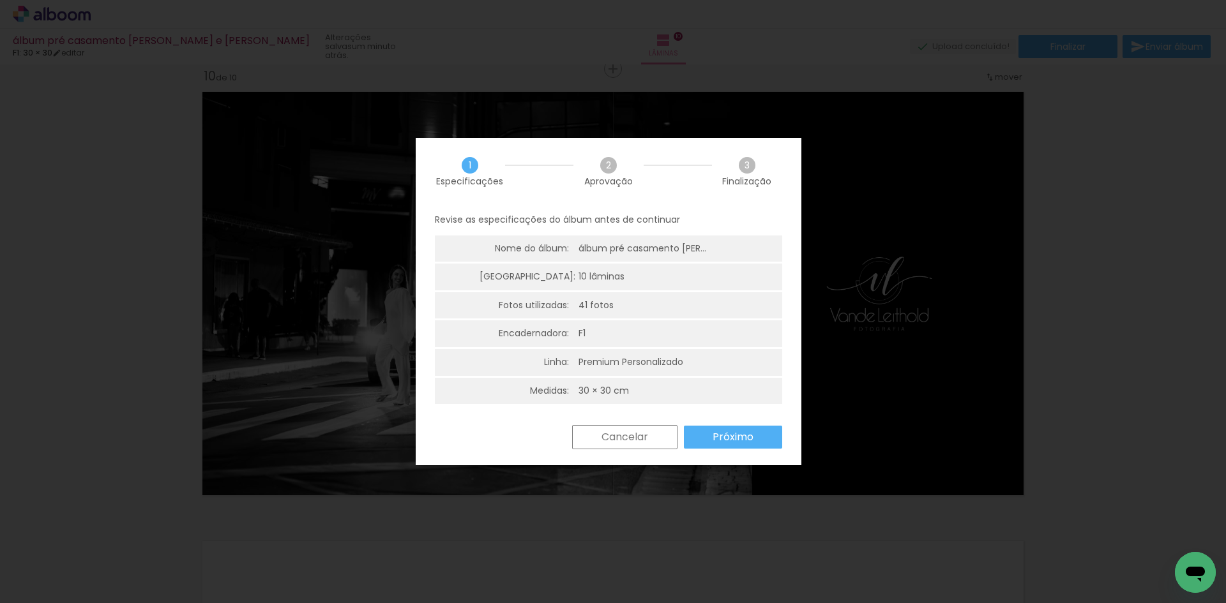
click at [0, 0] on slot "Próximo" at bounding box center [0, 0] width 0 height 0
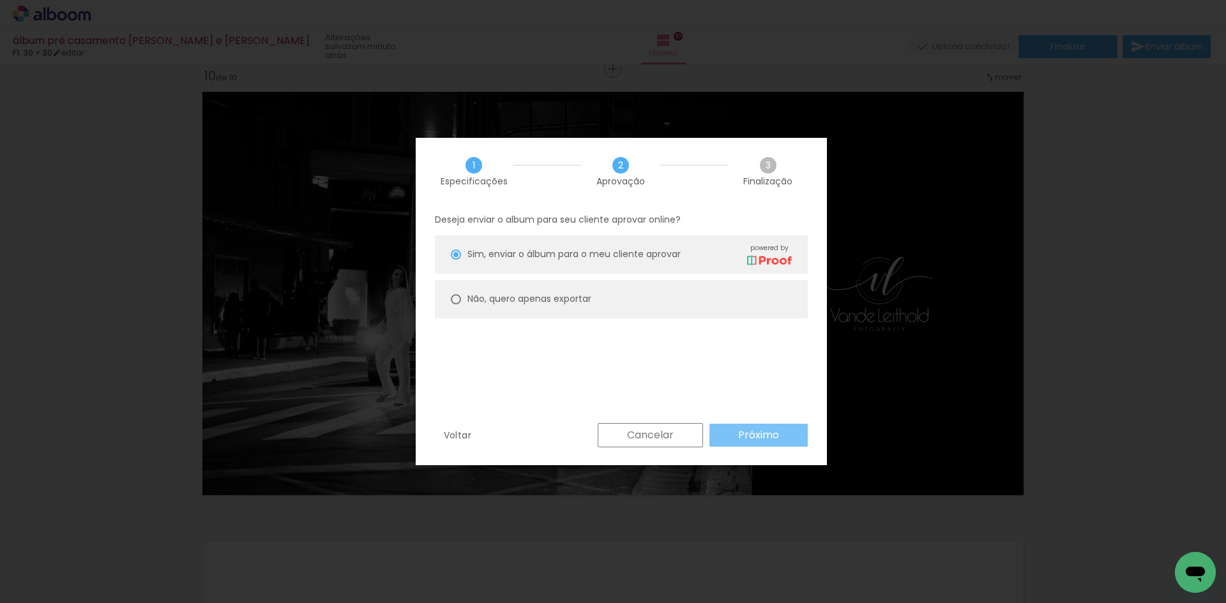
click at [0, 0] on slot "Próximo" at bounding box center [0, 0] width 0 height 0
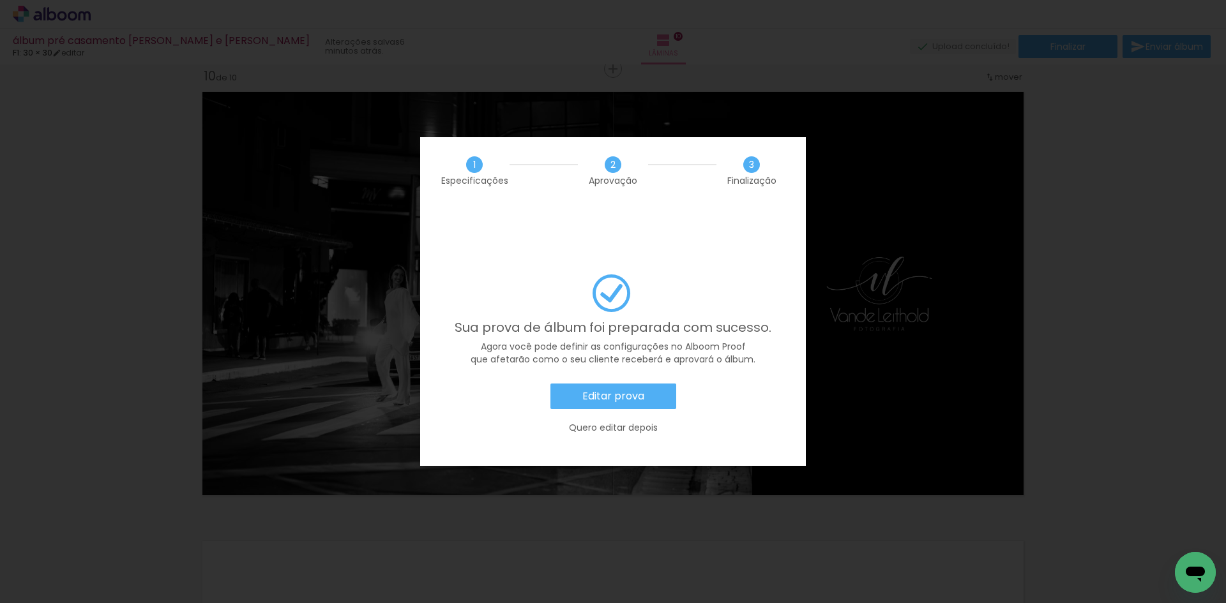
scroll to position [0, 1814]
click at [0, 0] on slot "Editar prova" at bounding box center [0, 0] width 0 height 0
